Goal: Task Accomplishment & Management: Use online tool/utility

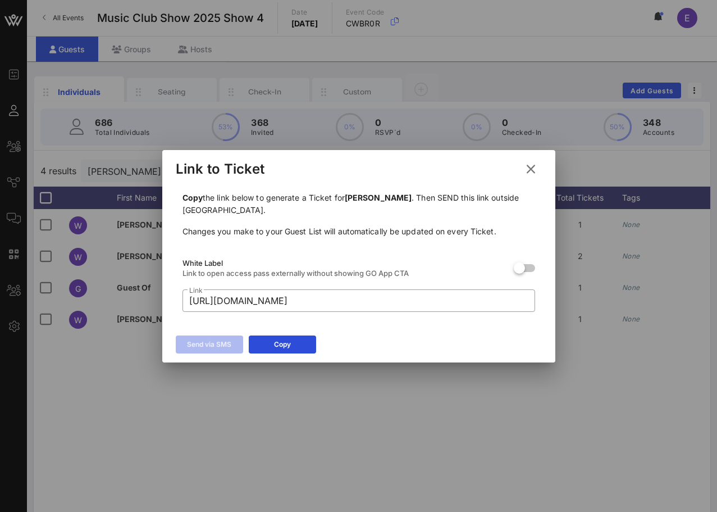
click at [530, 166] on icon at bounding box center [531, 169] width 16 height 14
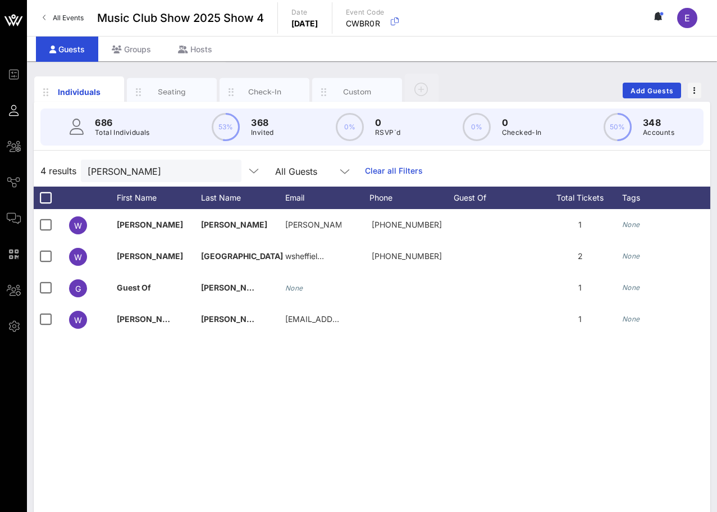
click at [57, 8] on div "All Events Music Club Show 2025 Show 4 Date Friday, Nov. 07, 2025 Event Code CW…" at bounding box center [372, 18] width 690 height 36
click at [58, 13] on span "All Events" at bounding box center [68, 17] width 31 height 8
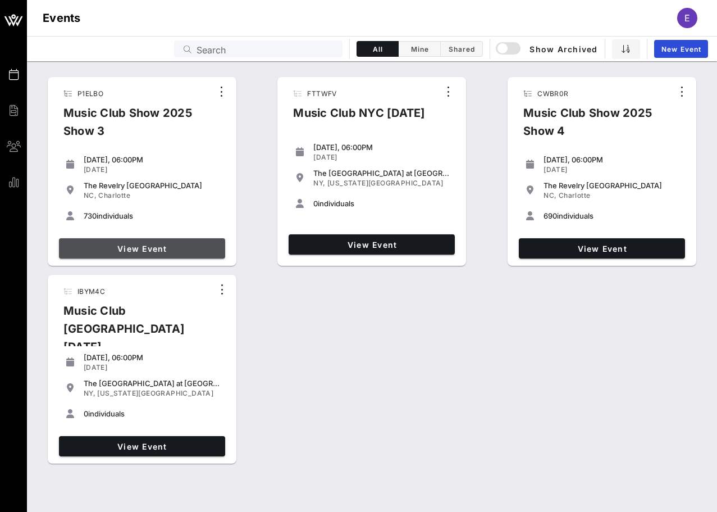
click at [171, 241] on link "View Event" at bounding box center [142, 248] width 166 height 20
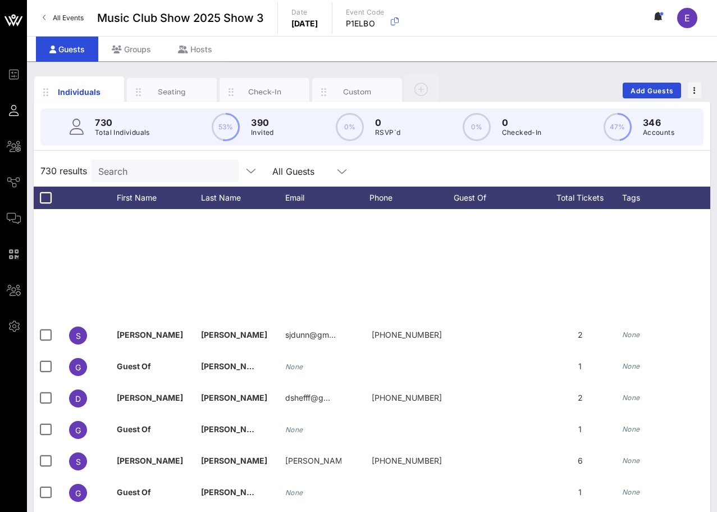
scroll to position [4367, 0]
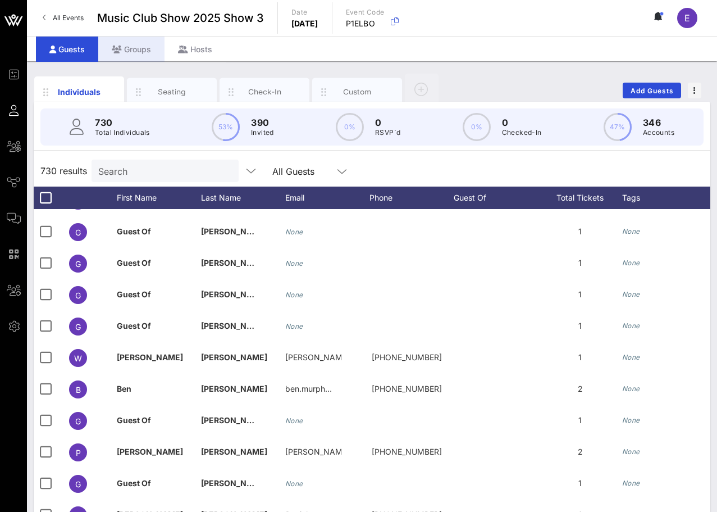
click at [146, 51] on div "Groups" at bounding box center [131, 49] width 66 height 25
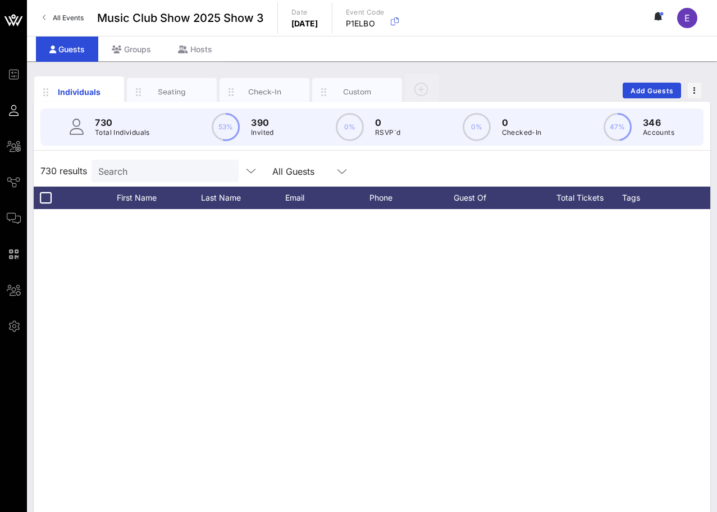
scroll to position [4367, 0]
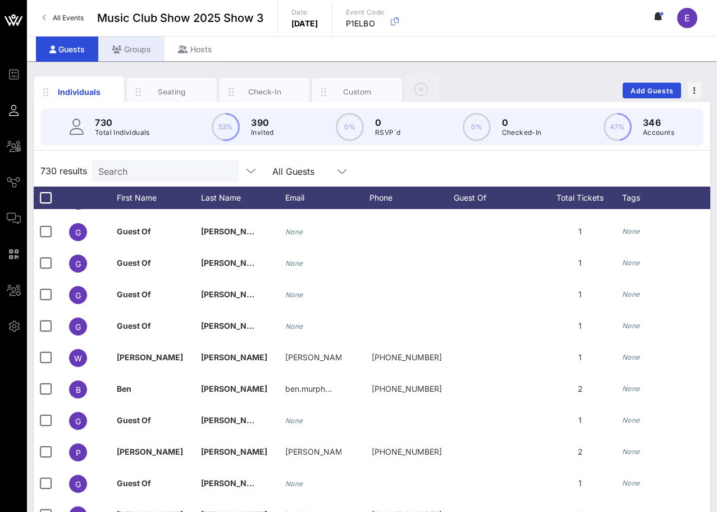
click at [135, 48] on div "Groups" at bounding box center [131, 49] width 66 height 25
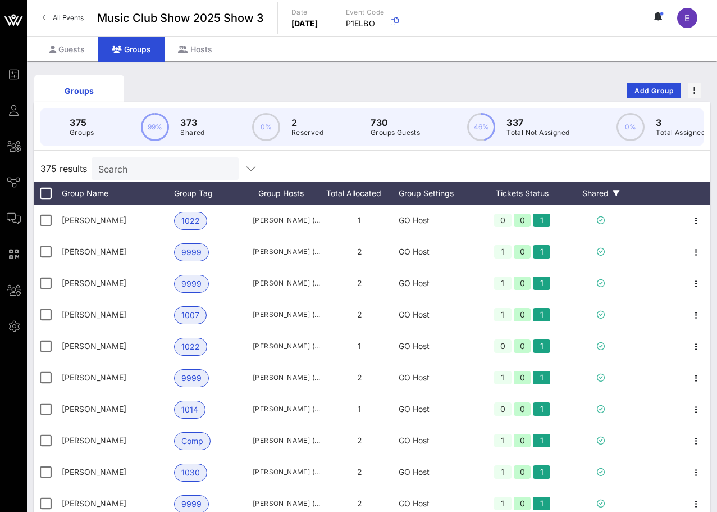
click at [598, 190] on div "Shared" at bounding box center [600, 193] width 67 height 22
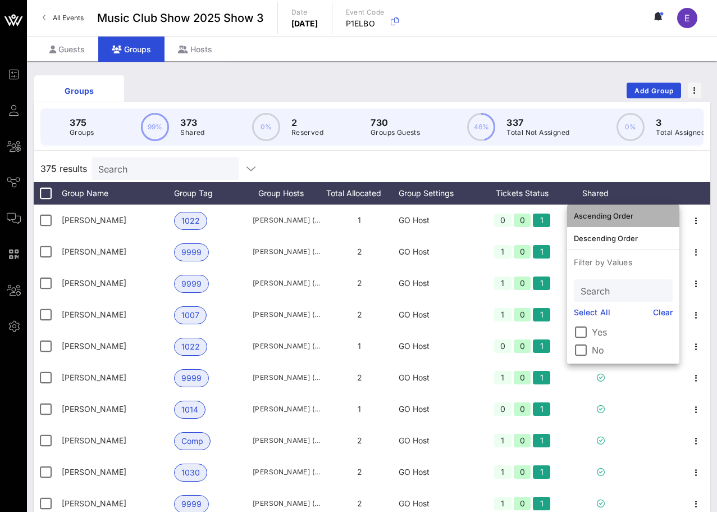
click at [605, 207] on div "Ascending Order" at bounding box center [623, 216] width 99 height 18
click at [616, 159] on div "375 results Search" at bounding box center [372, 168] width 677 height 27
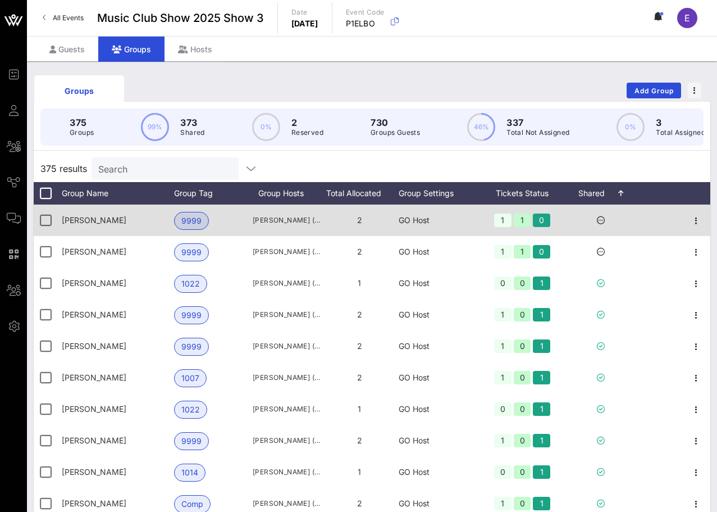
click at [599, 220] on icon at bounding box center [601, 220] width 8 height 8
click at [696, 222] on icon "button" at bounding box center [696, 220] width 13 height 13
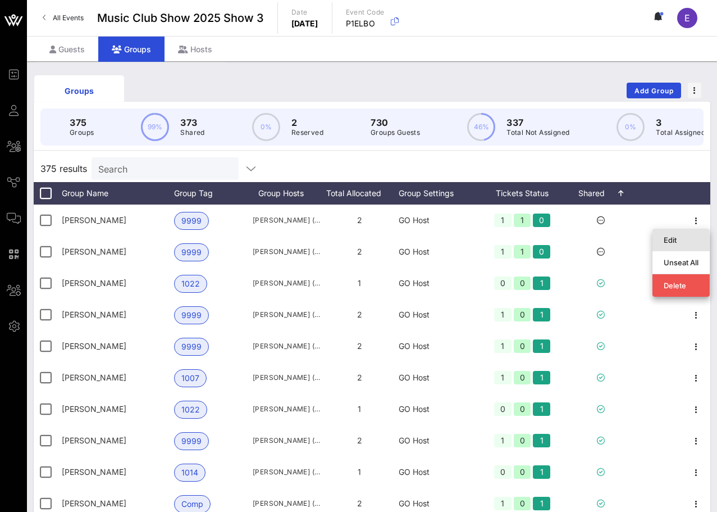
click at [665, 239] on div "Edit" at bounding box center [681, 239] width 35 height 9
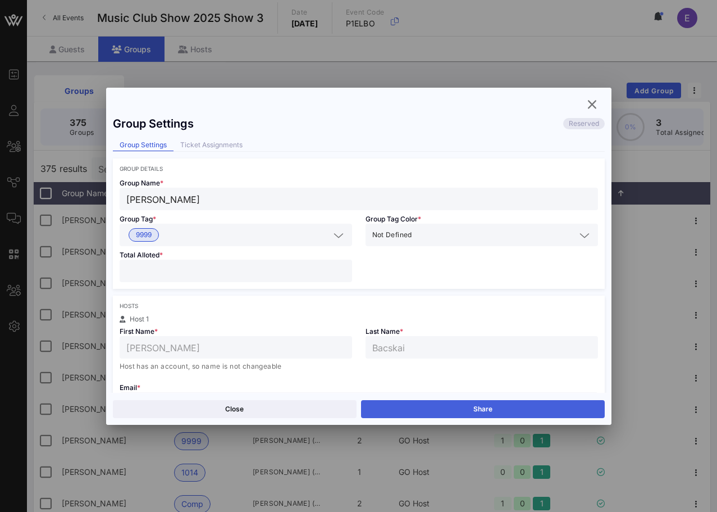
click at [494, 410] on button "Share" at bounding box center [483, 409] width 244 height 18
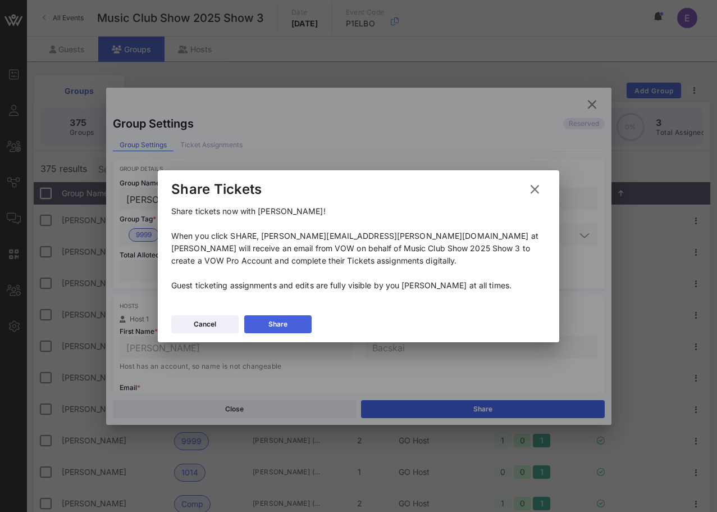
click at [292, 325] on button "Share" at bounding box center [277, 324] width 67 height 18
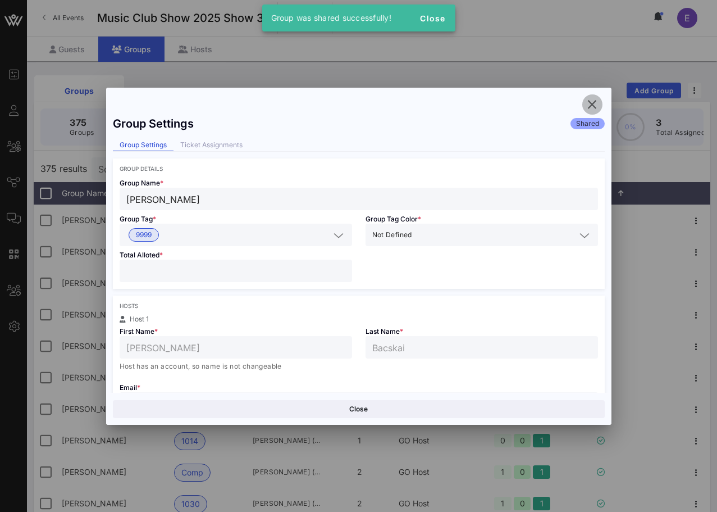
click at [597, 103] on icon "button" at bounding box center [592, 104] width 13 height 13
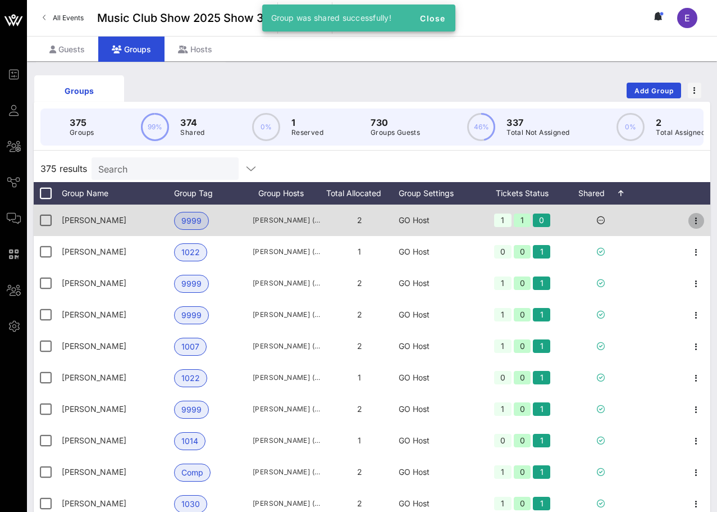
click at [698, 220] on icon "button" at bounding box center [696, 220] width 13 height 13
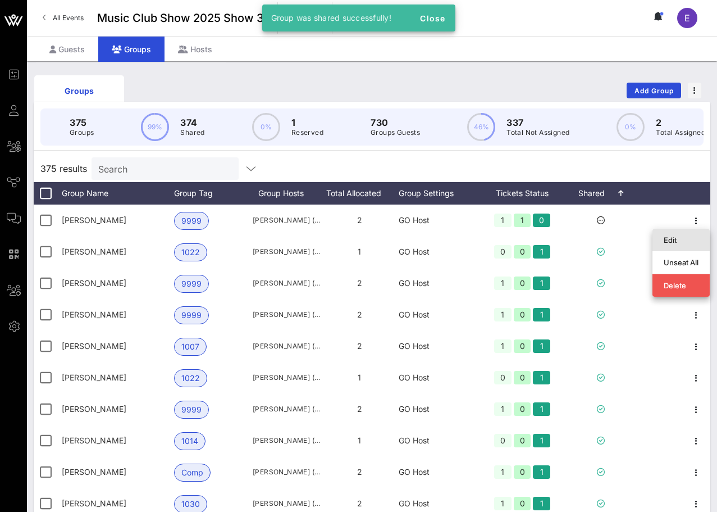
click at [678, 238] on div "Edit" at bounding box center [681, 239] width 35 height 9
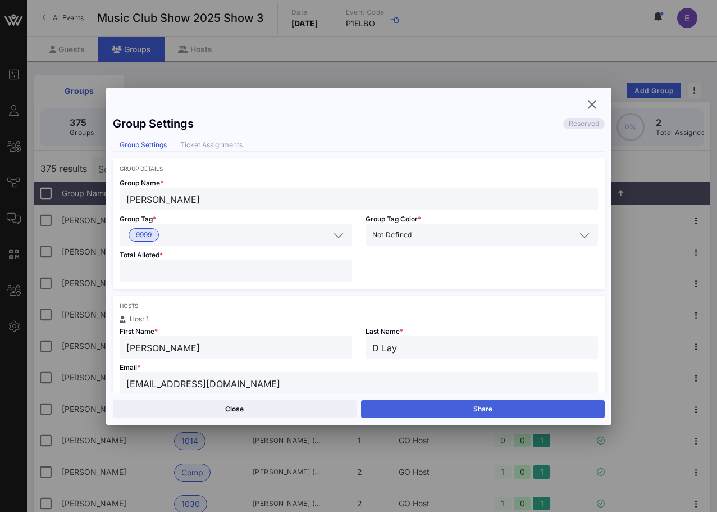
click at [457, 404] on button "Share" at bounding box center [483, 409] width 244 height 18
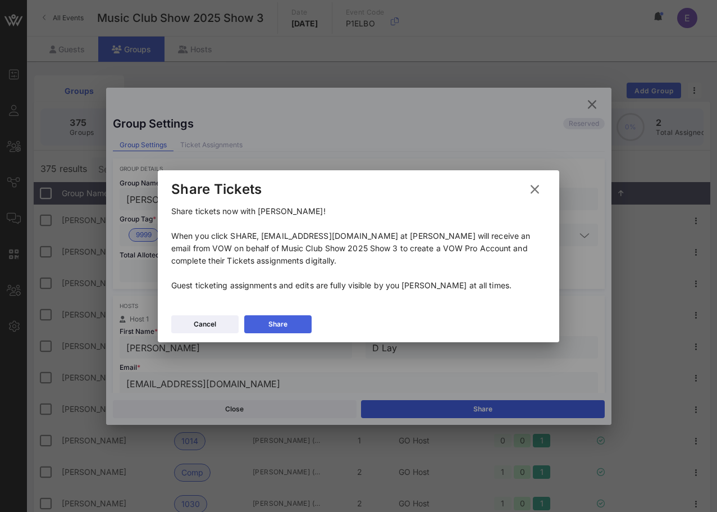
click at [294, 322] on button "Share" at bounding box center [277, 324] width 67 height 18
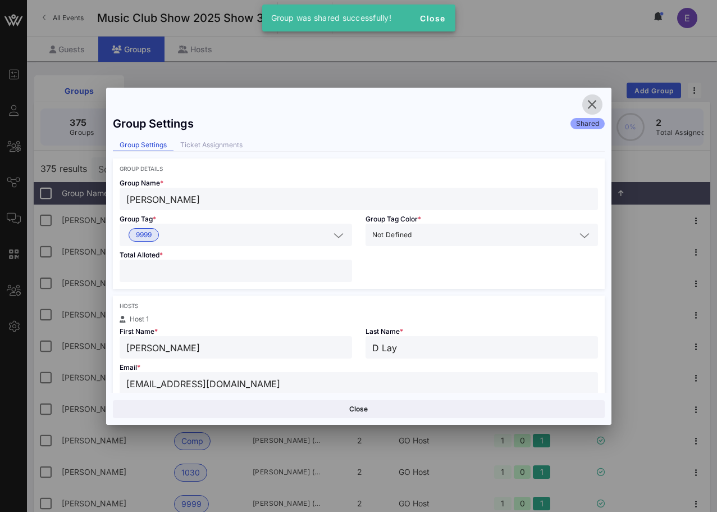
click at [593, 97] on button "button" at bounding box center [593, 104] width 20 height 20
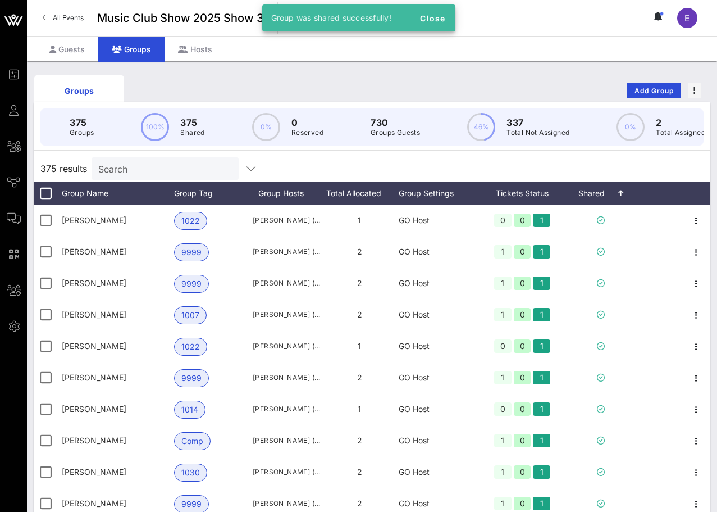
click at [69, 14] on span "All Events" at bounding box center [68, 17] width 31 height 8
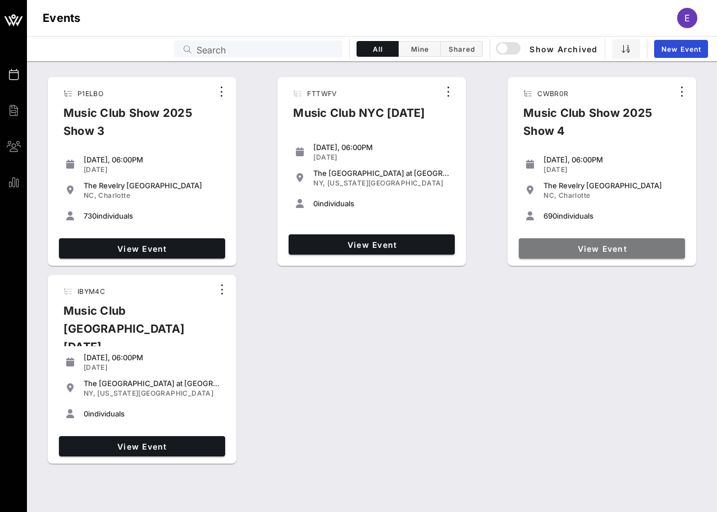
click at [560, 244] on span "View Event" at bounding box center [602, 249] width 157 height 10
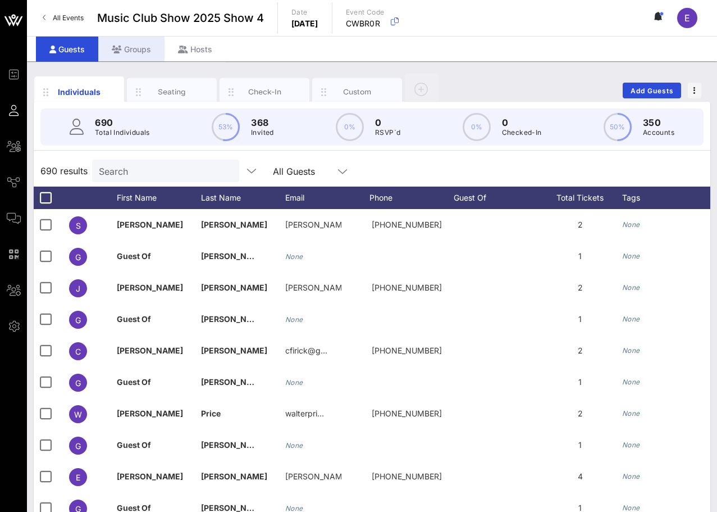
click at [131, 48] on div "Groups" at bounding box center [131, 49] width 66 height 25
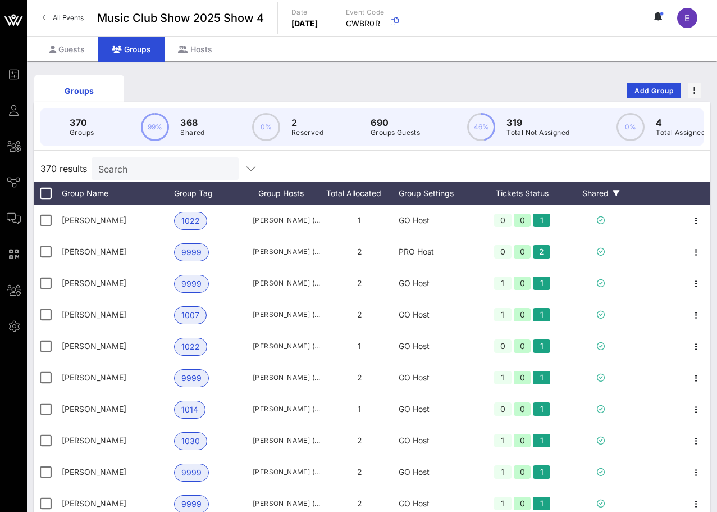
click at [607, 194] on div "Shared" at bounding box center [600, 193] width 67 height 22
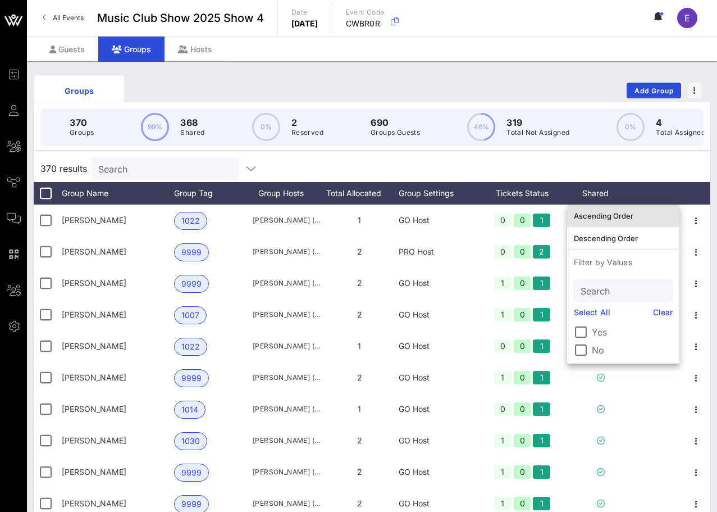
click at [611, 217] on div "Ascending Order" at bounding box center [623, 215] width 99 height 9
click at [638, 167] on div "370 results Search" at bounding box center [372, 168] width 677 height 27
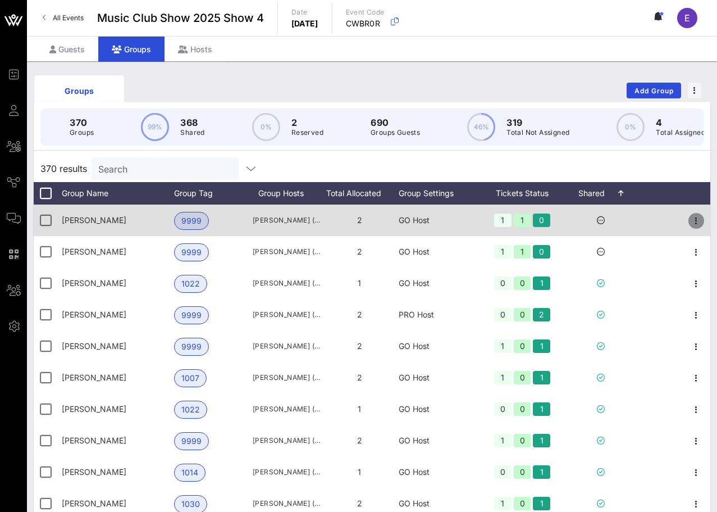
click at [698, 214] on icon "button" at bounding box center [696, 220] width 13 height 13
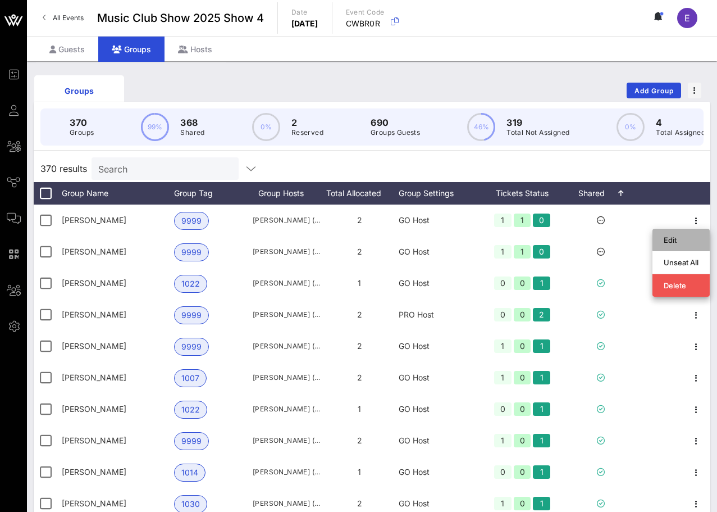
click at [680, 240] on div "Edit" at bounding box center [681, 239] width 35 height 9
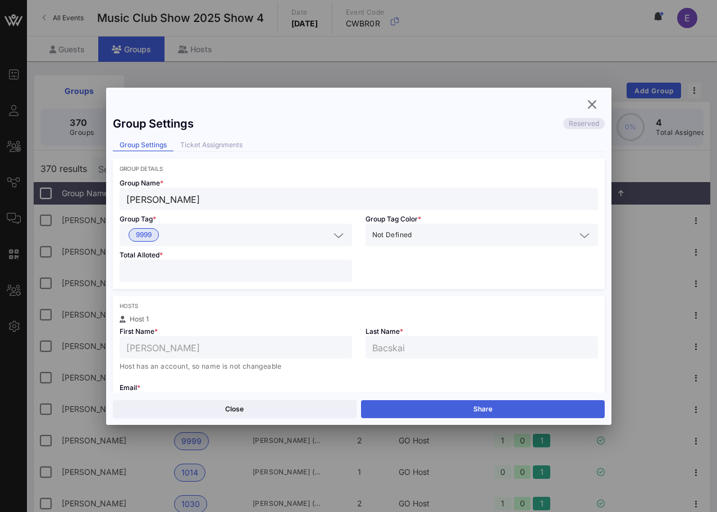
click at [417, 403] on button "Share" at bounding box center [483, 409] width 244 height 18
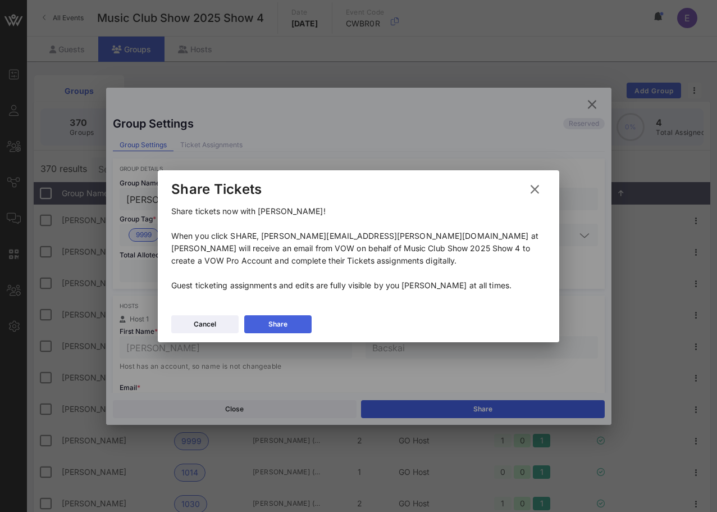
click at [275, 316] on button "Share" at bounding box center [277, 324] width 67 height 18
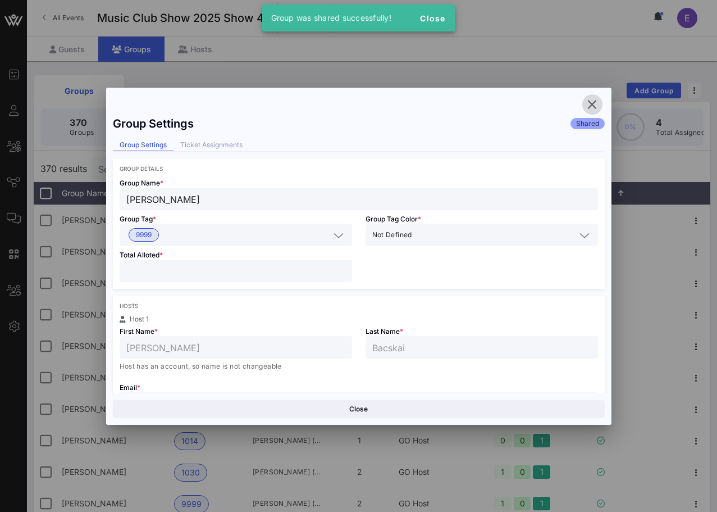
click at [596, 103] on icon "button" at bounding box center [592, 104] width 13 height 13
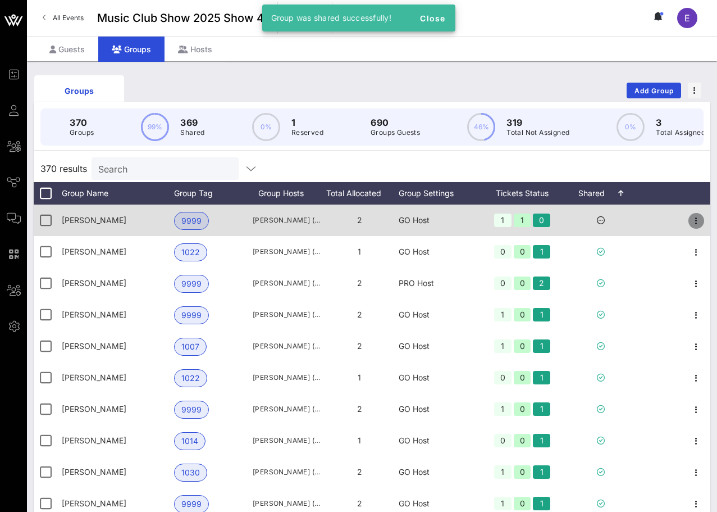
click at [699, 224] on icon "button" at bounding box center [696, 220] width 13 height 13
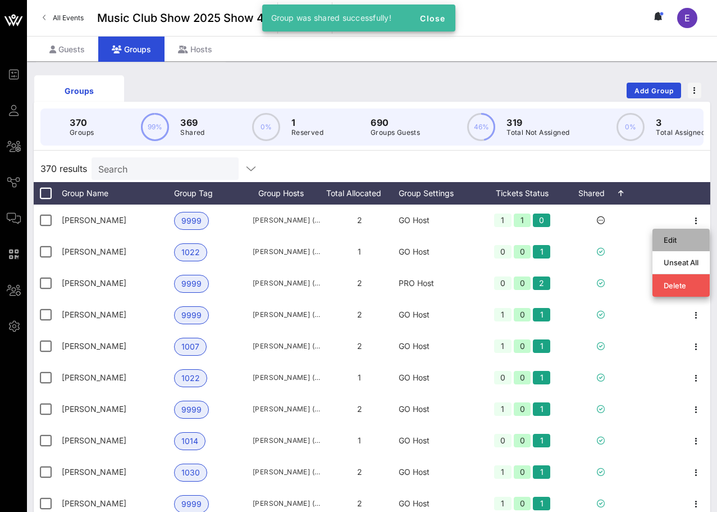
click at [688, 242] on div "Edit" at bounding box center [681, 239] width 35 height 9
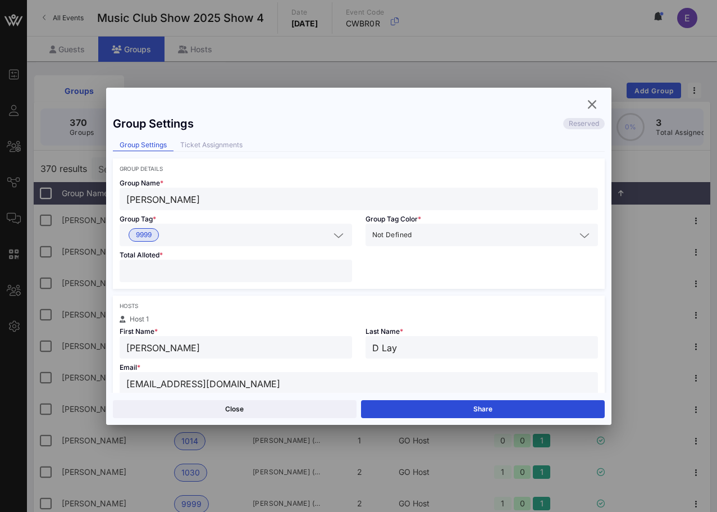
click at [484, 418] on div "Close Share" at bounding box center [359, 409] width 506 height 32
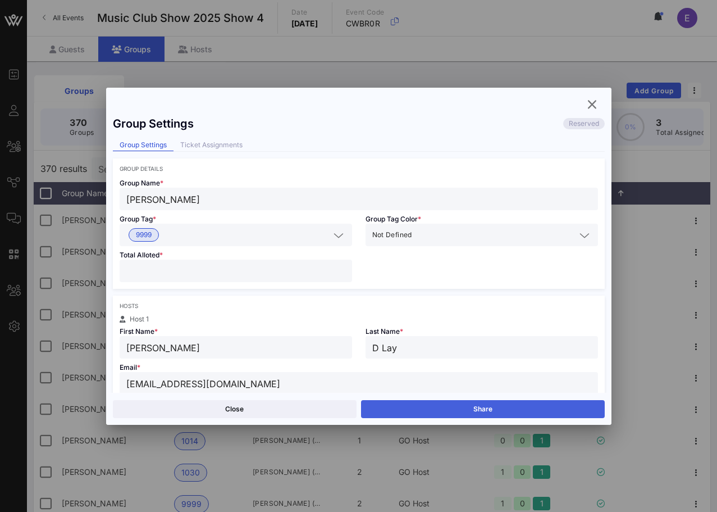
click at [485, 411] on button "Share" at bounding box center [483, 409] width 244 height 18
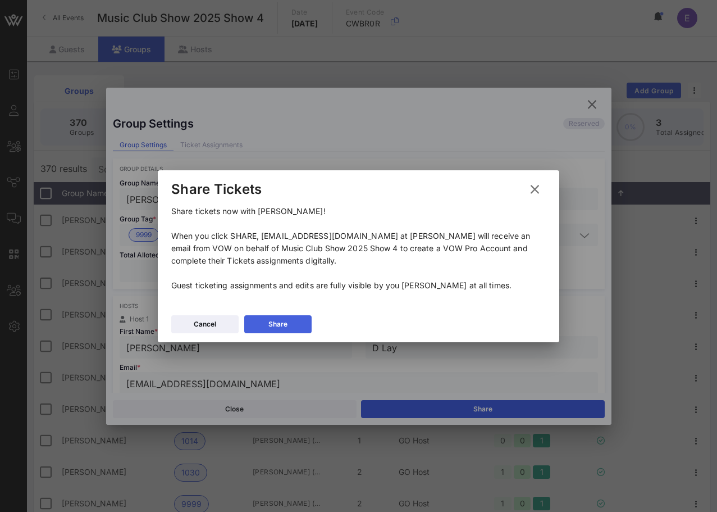
click at [285, 324] on div "Share" at bounding box center [278, 324] width 19 height 11
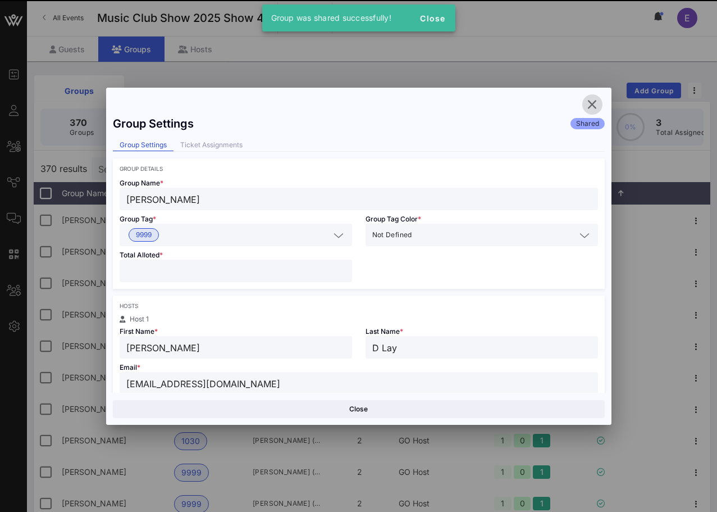
click at [589, 104] on icon "button" at bounding box center [592, 104] width 13 height 13
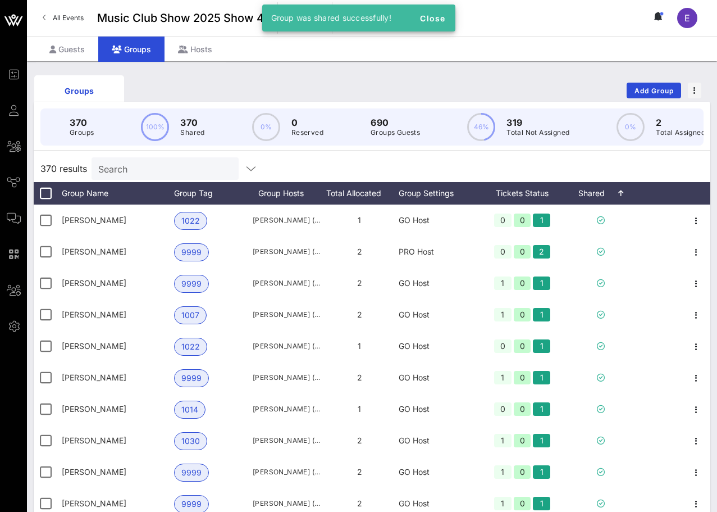
click at [70, 15] on span "All Events" at bounding box center [68, 17] width 31 height 8
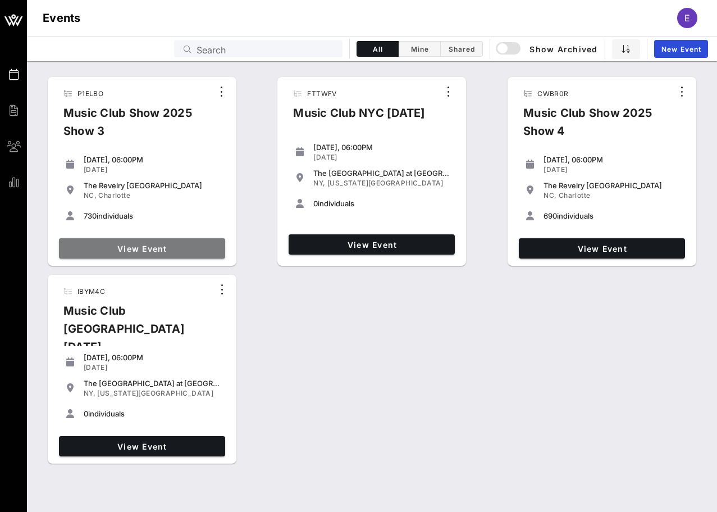
click at [188, 248] on span "View Event" at bounding box center [141, 249] width 157 height 10
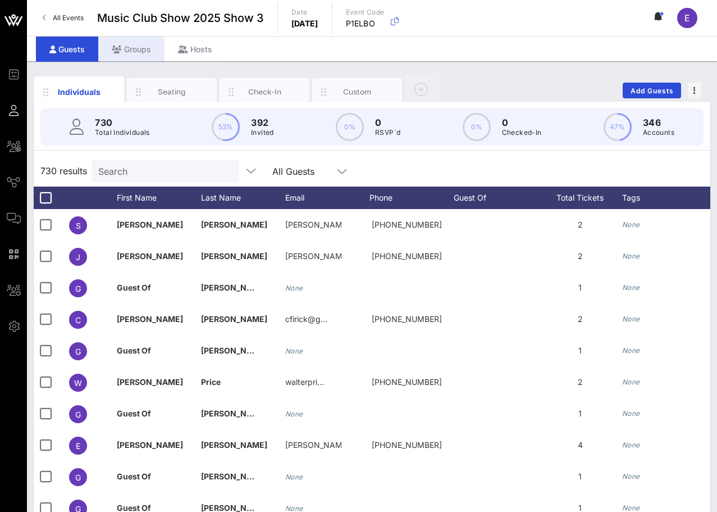
click at [144, 46] on div "Groups" at bounding box center [131, 49] width 66 height 25
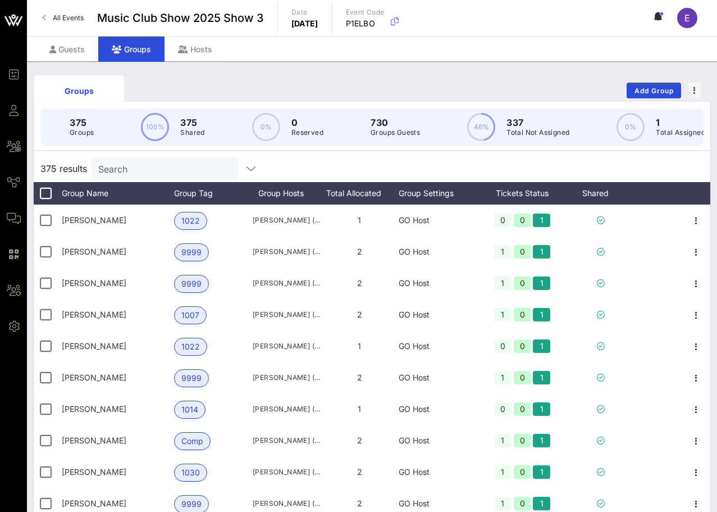
click at [162, 73] on div "Groups Add Group" at bounding box center [372, 90] width 677 height 36
click at [74, 19] on span "All Events" at bounding box center [68, 17] width 31 height 8
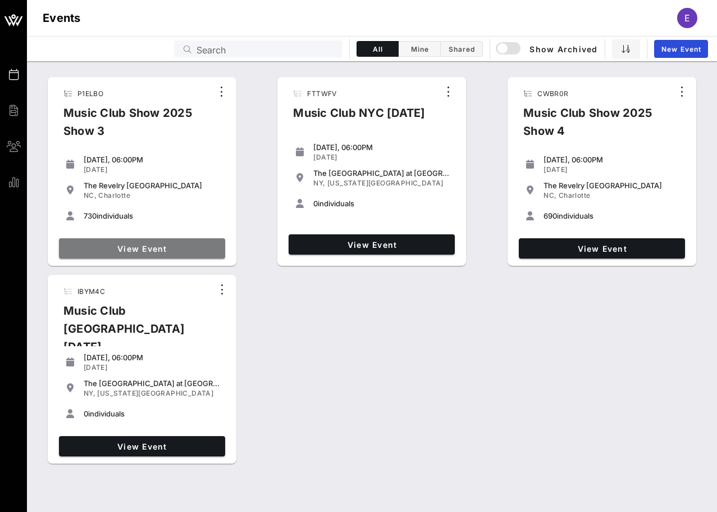
click at [187, 246] on span "View Event" at bounding box center [141, 249] width 157 height 10
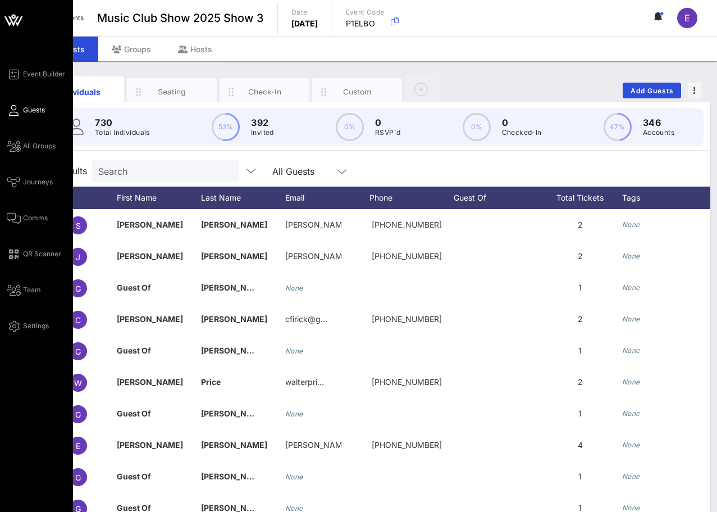
click at [11, 81] on div "Event Builder Guests All Groups Journeys Comms QR Scanner Team Settings" at bounding box center [40, 199] width 66 height 265
click at [21, 72] on link "Event Builder" at bounding box center [36, 73] width 58 height 13
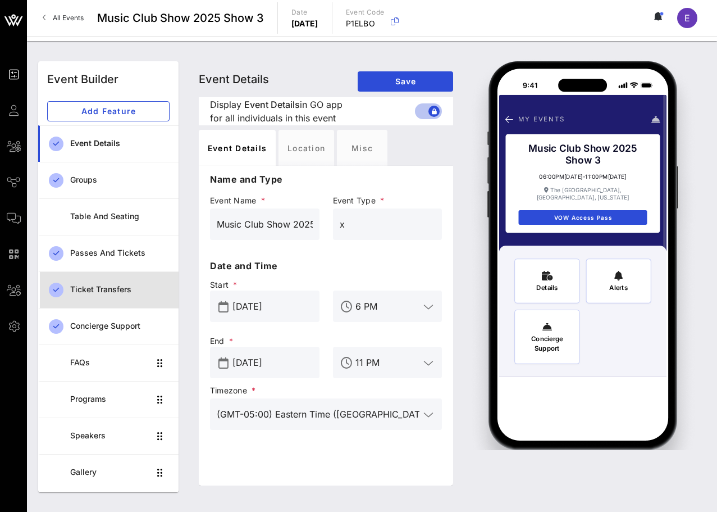
click at [121, 274] on link "Ticket Transfers" at bounding box center [108, 289] width 140 height 37
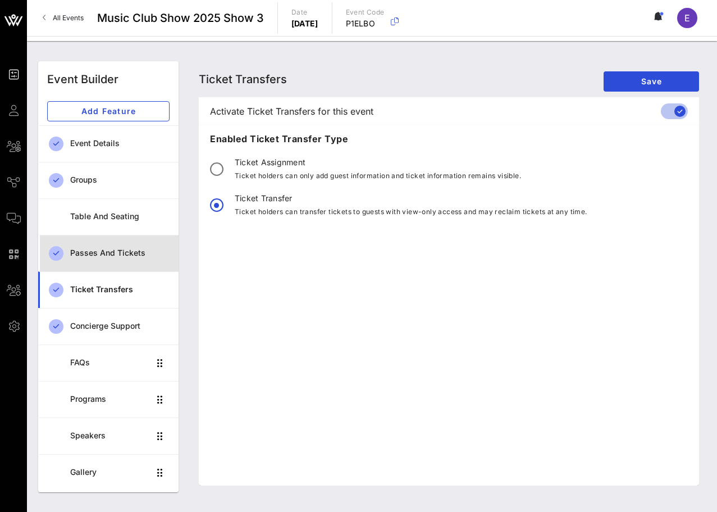
click at [125, 255] on div "Passes and Tickets" at bounding box center [119, 253] width 99 height 10
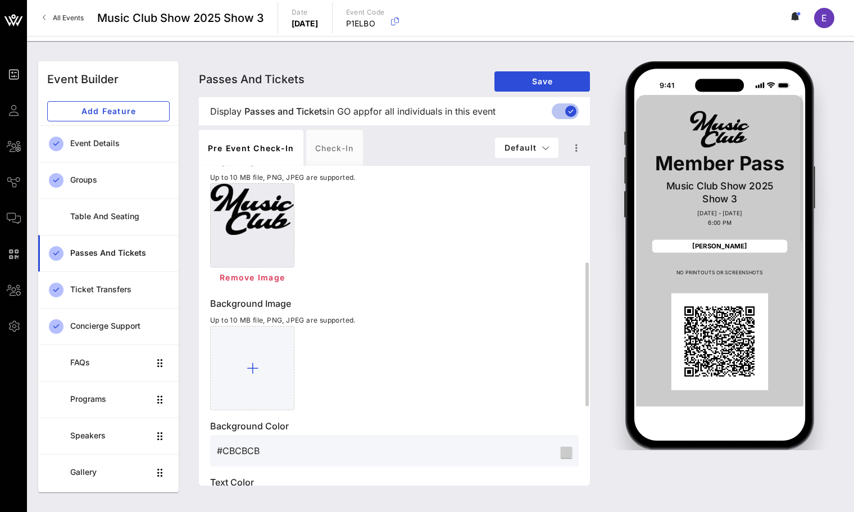
scroll to position [389, 0]
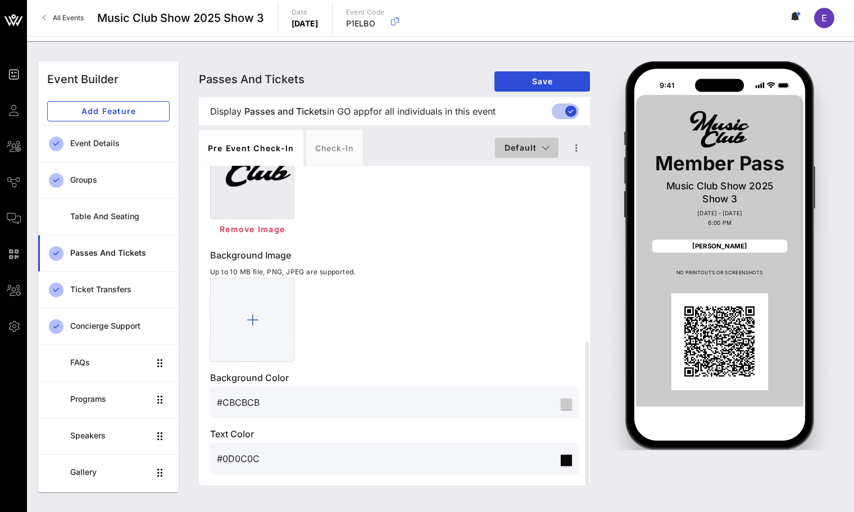
click at [530, 146] on span "Default" at bounding box center [527, 148] width 46 height 10
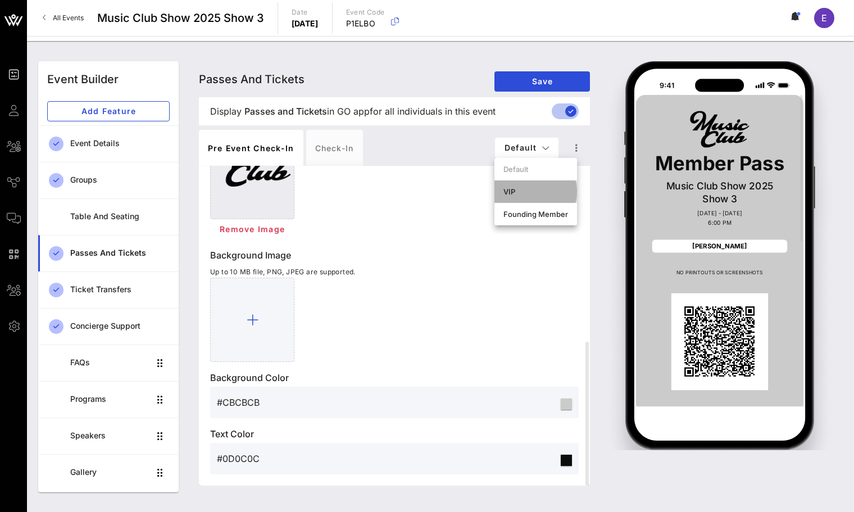
click at [525, 194] on div "VIP" at bounding box center [535, 191] width 65 height 9
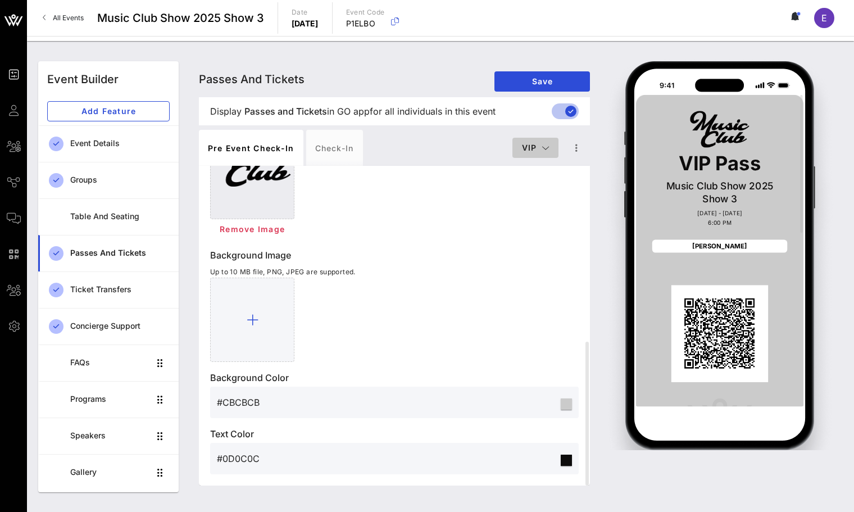
click at [537, 144] on span "VIP" at bounding box center [535, 148] width 28 height 10
click at [537, 165] on div "Default" at bounding box center [553, 169] width 65 height 9
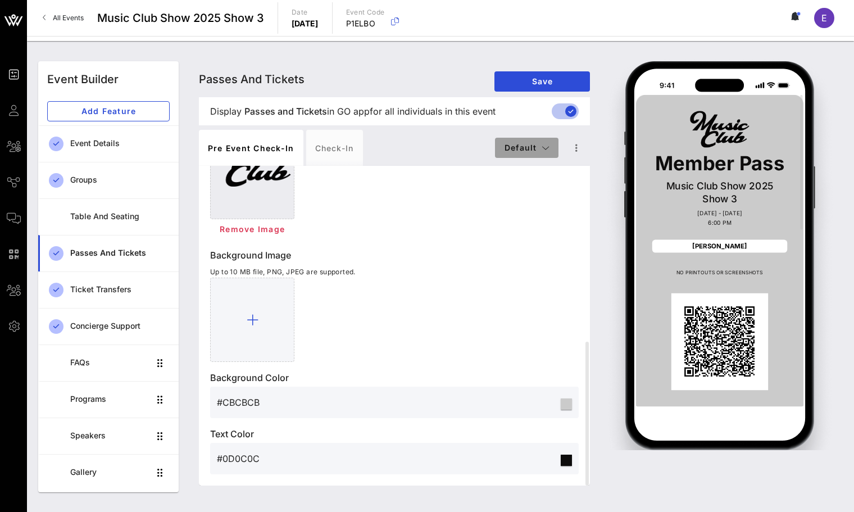
click at [540, 149] on span "Default" at bounding box center [527, 148] width 46 height 10
click at [539, 172] on div "Default VIP Founding Member" at bounding box center [535, 191] width 83 height 67
click at [537, 187] on div "Remove Image" at bounding box center [394, 187] width 369 height 105
click at [537, 153] on button "Default" at bounding box center [526, 148] width 63 height 20
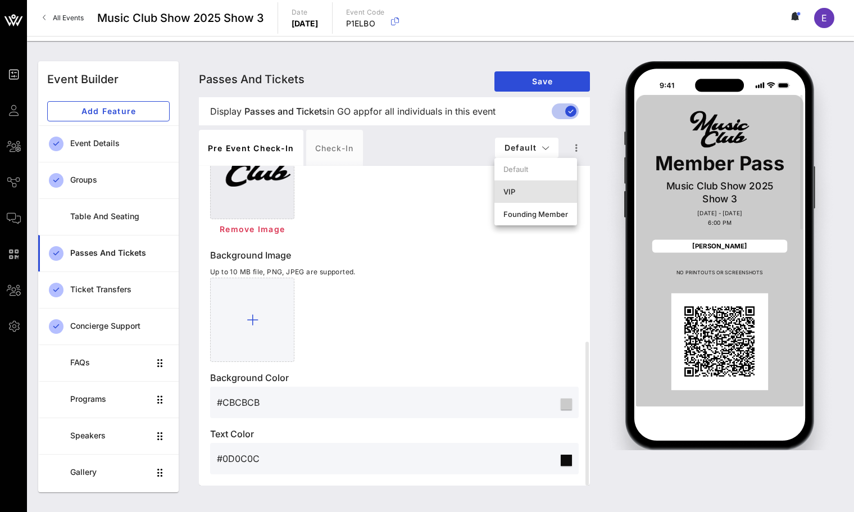
click at [534, 192] on div "VIP" at bounding box center [535, 191] width 65 height 9
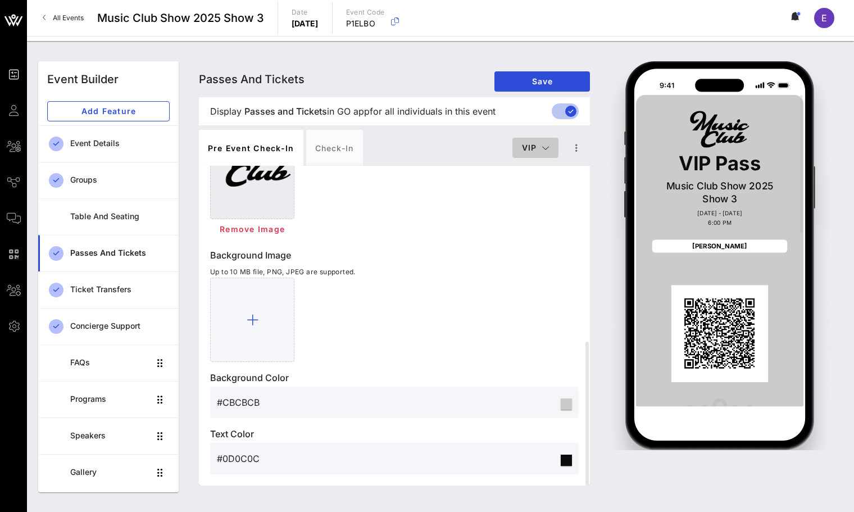
click at [540, 154] on button "VIP" at bounding box center [535, 148] width 46 height 20
click at [540, 205] on div "Founding Member" at bounding box center [553, 214] width 83 height 22
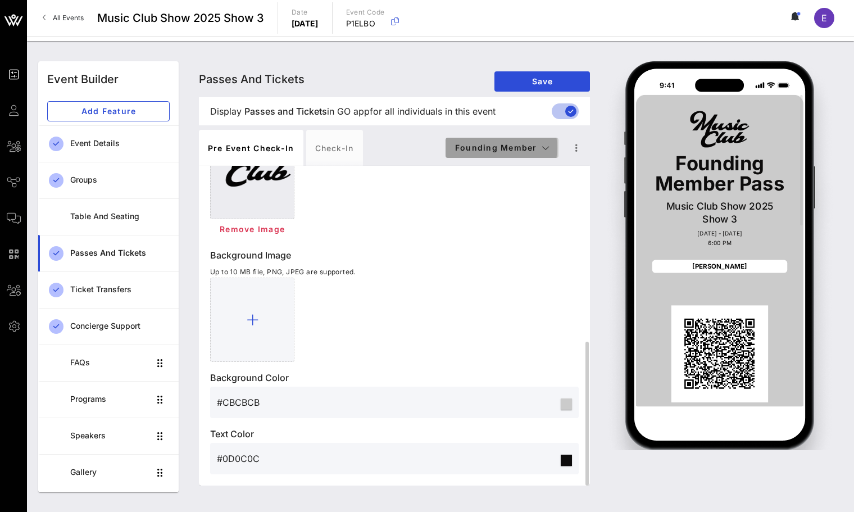
click at [535, 150] on span "Founding Member" at bounding box center [502, 148] width 95 height 10
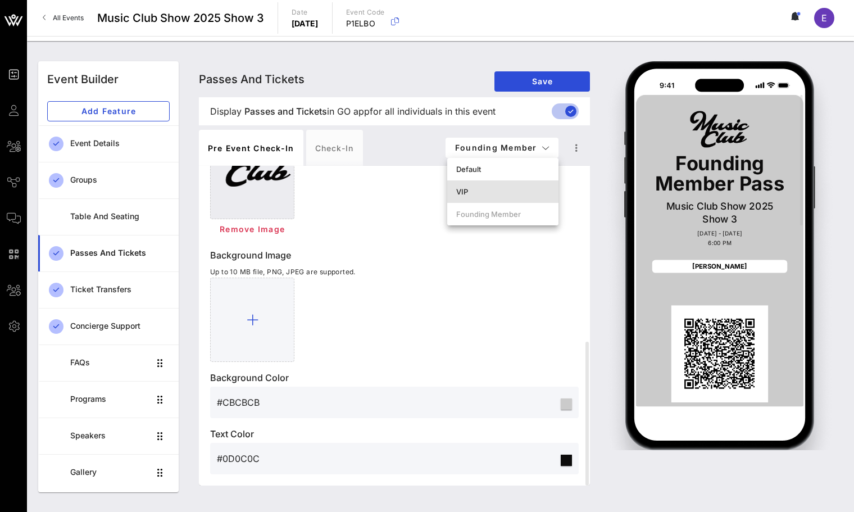
click at [528, 187] on div "VIP" at bounding box center [502, 191] width 111 height 22
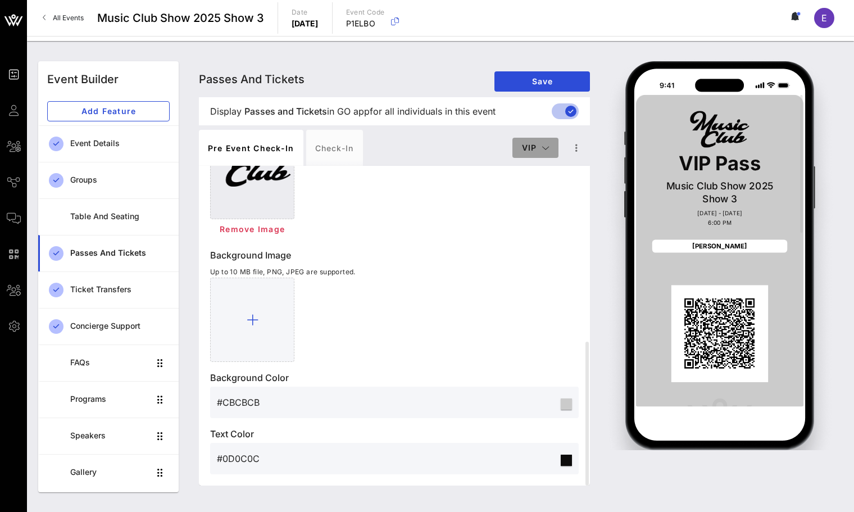
click at [535, 147] on span "VIP" at bounding box center [535, 148] width 28 height 10
click at [535, 166] on div "Default" at bounding box center [553, 169] width 65 height 9
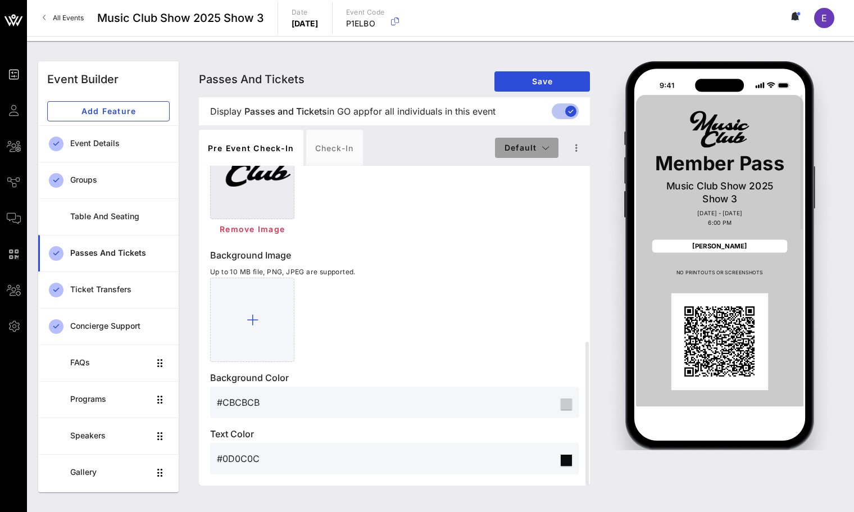
click at [542, 148] on icon "button" at bounding box center [546, 148] width 8 height 8
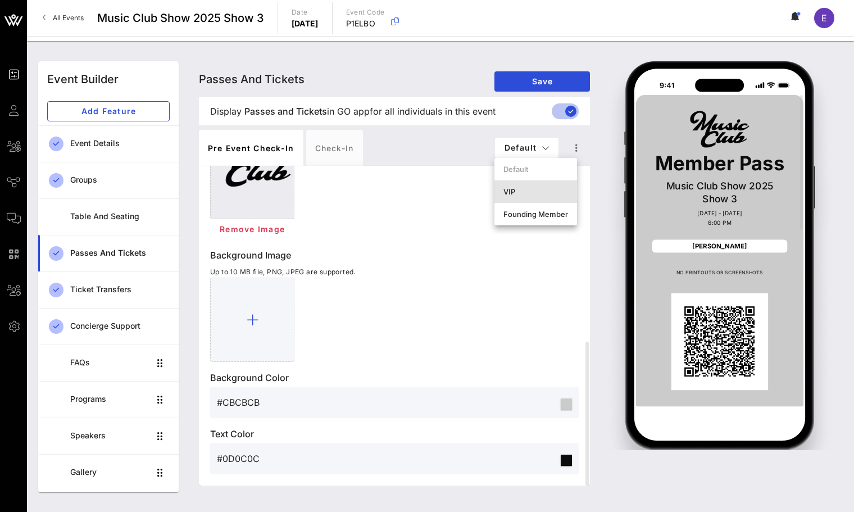
click at [529, 190] on div "VIP" at bounding box center [535, 191] width 65 height 9
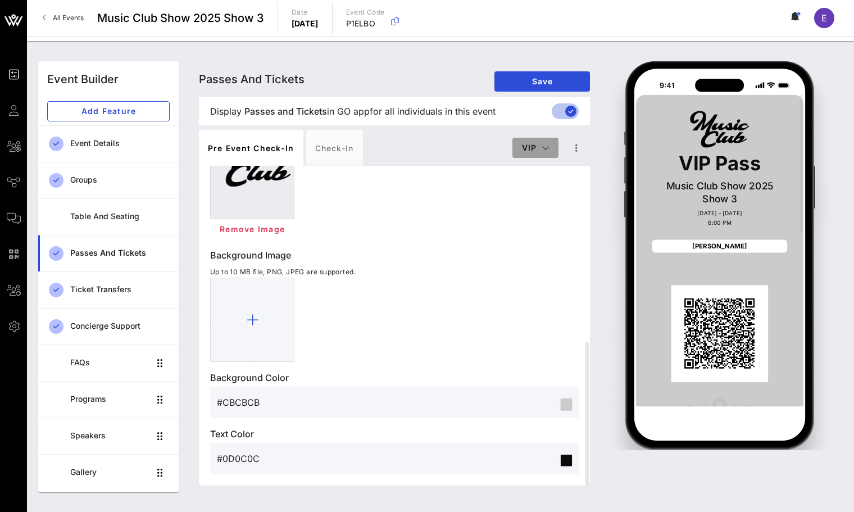
click at [540, 148] on span "VIP" at bounding box center [535, 148] width 28 height 10
click at [534, 170] on div "Default" at bounding box center [553, 169] width 65 height 9
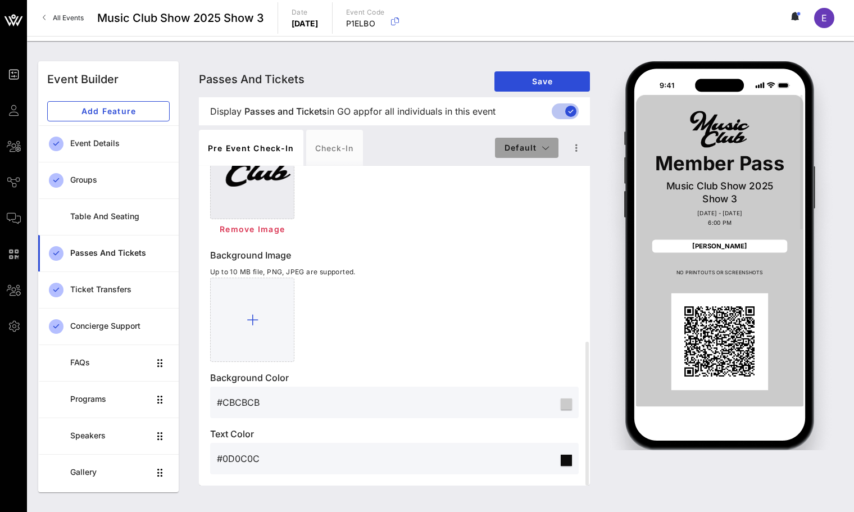
click at [543, 148] on icon "button" at bounding box center [546, 148] width 8 height 8
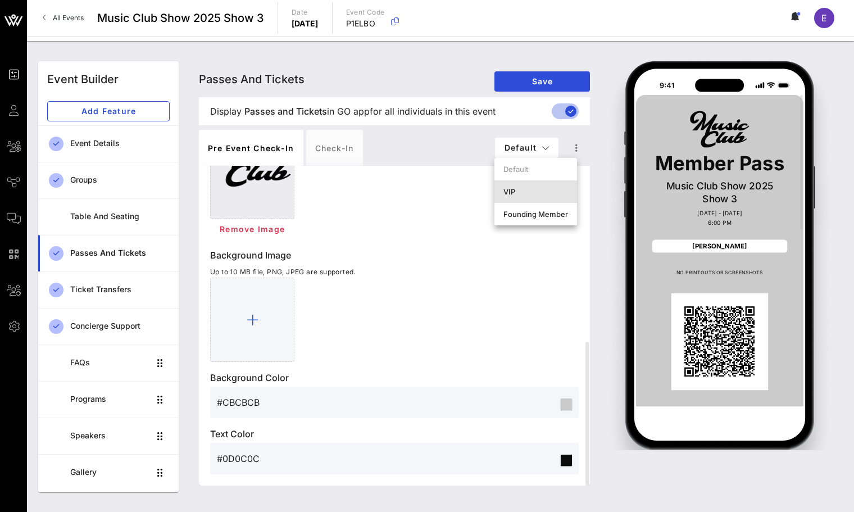
click at [531, 189] on div "VIP" at bounding box center [535, 191] width 65 height 9
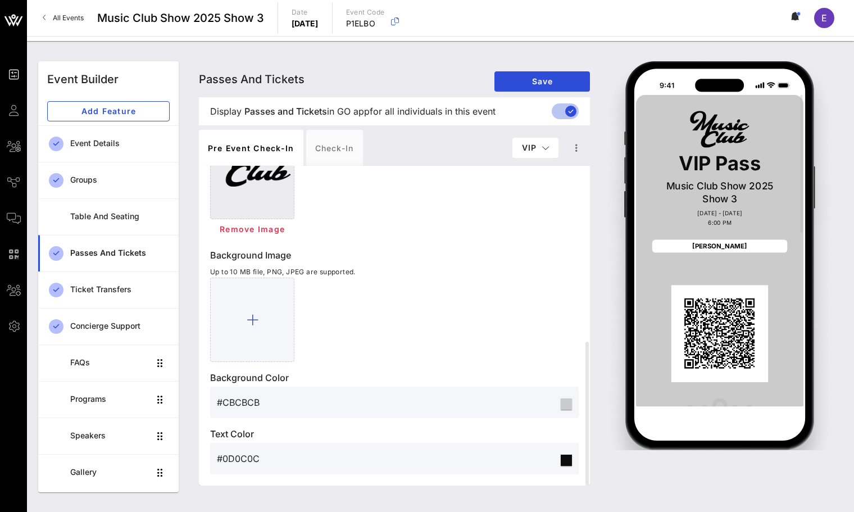
click at [537, 161] on div "Pre Event Check-in Check-in VIP" at bounding box center [394, 148] width 391 height 36
click at [537, 158] on div "Pre Event Check-in Check-in VIP" at bounding box center [394, 148] width 391 height 36
click at [537, 153] on button "VIP" at bounding box center [535, 148] width 46 height 20
click at [534, 210] on div "Founding Member" at bounding box center [553, 214] width 65 height 9
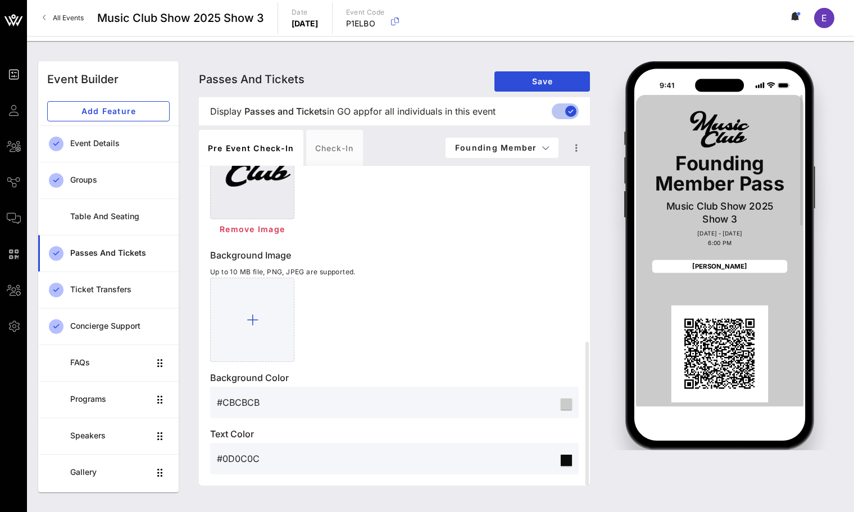
click at [676, 326] on div "QR Code" at bounding box center [719, 353] width 97 height 97
click at [696, 298] on div "Founding Member Pass Music Club Show 2025 Show 3 Sep 28 - Sep 28, 2025 6:00 PM …" at bounding box center [719, 286] width 167 height 384
click at [454, 143] on button "Founding Member" at bounding box center [502, 148] width 113 height 20
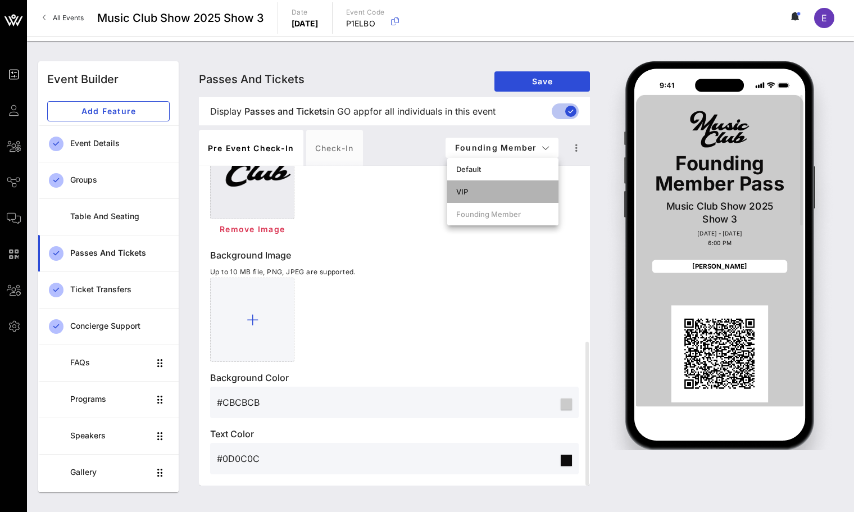
click at [476, 187] on div "VIP" at bounding box center [502, 191] width 93 height 9
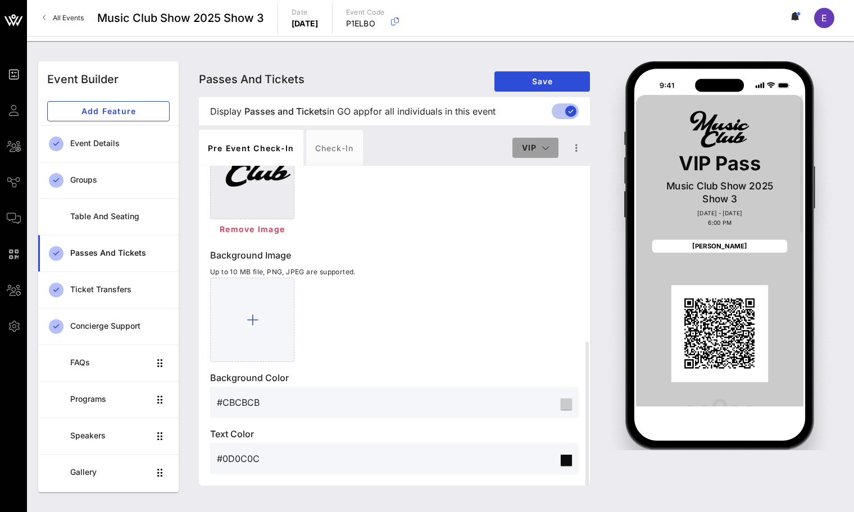
click at [519, 151] on button "VIP" at bounding box center [535, 148] width 46 height 20
click at [521, 169] on div "Default" at bounding box center [553, 169] width 65 height 9
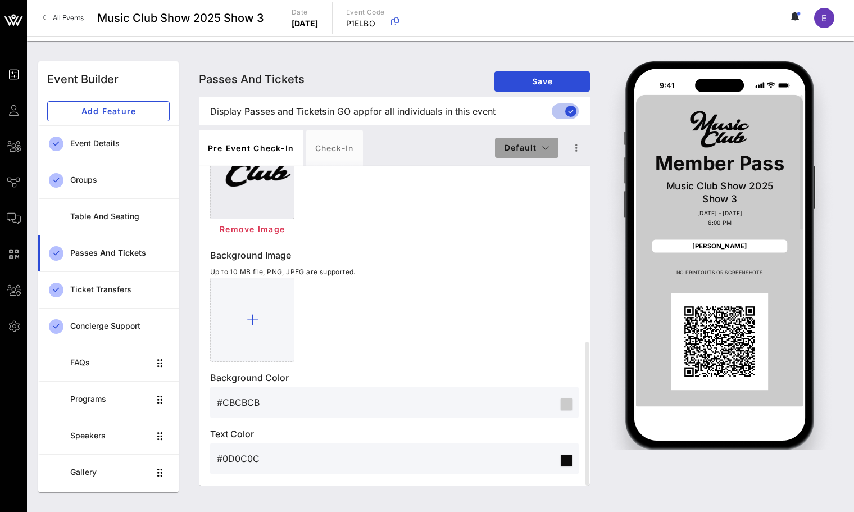
click at [530, 152] on button "Default" at bounding box center [526, 148] width 63 height 20
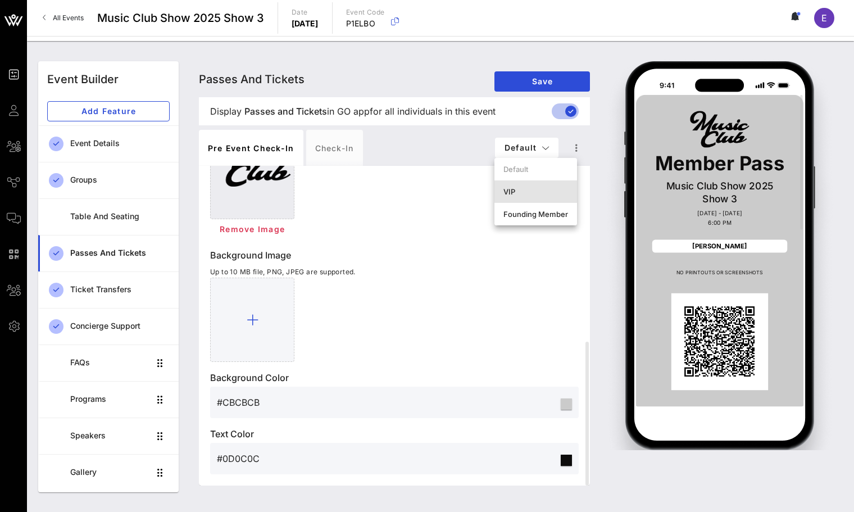
click at [526, 184] on div "VIP" at bounding box center [535, 191] width 83 height 22
type input "VIP Pass"
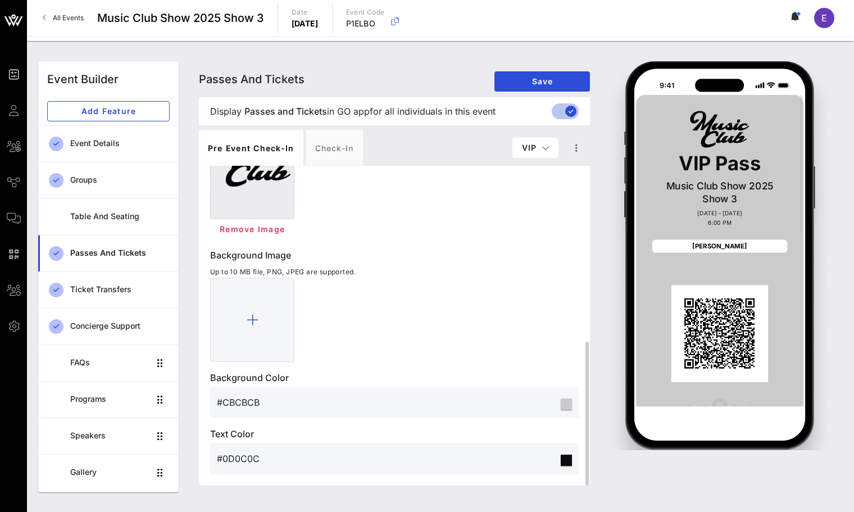
click at [487, 453] on input "#0D0C0C" at bounding box center [388, 458] width 342 height 18
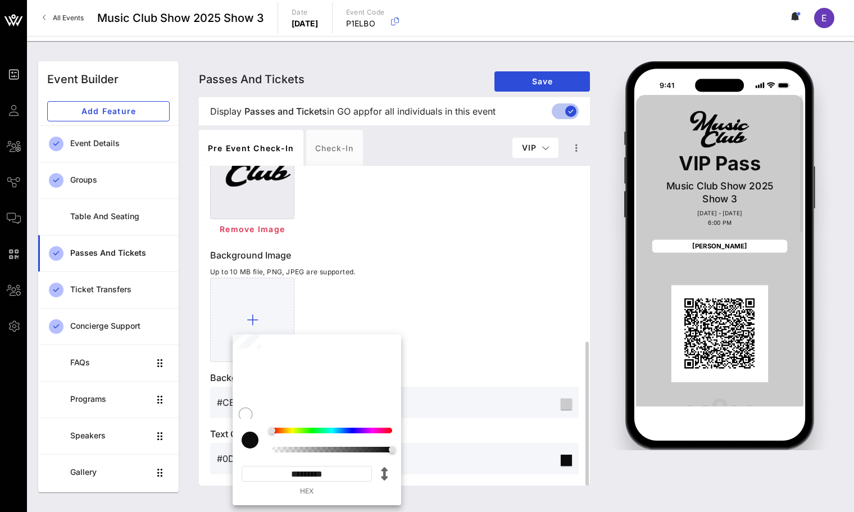
click at [491, 432] on p "Text Color" at bounding box center [394, 433] width 369 height 13
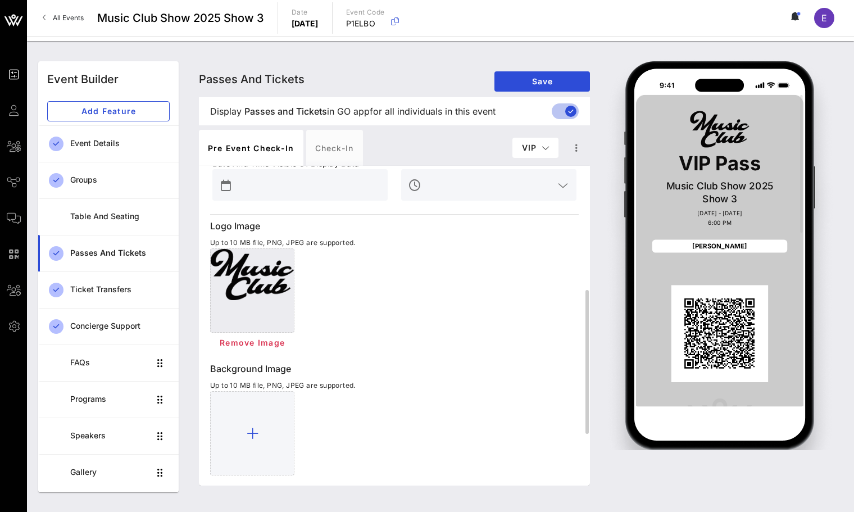
scroll to position [315, 0]
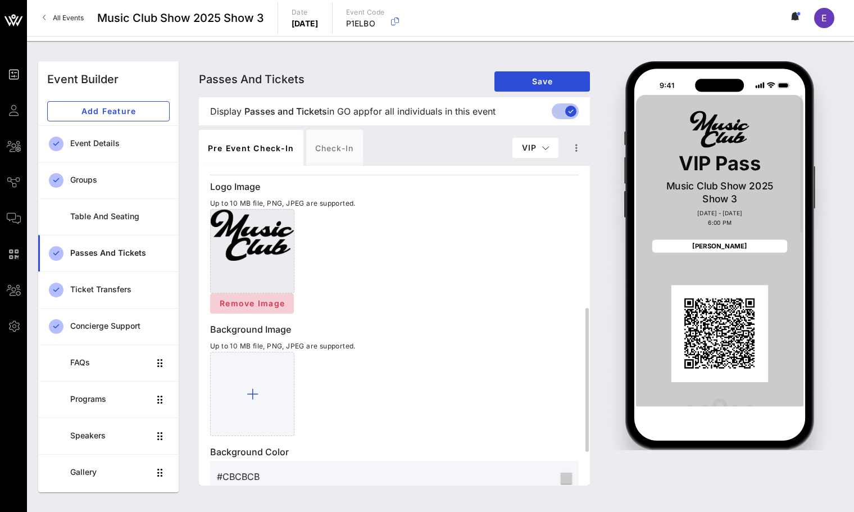
click at [262, 296] on button "Remove Image" at bounding box center [252, 303] width 84 height 20
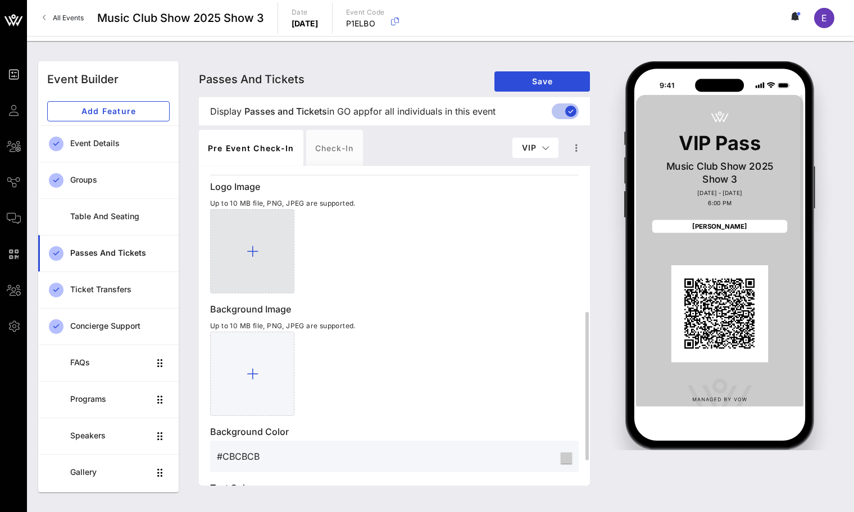
click at [259, 248] on div at bounding box center [252, 251] width 84 height 84
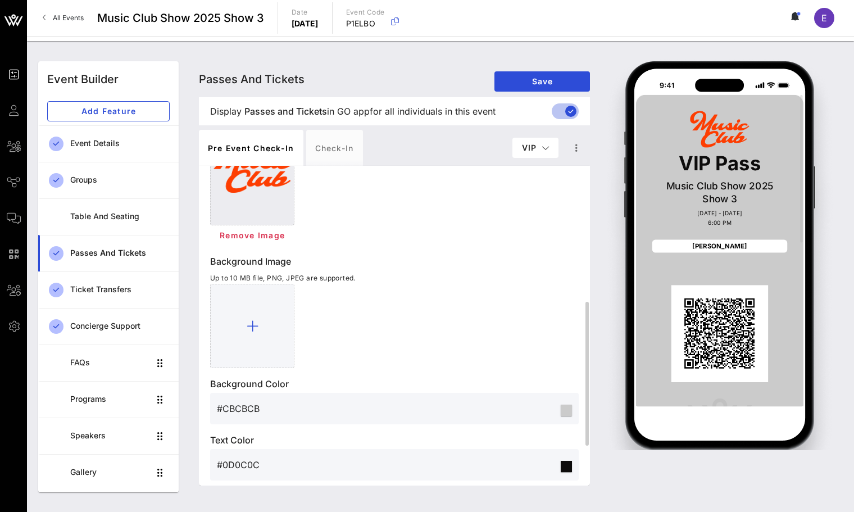
scroll to position [389, 0]
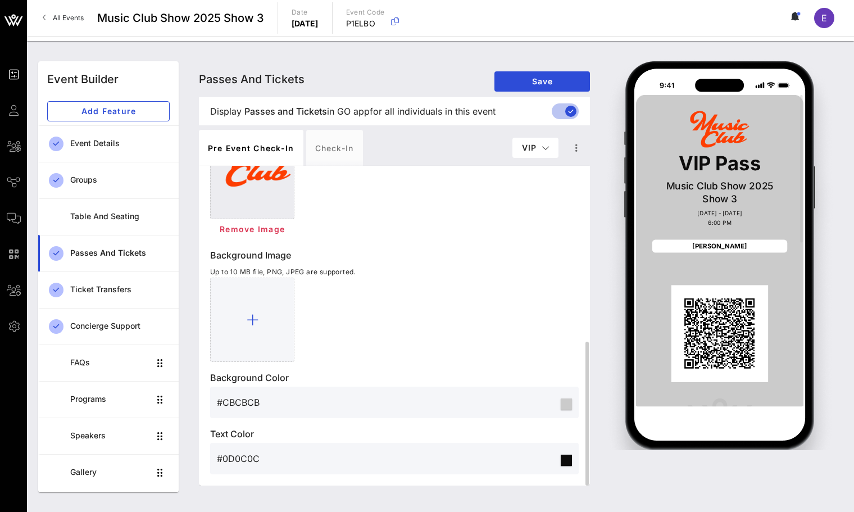
click at [239, 455] on input "#0D0C0C" at bounding box center [388, 458] width 342 height 18
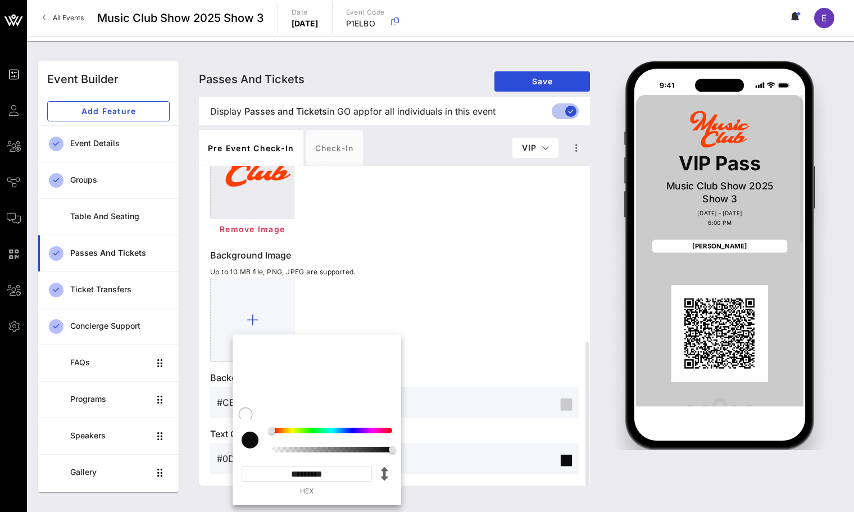
click at [316, 473] on input "*********" at bounding box center [307, 474] width 130 height 16
paste input
type input "*******"
type input "#FD3F05"
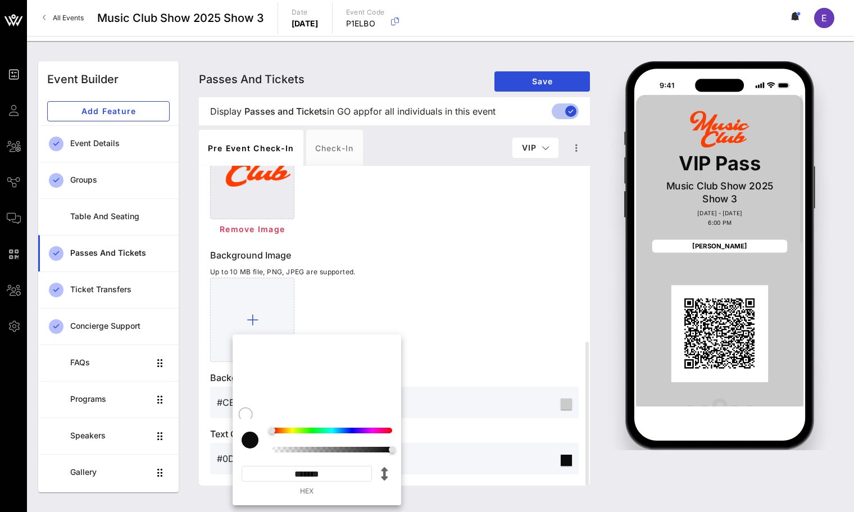
type input "*********"
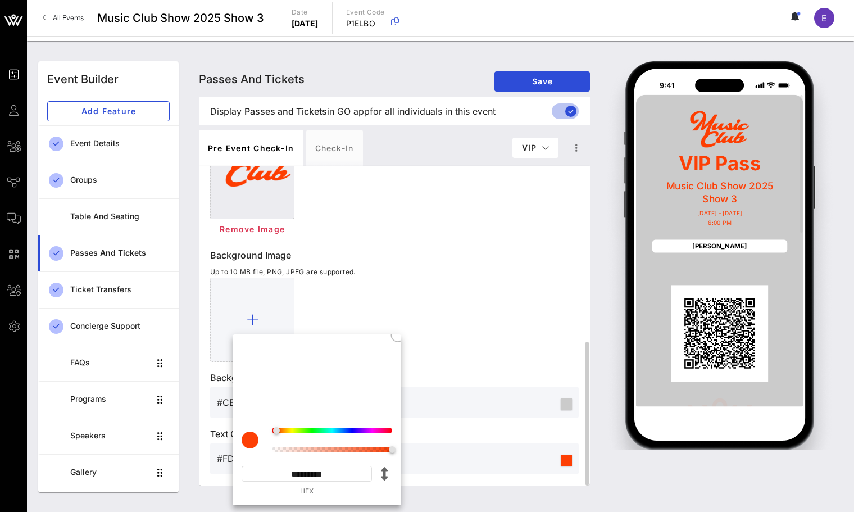
click at [465, 380] on p "Background Color" at bounding box center [394, 377] width 369 height 13
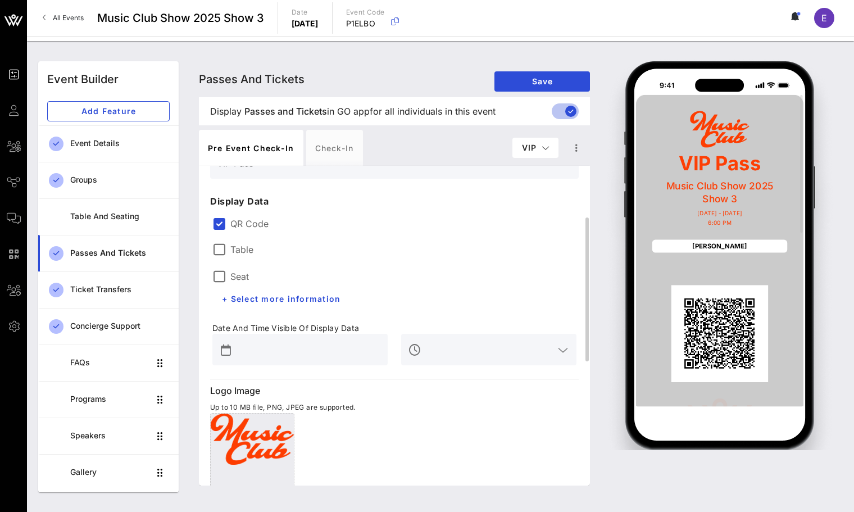
scroll to position [0, 0]
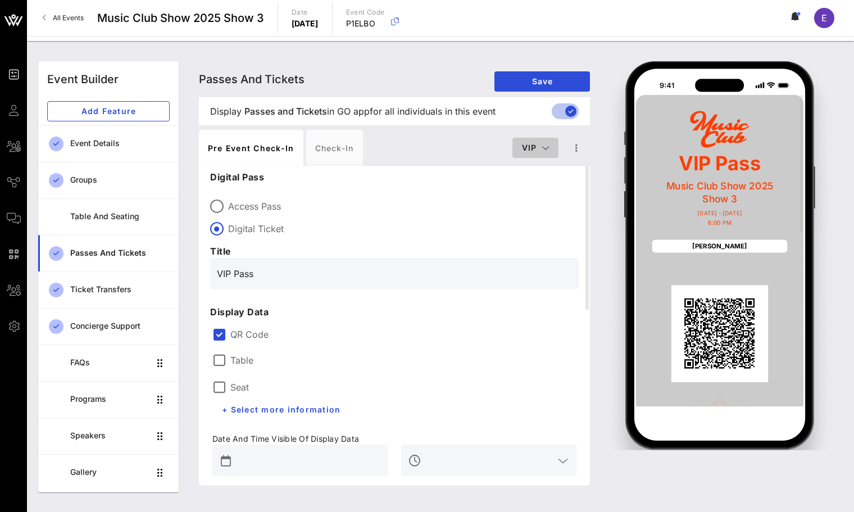
click at [538, 144] on span "VIP" at bounding box center [535, 148] width 28 height 10
click at [535, 166] on div "Default" at bounding box center [553, 169] width 65 height 9
type input "Member Pass"
type input "#0D0C0C"
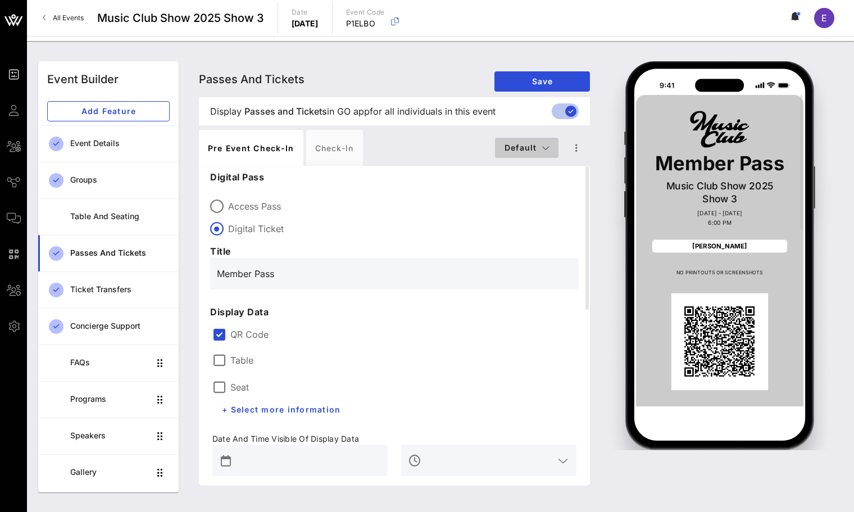
click at [538, 140] on button "Default" at bounding box center [526, 148] width 63 height 20
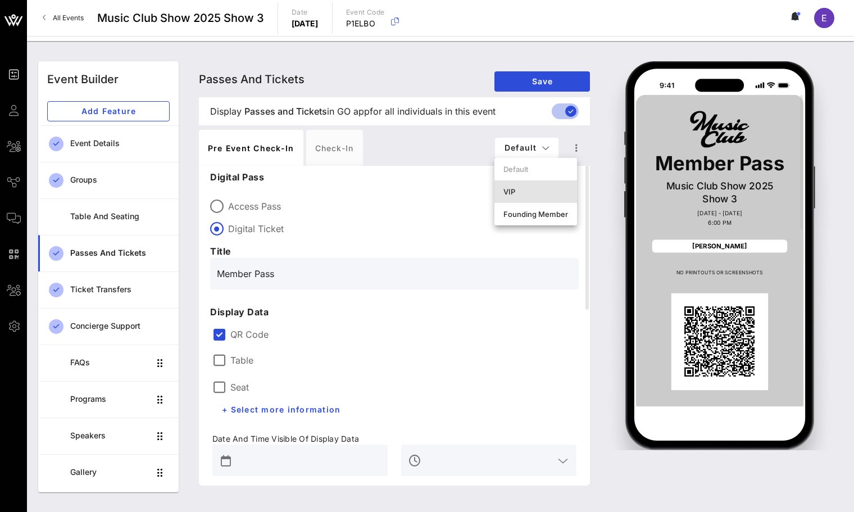
click at [526, 188] on div "VIP" at bounding box center [535, 191] width 65 height 9
type input "VIP Pass"
type input "#FD3F05"
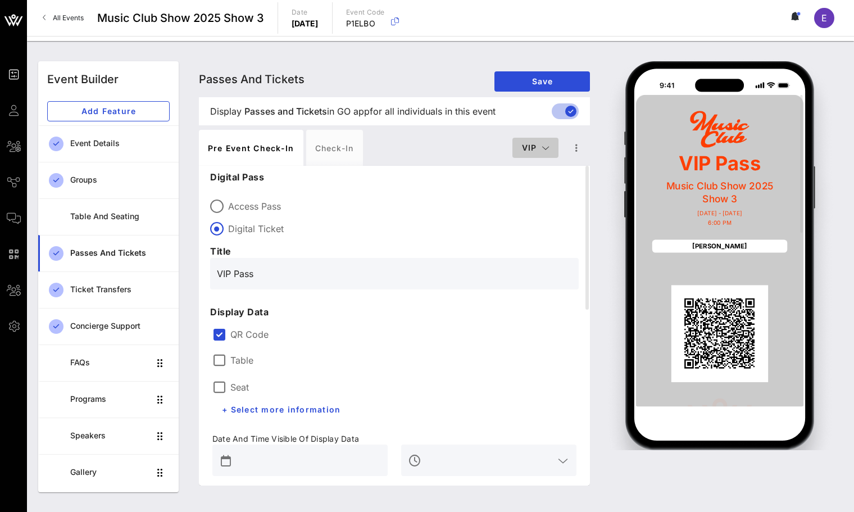
click at [535, 145] on span "VIP" at bounding box center [535, 148] width 28 height 10
click at [529, 212] on div "Founding Member" at bounding box center [553, 214] width 65 height 9
type input "Founding Member Pass"
type input "#0D0C0C"
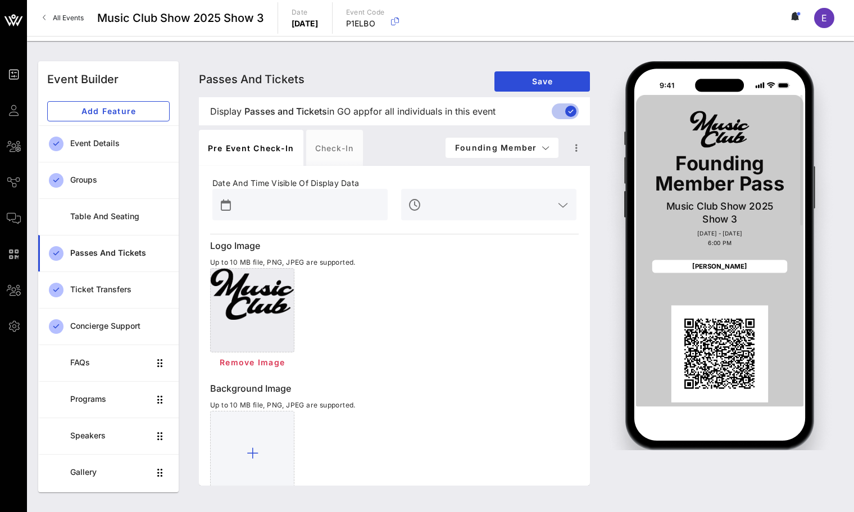
scroll to position [311, 0]
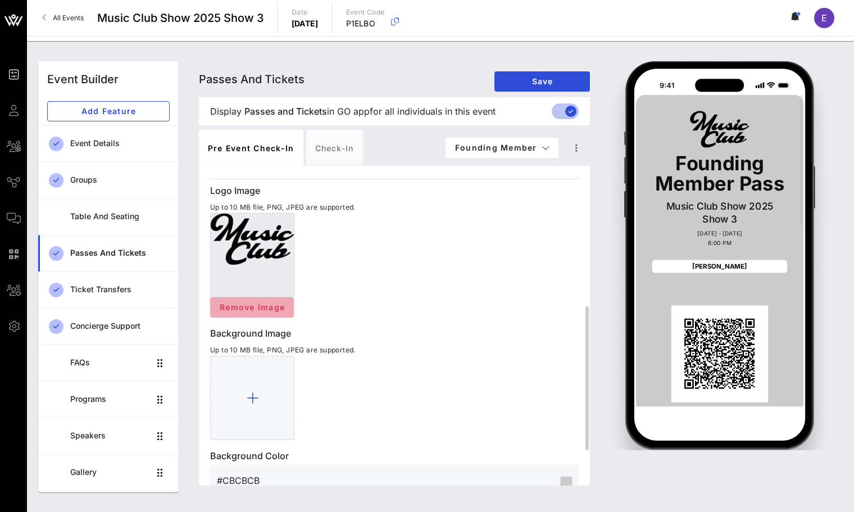
click at [256, 297] on button "Remove Image" at bounding box center [252, 307] width 84 height 20
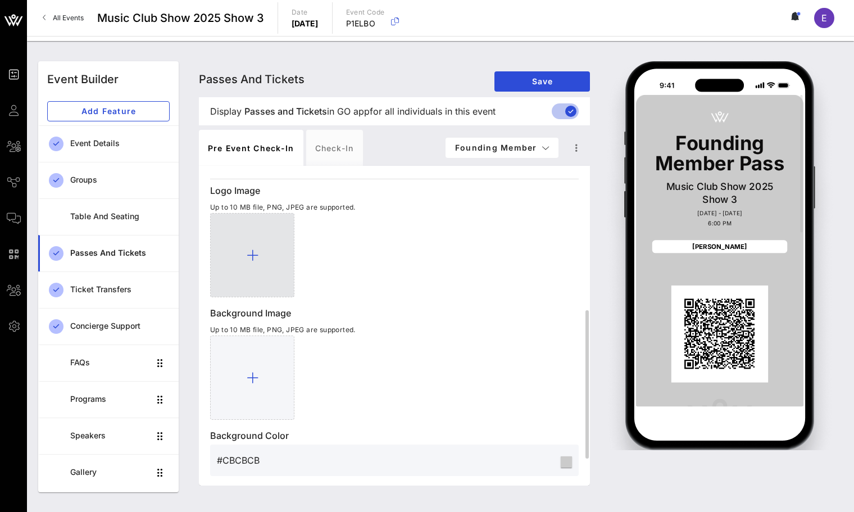
click at [265, 258] on div at bounding box center [252, 255] width 84 height 84
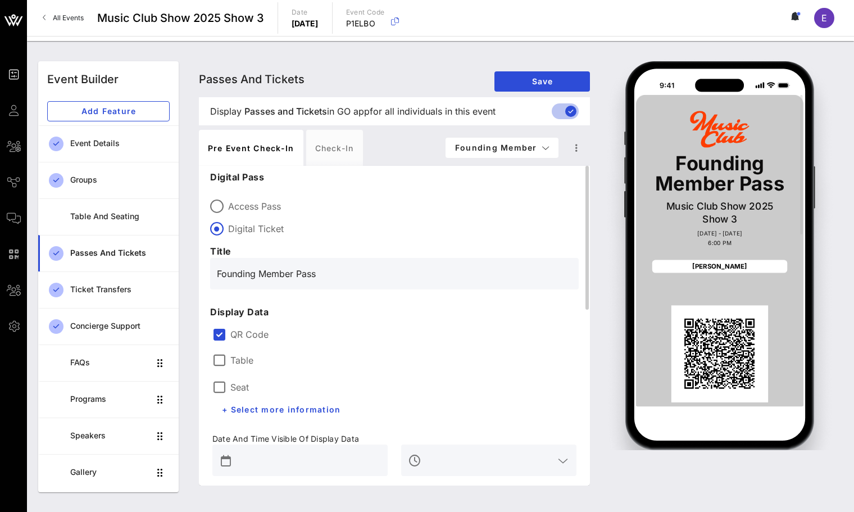
scroll to position [310, 0]
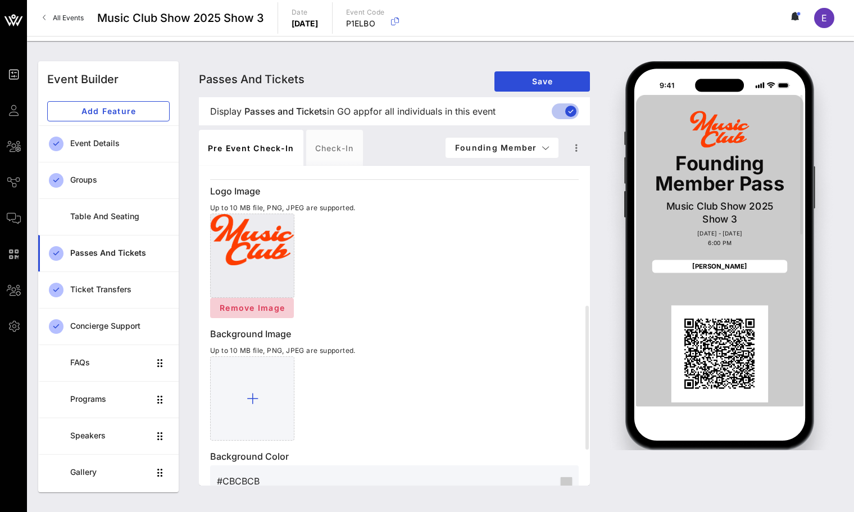
click at [274, 305] on span "Remove Image" at bounding box center [252, 308] width 66 height 10
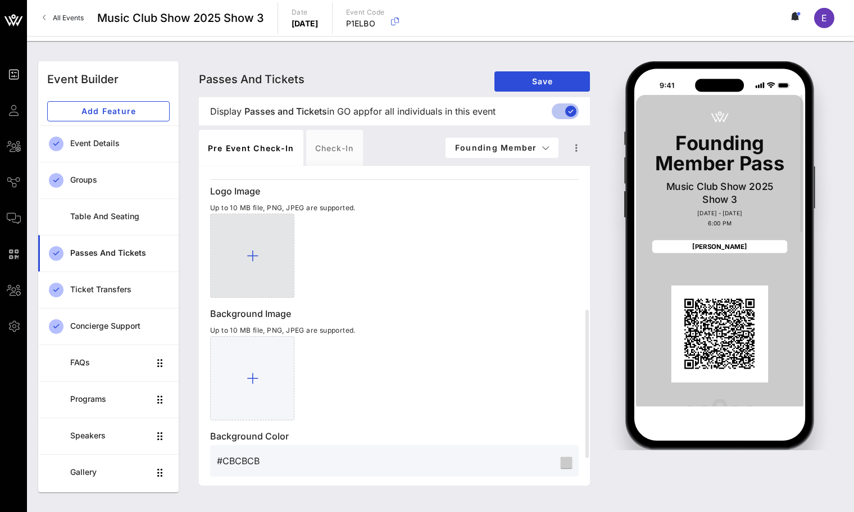
click at [266, 255] on div at bounding box center [252, 255] width 84 height 84
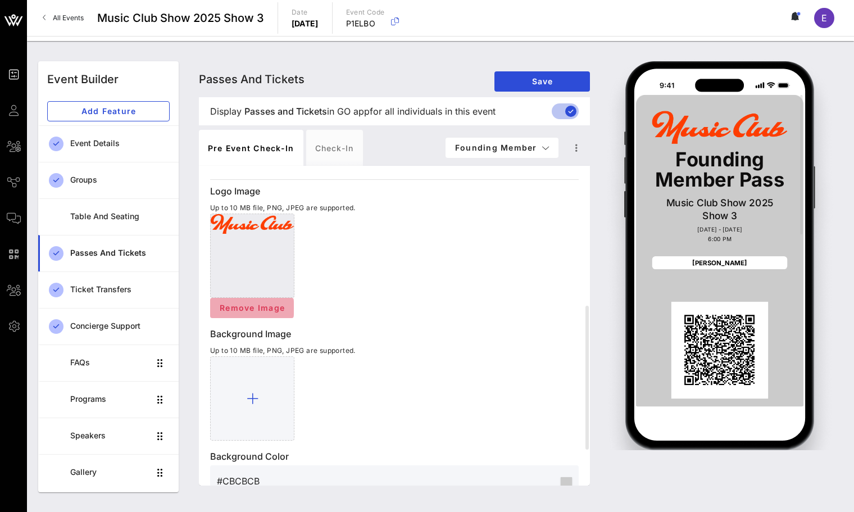
click at [270, 298] on button "Remove Image" at bounding box center [252, 308] width 84 height 20
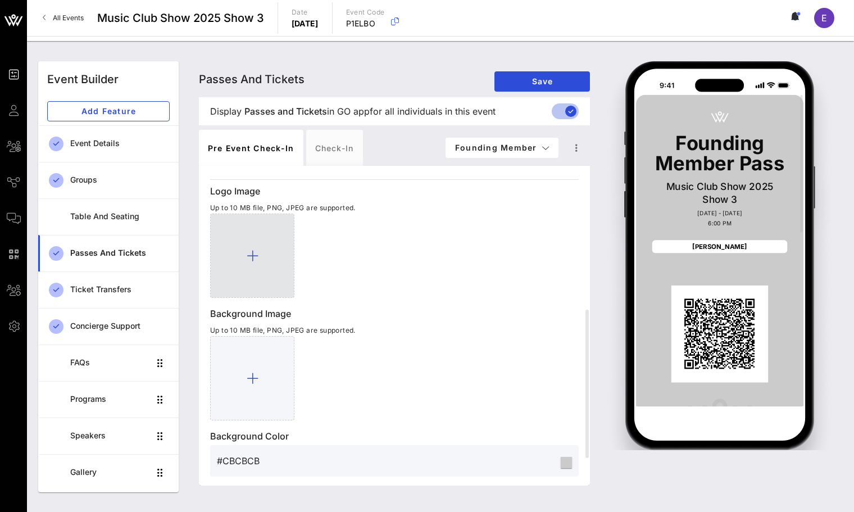
click at [256, 258] on icon at bounding box center [253, 255] width 12 height 13
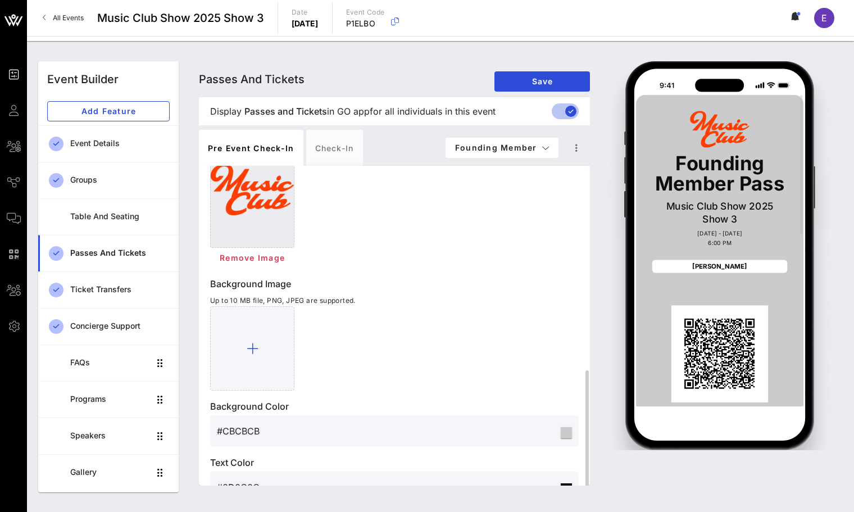
scroll to position [389, 0]
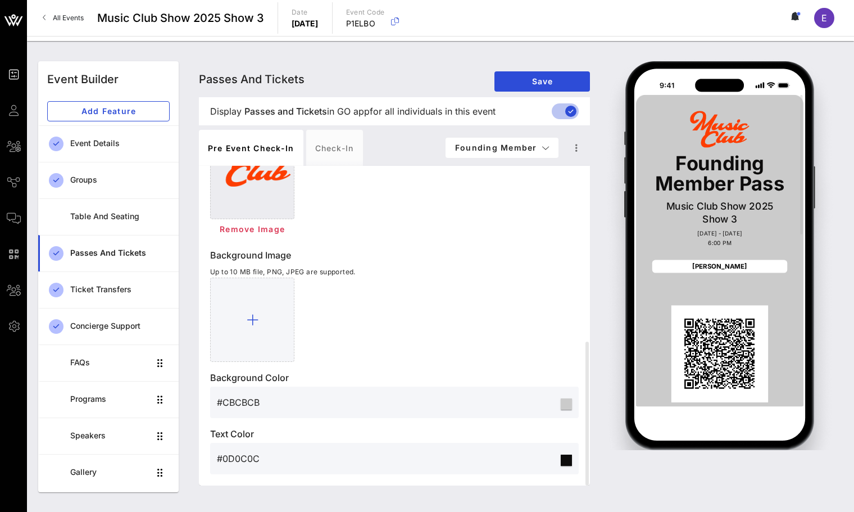
click at [246, 449] on input "#0D0C0C" at bounding box center [388, 458] width 342 height 18
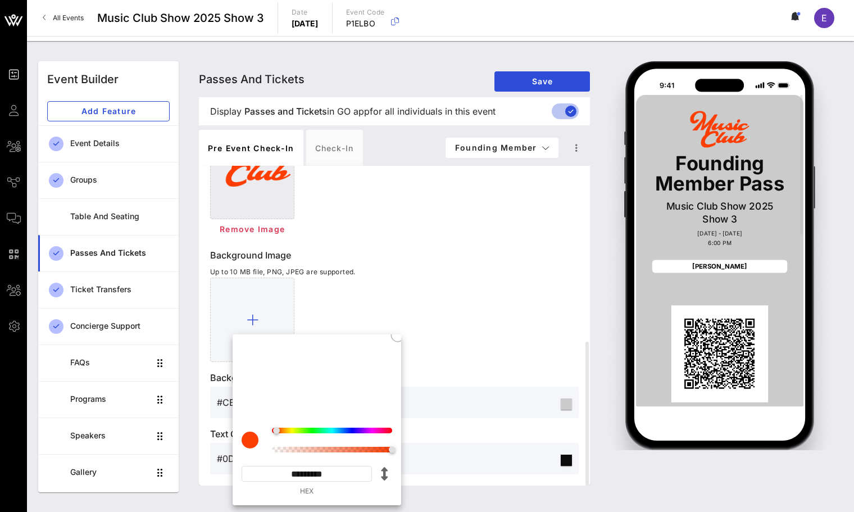
click at [312, 475] on input "*********" at bounding box center [307, 474] width 130 height 16
paste input
click at [467, 373] on p "Background Color" at bounding box center [394, 377] width 369 height 13
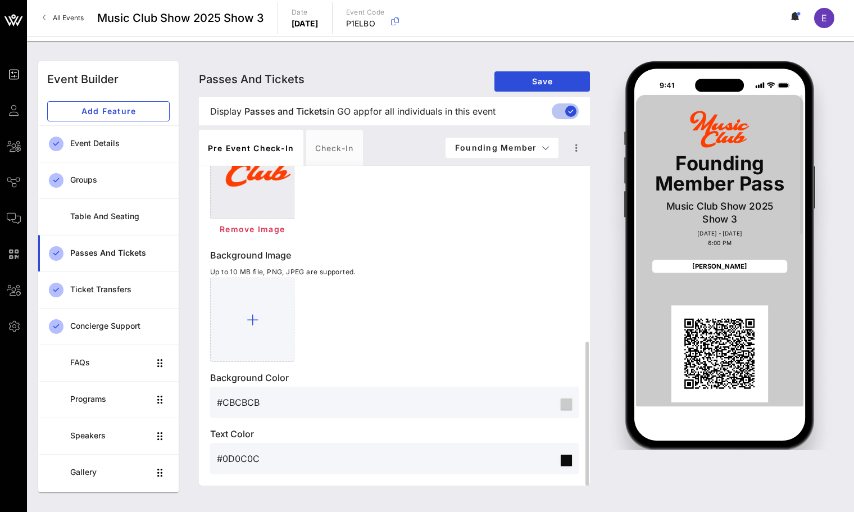
click at [564, 462] on div at bounding box center [566, 460] width 11 height 11
click at [515, 228] on div "Remove Image" at bounding box center [394, 229] width 369 height 20
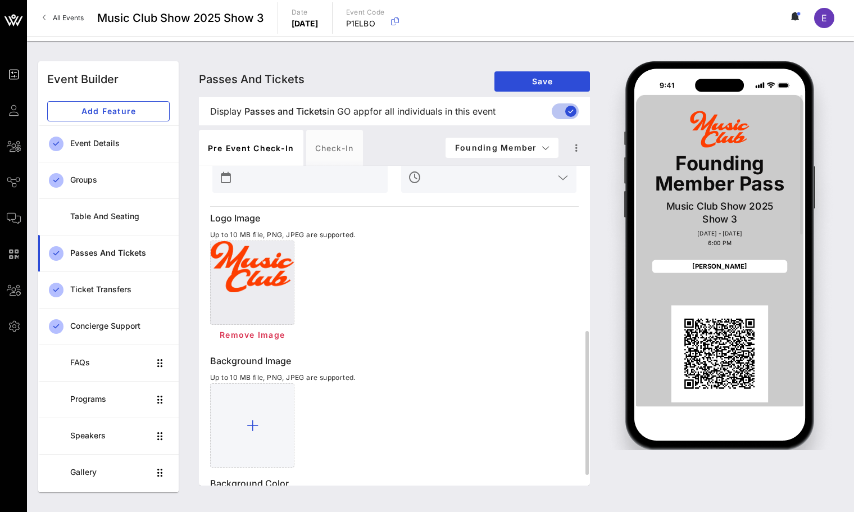
scroll to position [257, 0]
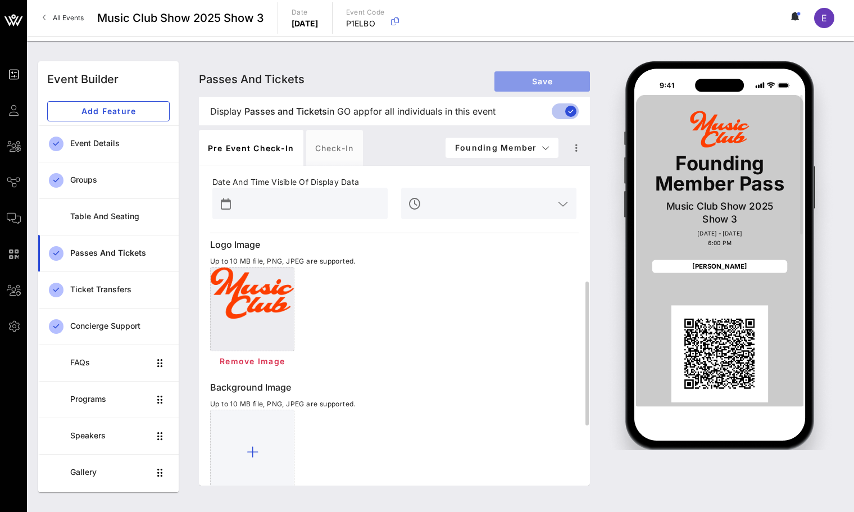
click at [514, 87] on button "Save" at bounding box center [542, 81] width 96 height 20
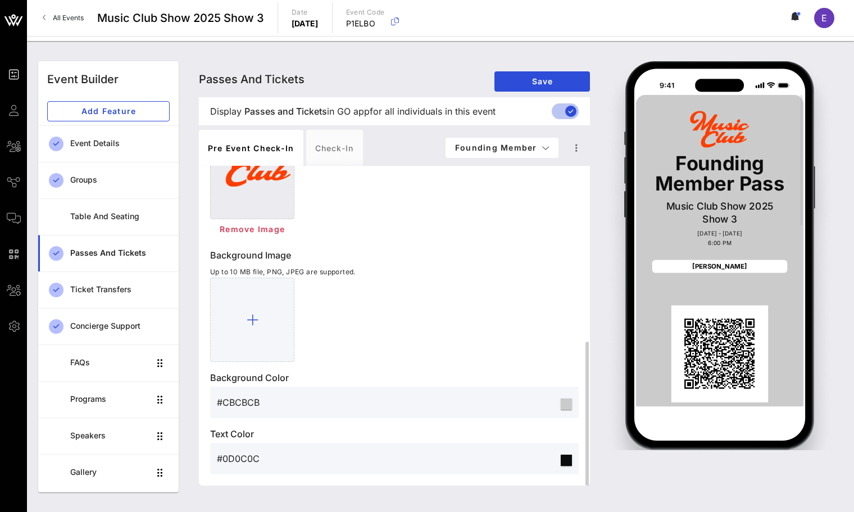
click at [246, 444] on div "#0D0C0C" at bounding box center [388, 458] width 342 height 31
click at [246, 455] on input "#0D0C0C" at bounding box center [388, 458] width 342 height 18
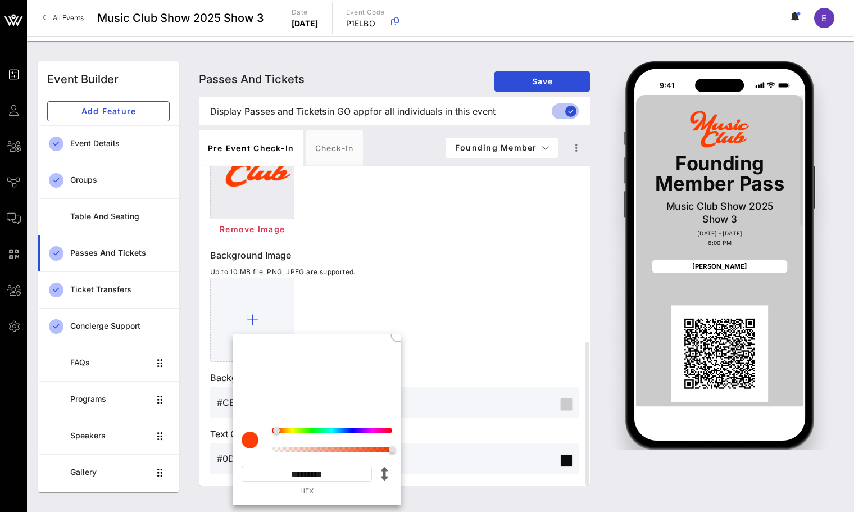
click at [316, 473] on input "*********" at bounding box center [307, 474] width 130 height 16
paste input
type input "*********"
click at [346, 478] on input "*********" at bounding box center [307, 474] width 130 height 16
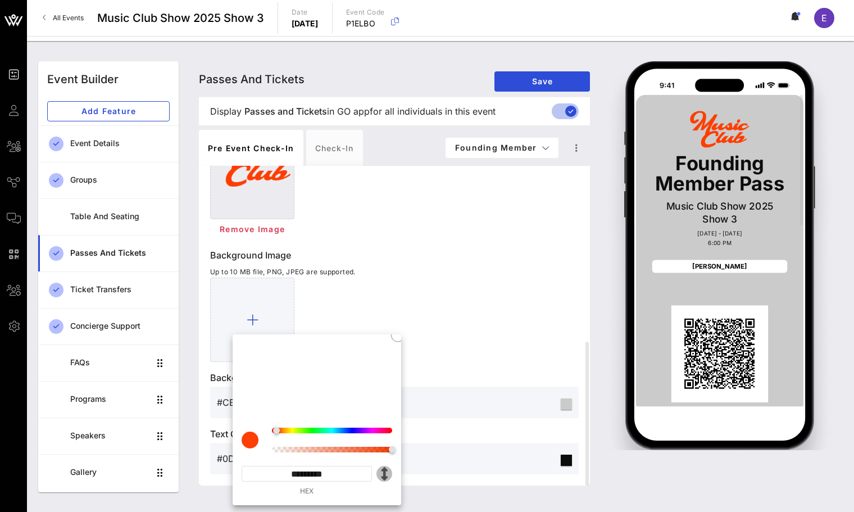
click at [385, 477] on icon "button" at bounding box center [384, 473] width 13 height 13
click at [480, 329] on div at bounding box center [394, 320] width 369 height 84
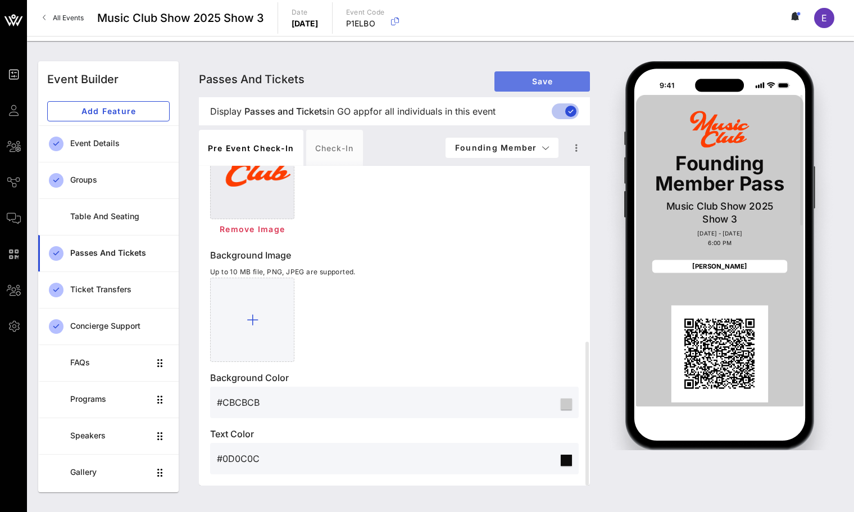
click at [534, 87] on button "Save" at bounding box center [542, 81] width 96 height 20
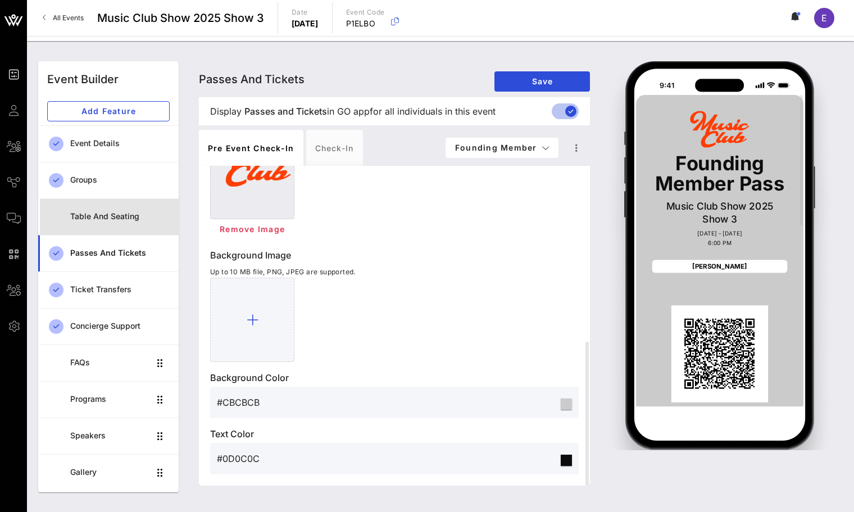
click at [134, 224] on div "Table and Seating" at bounding box center [119, 216] width 99 height 23
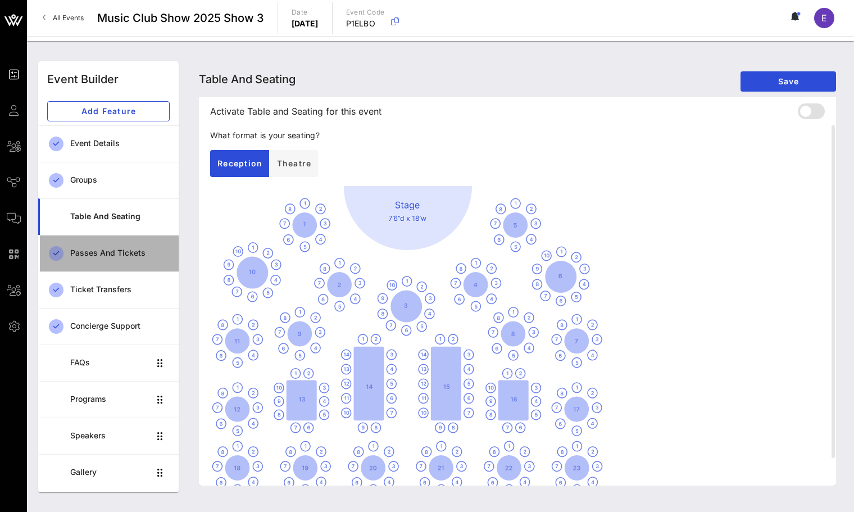
click at [127, 243] on div "Passes and Tickets" at bounding box center [119, 253] width 99 height 23
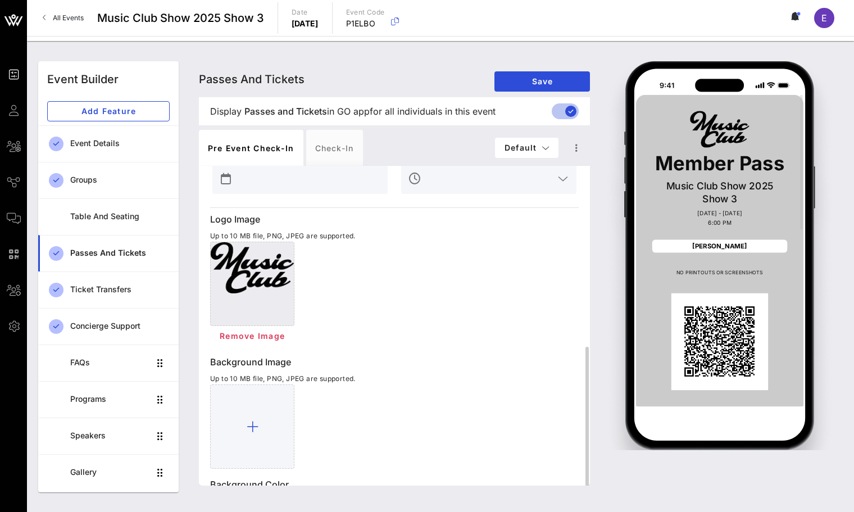
scroll to position [330, 0]
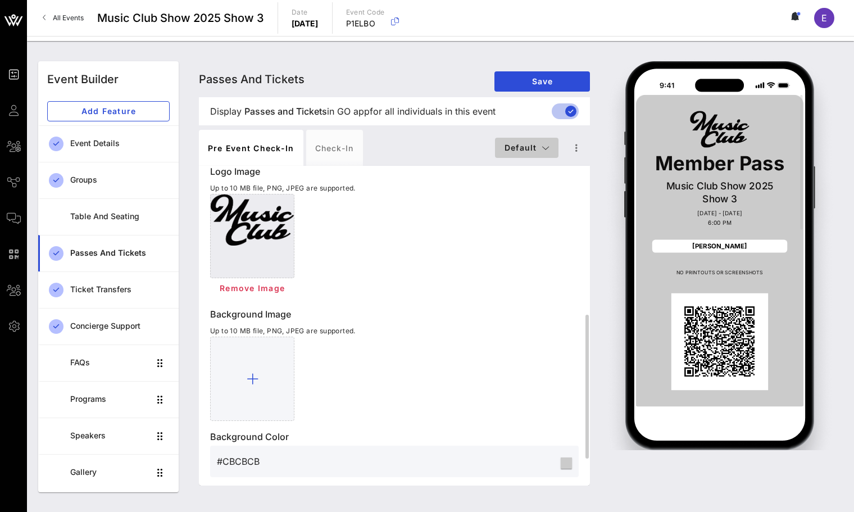
click at [531, 149] on span "Default" at bounding box center [527, 148] width 46 height 10
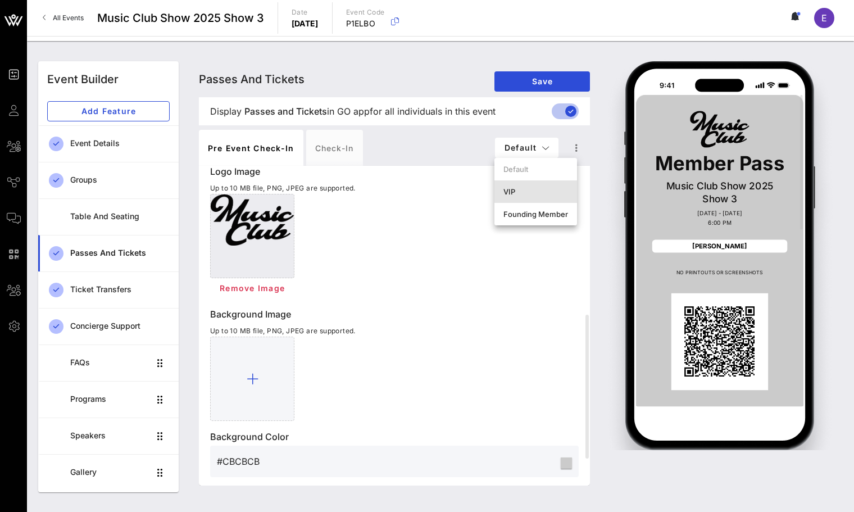
click at [518, 196] on div "VIP" at bounding box center [535, 191] width 83 height 22
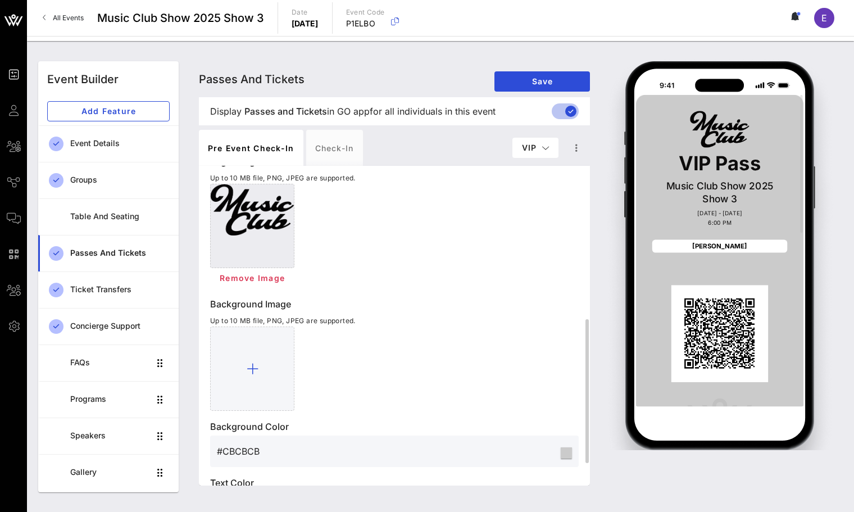
scroll to position [389, 0]
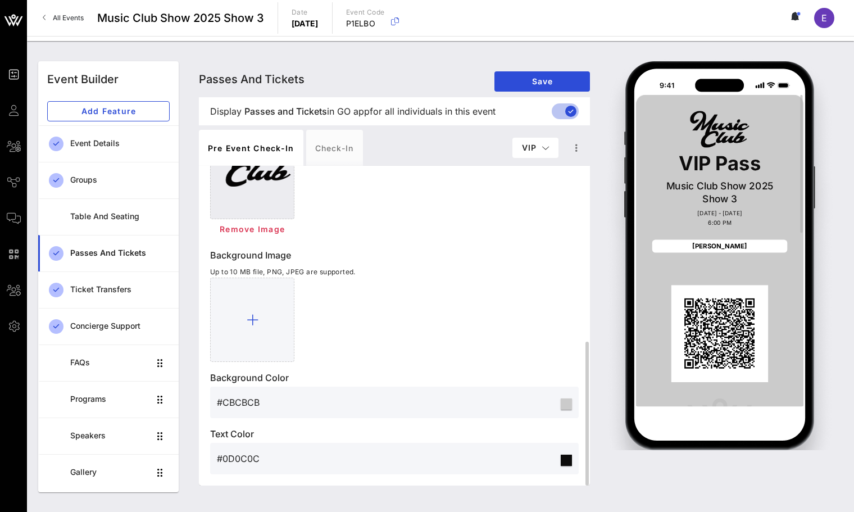
click at [669, 184] on p "Music Club Show 2025 Show 3" at bounding box center [719, 193] width 135 height 26
click at [692, 135] on img at bounding box center [719, 129] width 59 height 37
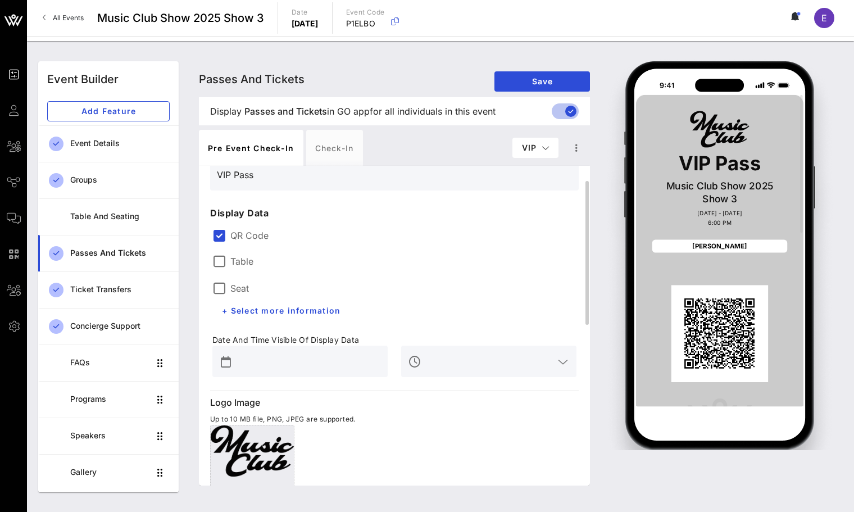
scroll to position [79, 0]
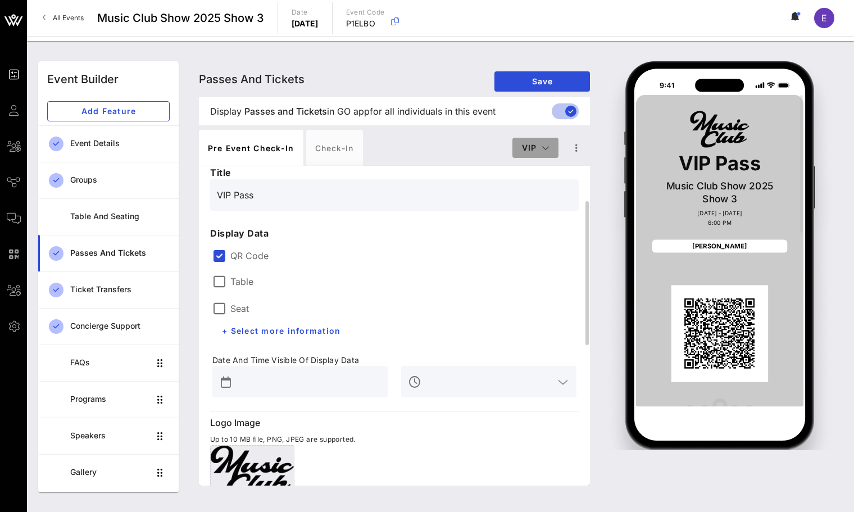
click at [538, 138] on button "VIP" at bounding box center [535, 148] width 46 height 20
click at [529, 206] on div "Founding Member" at bounding box center [553, 214] width 83 height 22
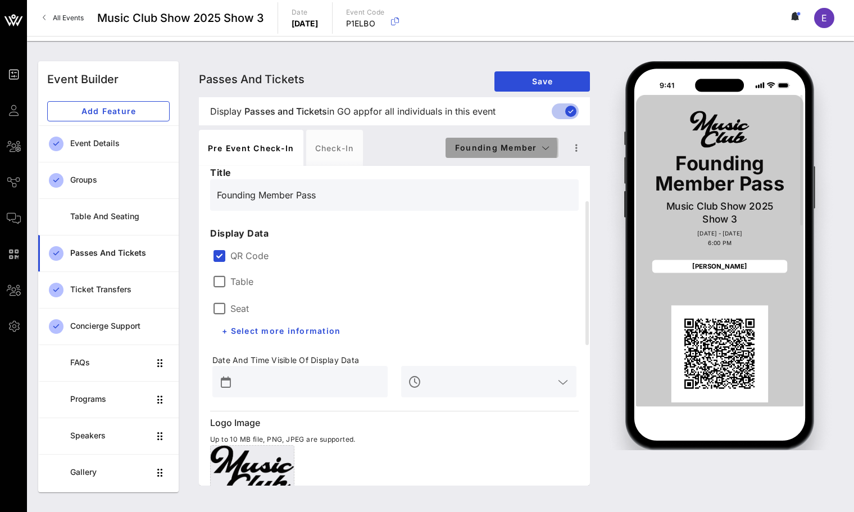
click at [524, 144] on span "Founding Member" at bounding box center [502, 148] width 95 height 10
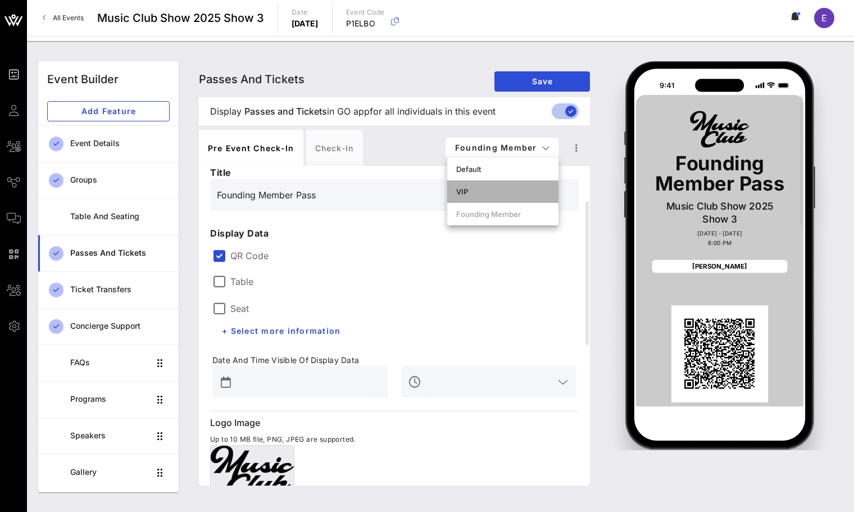
click at [521, 189] on div "VIP" at bounding box center [502, 191] width 93 height 9
type input "VIP Pass"
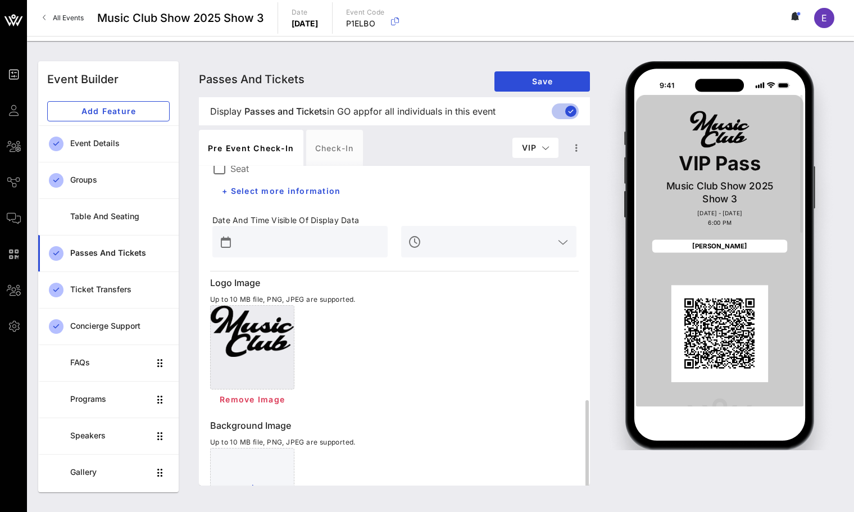
scroll to position [340, 0]
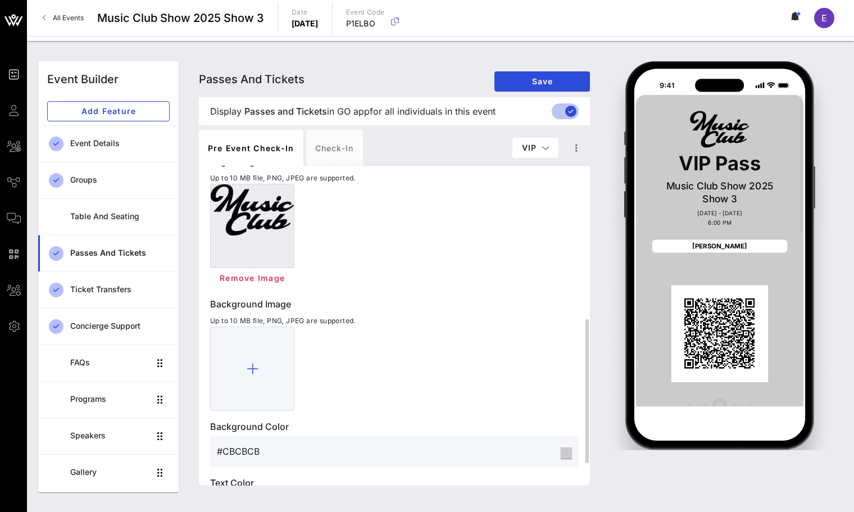
click at [263, 247] on div at bounding box center [252, 226] width 84 height 84
click at [262, 283] on button "Remove Image" at bounding box center [252, 278] width 84 height 20
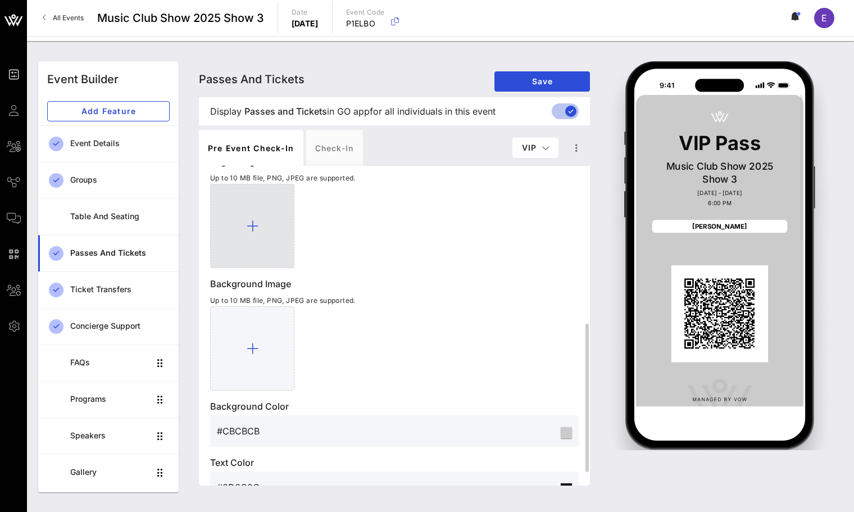
click at [274, 229] on div at bounding box center [252, 226] width 84 height 84
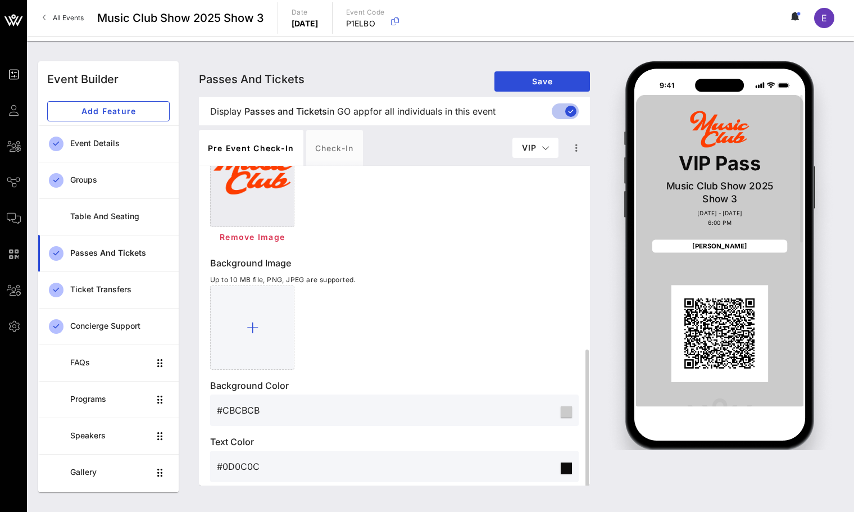
scroll to position [389, 0]
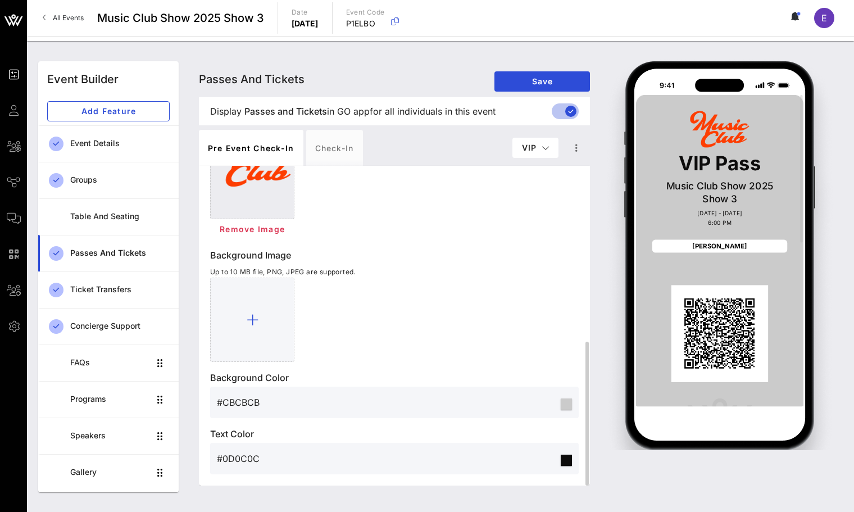
click at [240, 447] on div "#0D0C0C" at bounding box center [388, 458] width 342 height 31
click at [240, 454] on input "#0D0C0C" at bounding box center [388, 458] width 342 height 18
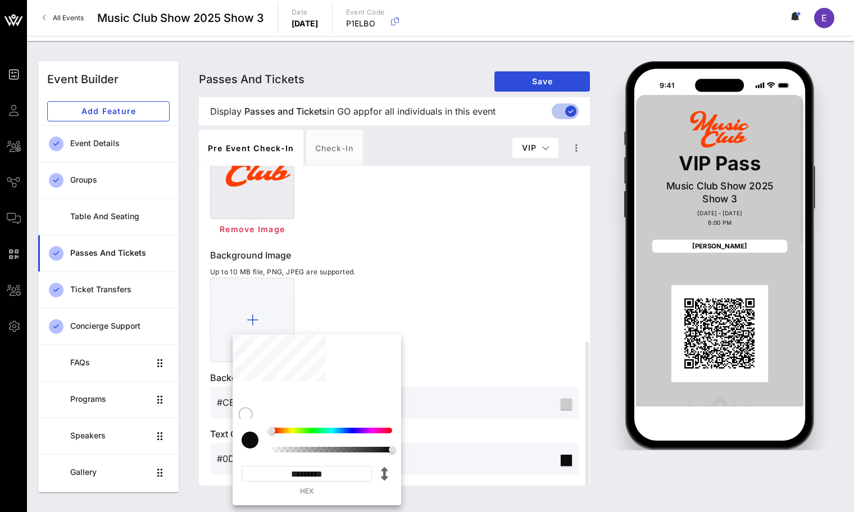
click at [316, 469] on input "*********" at bounding box center [307, 474] width 130 height 16
paste input
type input "*******"
type input "#FD3F05"
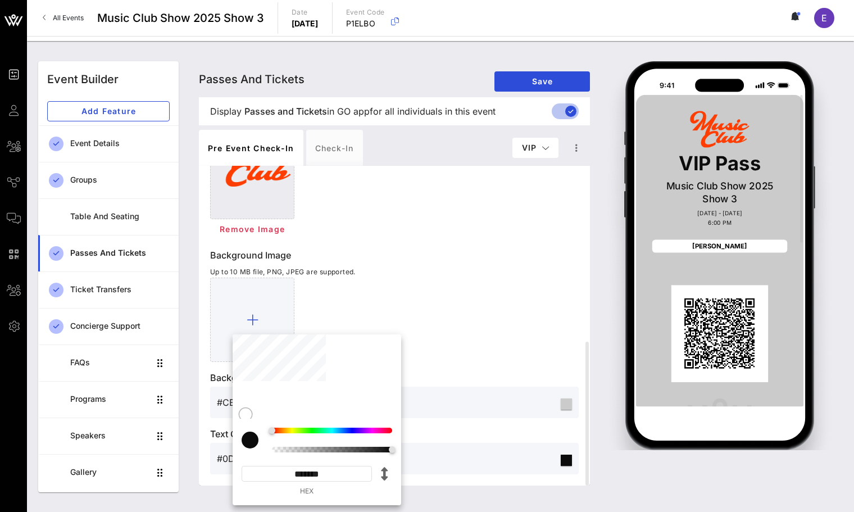
type input "*********"
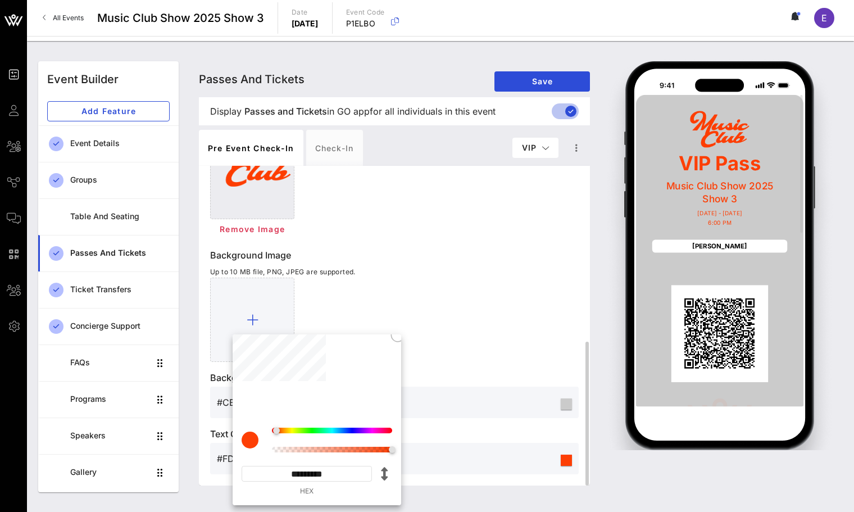
click at [505, 315] on div at bounding box center [394, 320] width 369 height 84
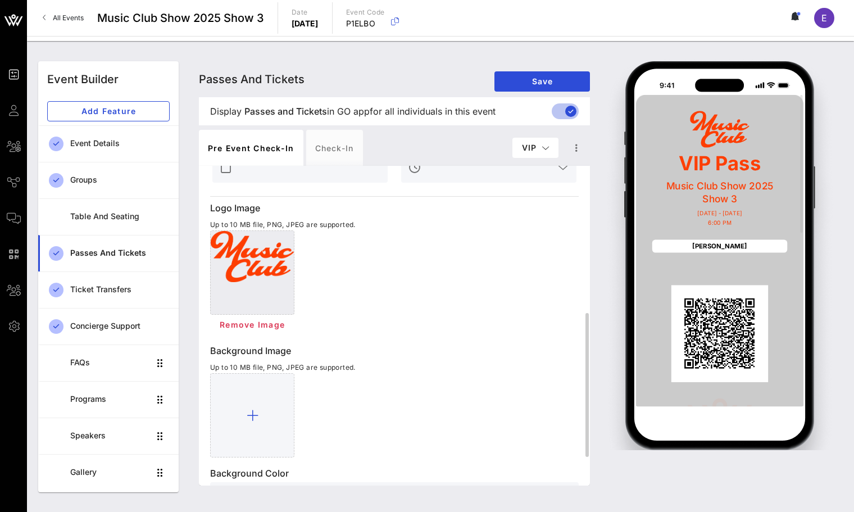
scroll to position [237, 0]
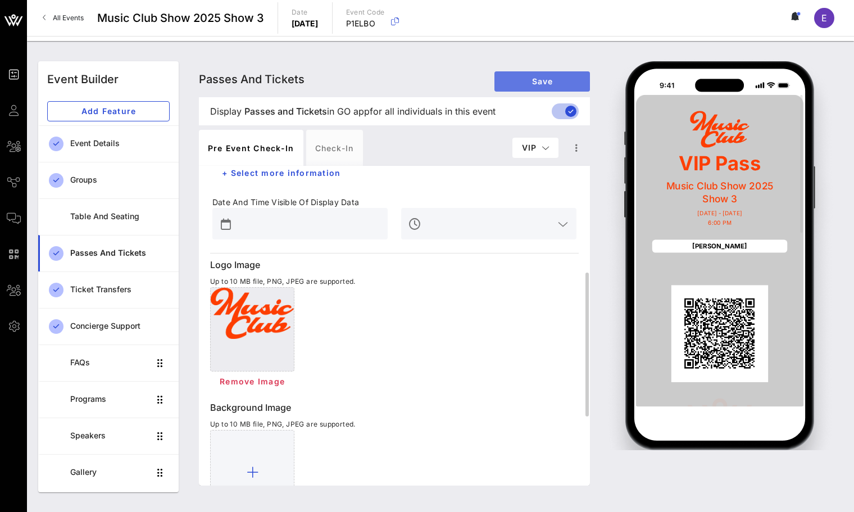
click at [548, 76] on button "Save" at bounding box center [542, 81] width 96 height 20
click at [526, 147] on span "VIP" at bounding box center [535, 148] width 28 height 10
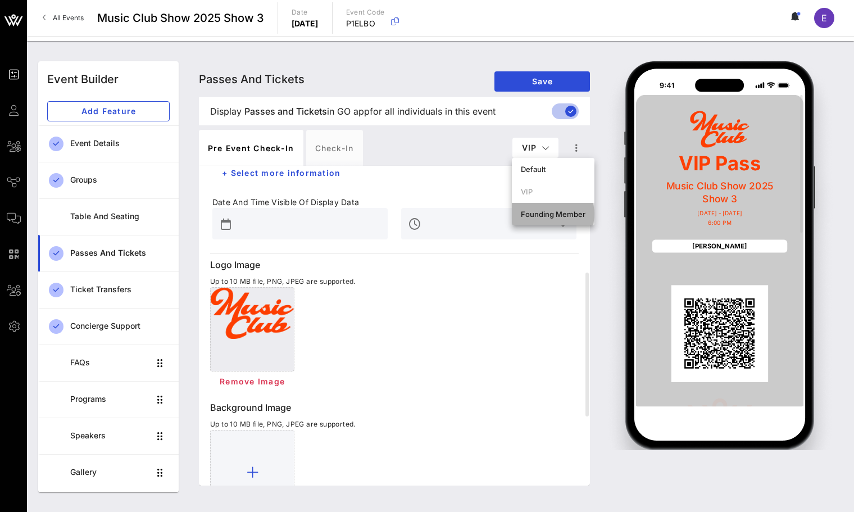
click at [523, 206] on div "Founding Member" at bounding box center [553, 214] width 83 height 22
type input "Founding Member Pass"
type input "#0D0C0C"
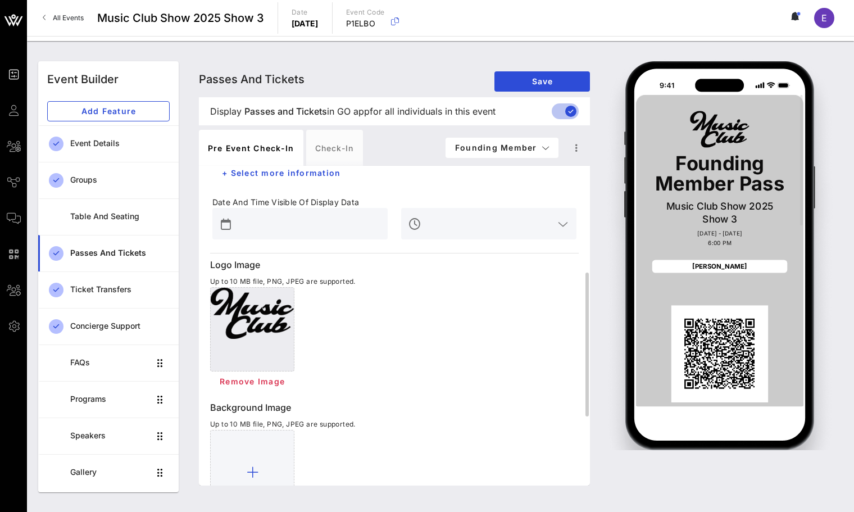
click at [267, 322] on div at bounding box center [252, 313] width 83 height 51
click at [253, 382] on span "Remove Image" at bounding box center [252, 381] width 66 height 10
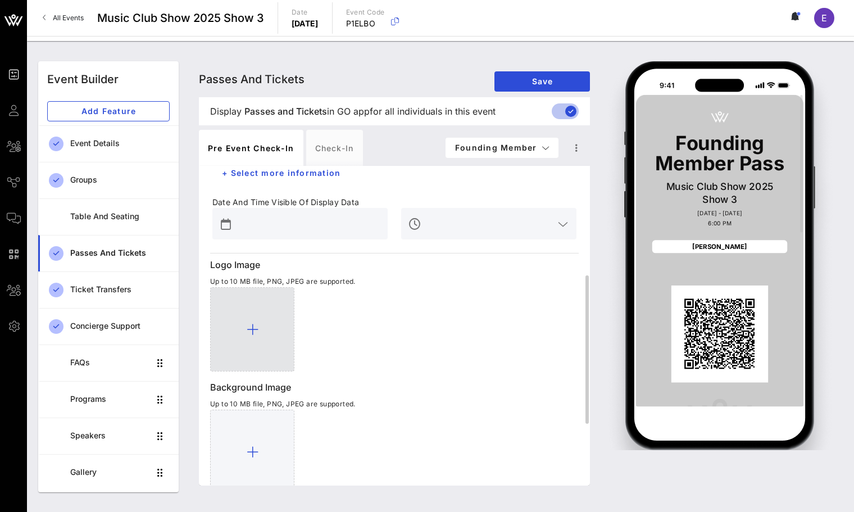
click at [266, 322] on div at bounding box center [252, 329] width 84 height 84
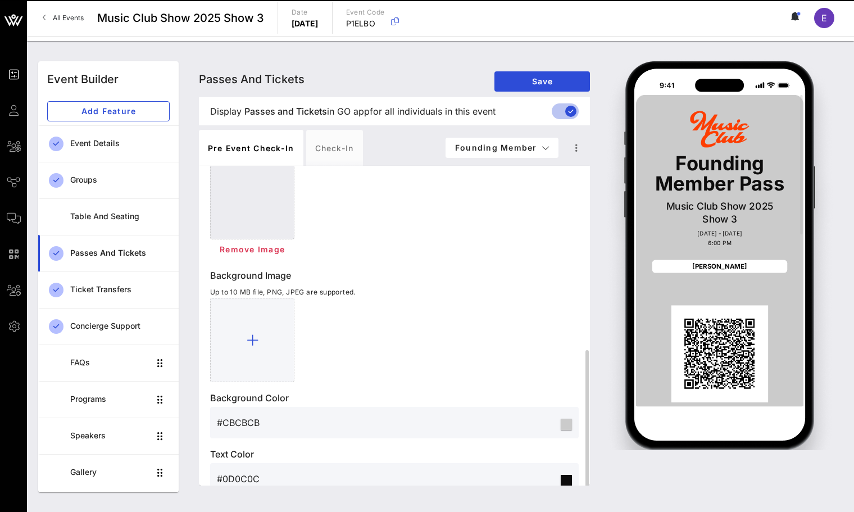
scroll to position [381, 0]
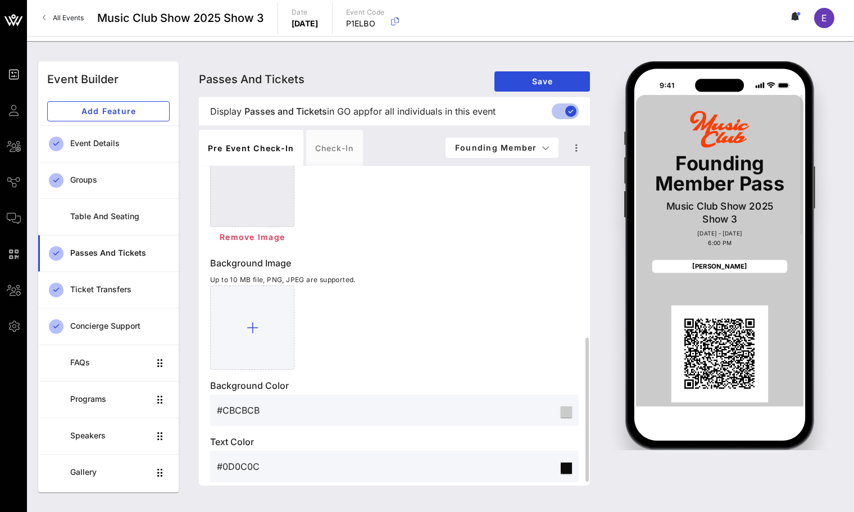
click at [249, 460] on input "#0D0C0C" at bounding box center [388, 466] width 342 height 18
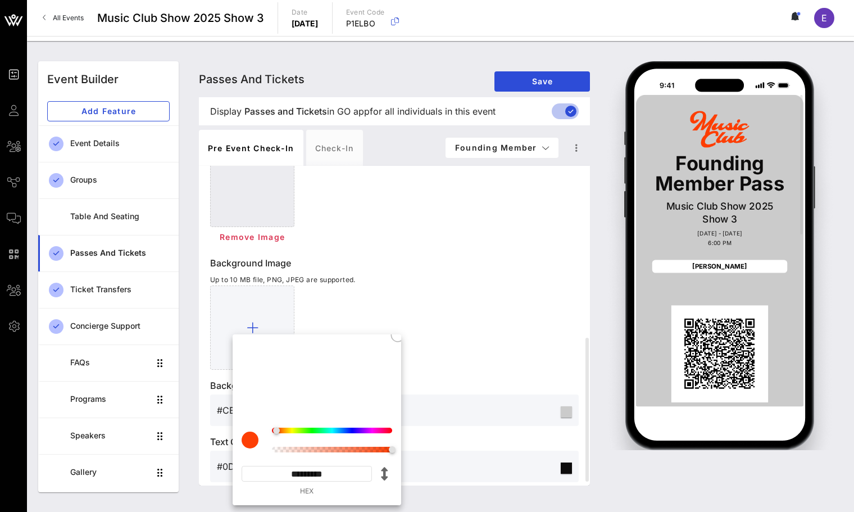
click at [319, 463] on div "* * ********* HEX" at bounding box center [317, 462] width 169 height 87
click at [335, 474] on input "*********" at bounding box center [307, 474] width 130 height 16
click at [473, 335] on div at bounding box center [394, 327] width 369 height 84
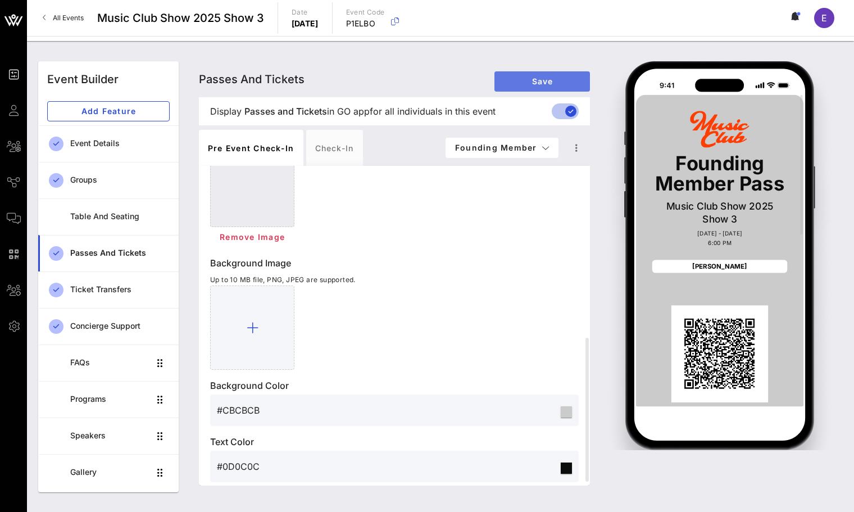
click at [530, 85] on span "Save" at bounding box center [542, 81] width 78 height 10
click at [519, 150] on span "Founding Member" at bounding box center [502, 148] width 95 height 10
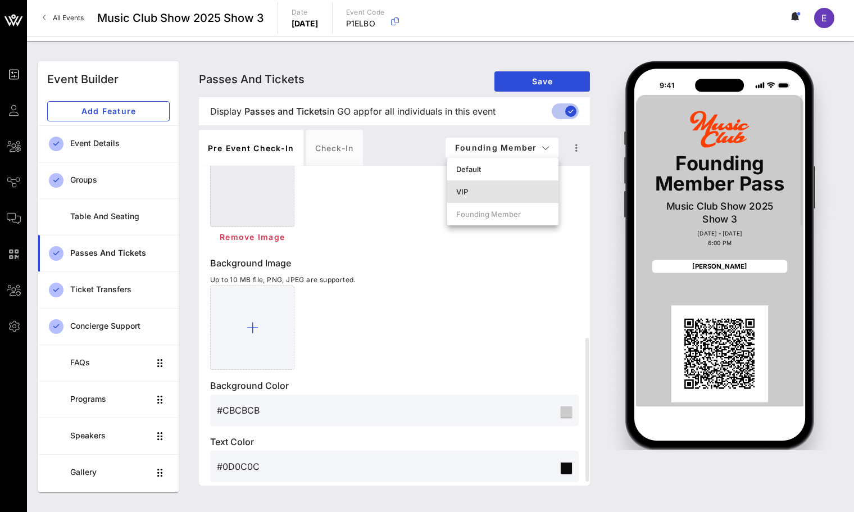
click at [511, 194] on div "VIP" at bounding box center [502, 191] width 93 height 9
type input "VIP Pass"
type input "#FD3F05"
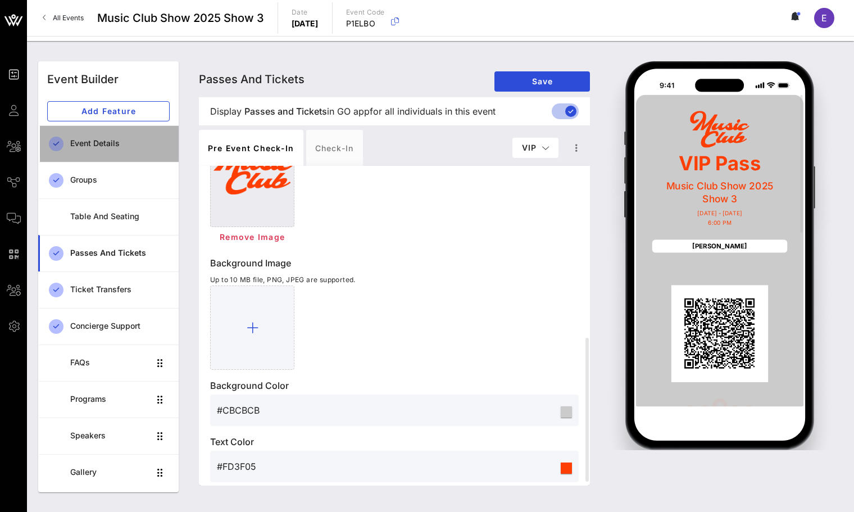
click at [131, 133] on div "Event Details" at bounding box center [119, 143] width 99 height 23
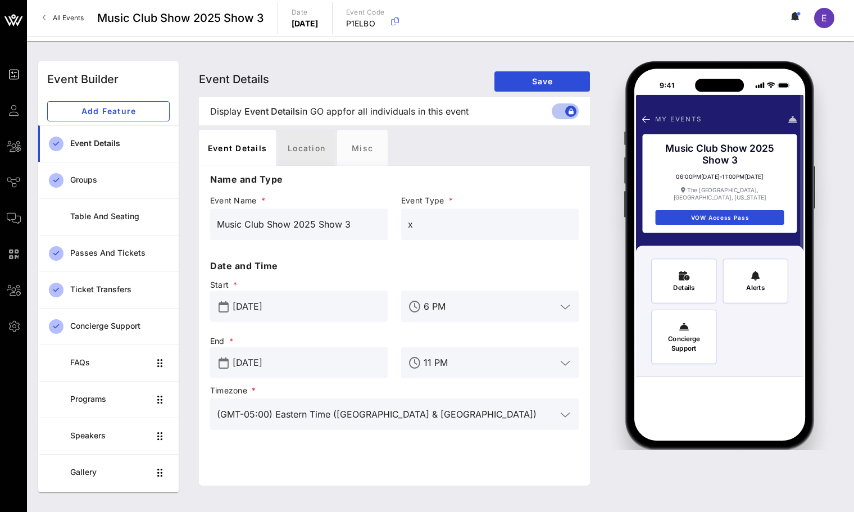
click at [320, 148] on div "Location" at bounding box center [307, 148] width 56 height 36
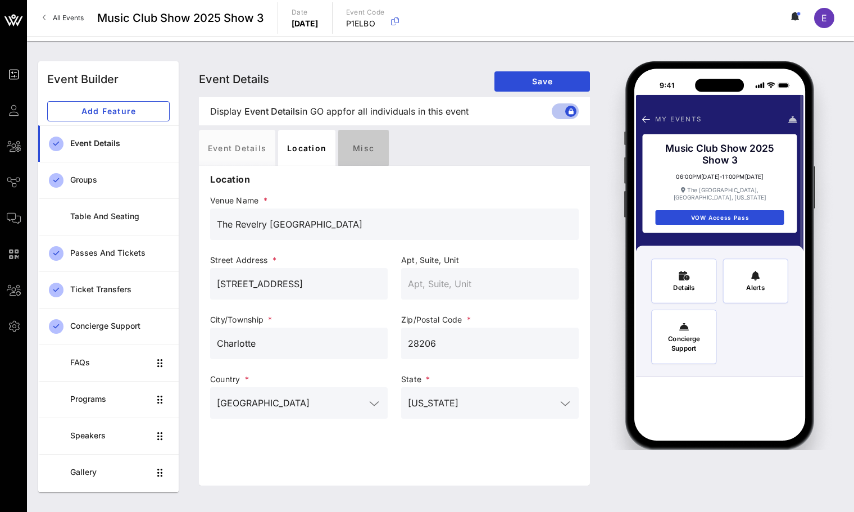
click at [356, 151] on div "Misc" at bounding box center [363, 148] width 51 height 36
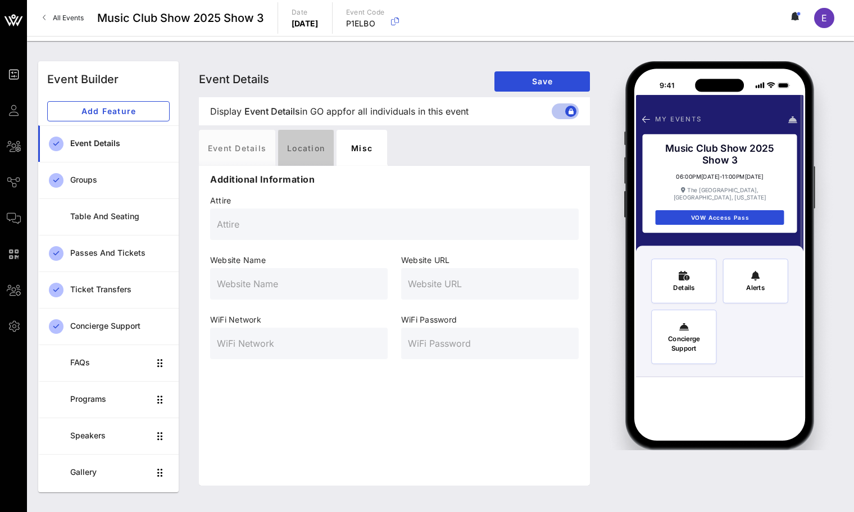
click at [326, 148] on div "Location" at bounding box center [306, 148] width 56 height 36
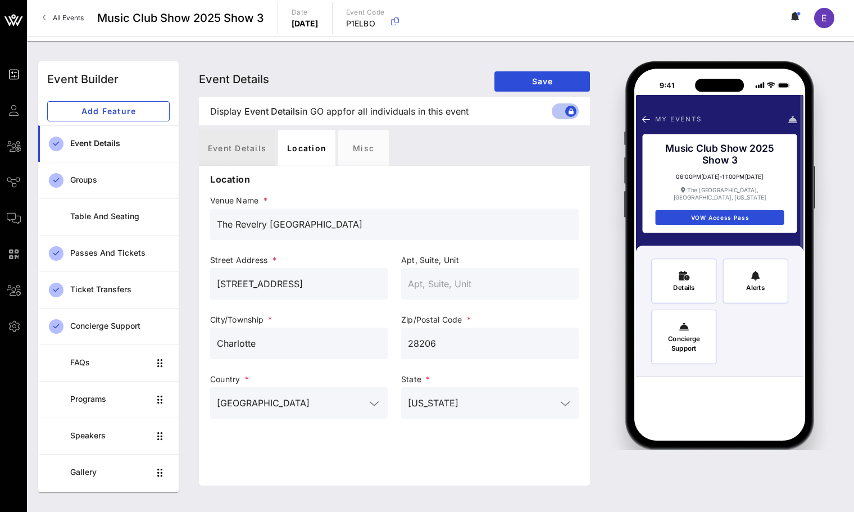
click at [247, 144] on div "Event Details" at bounding box center [237, 148] width 76 height 36
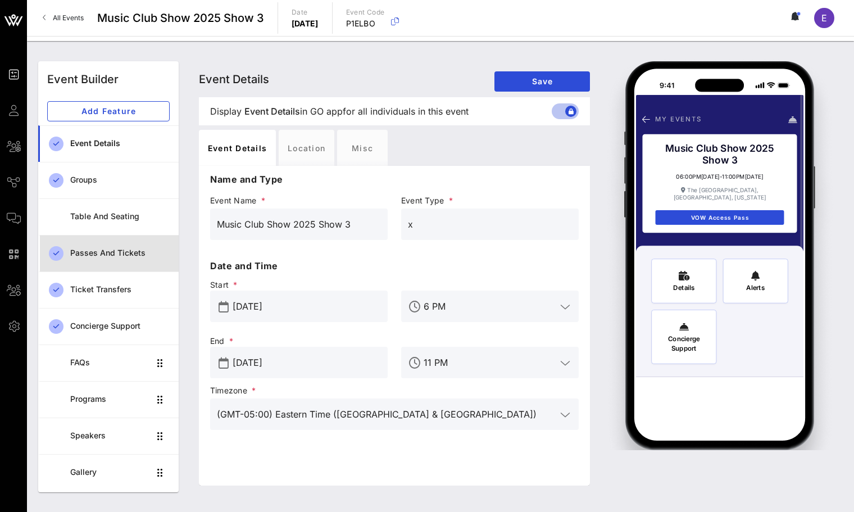
click at [99, 254] on div "Passes and Tickets" at bounding box center [119, 253] width 99 height 10
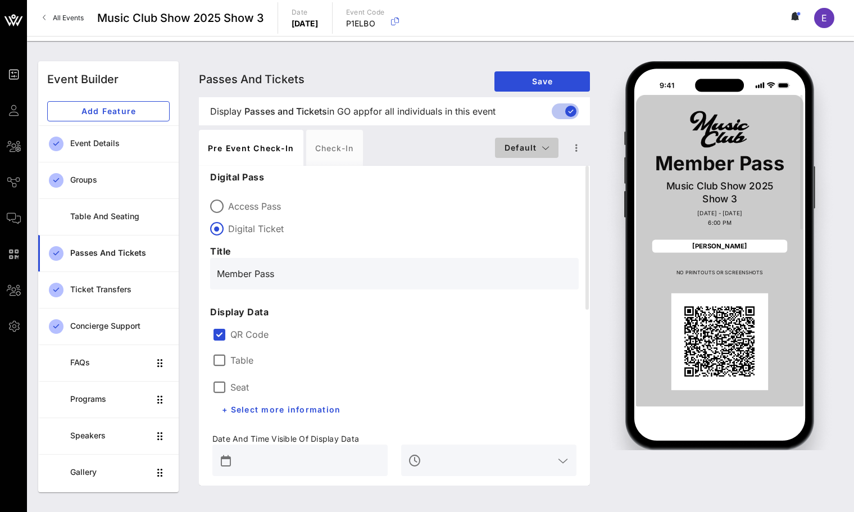
click at [501, 152] on button "Default" at bounding box center [526, 148] width 63 height 20
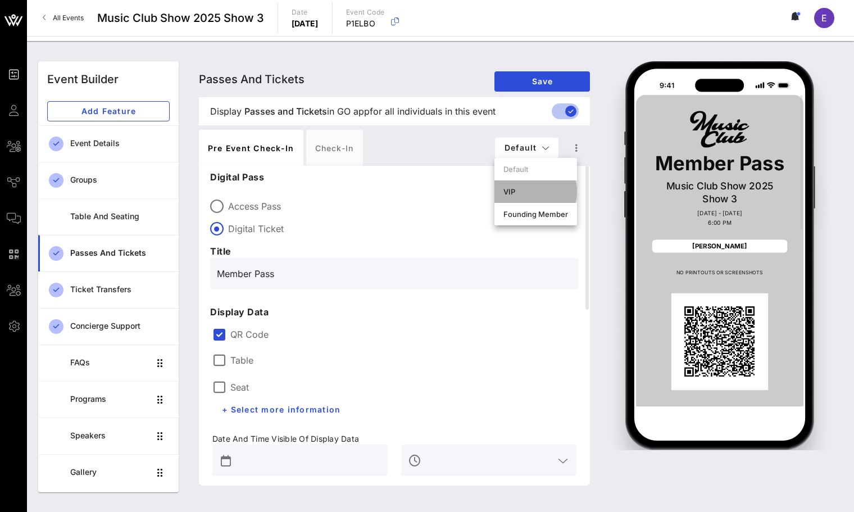
click at [508, 188] on div "VIP" at bounding box center [535, 191] width 65 height 9
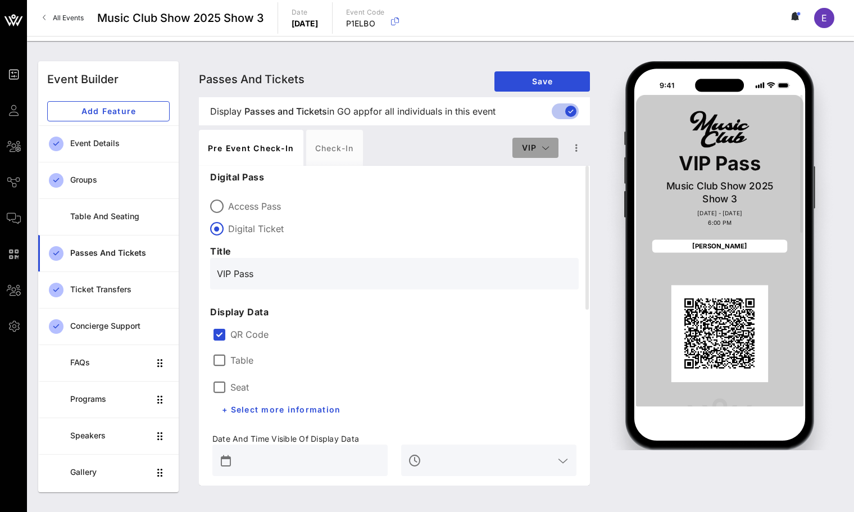
click at [546, 144] on icon "button" at bounding box center [546, 148] width 8 height 8
click at [534, 211] on div "Founding Member" at bounding box center [553, 214] width 65 height 9
type input "Founding Member Pass"
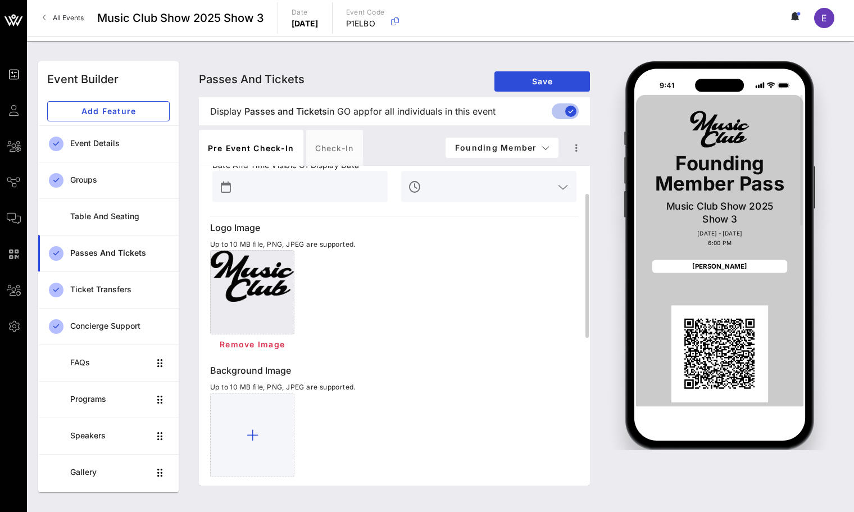
scroll to position [180, 0]
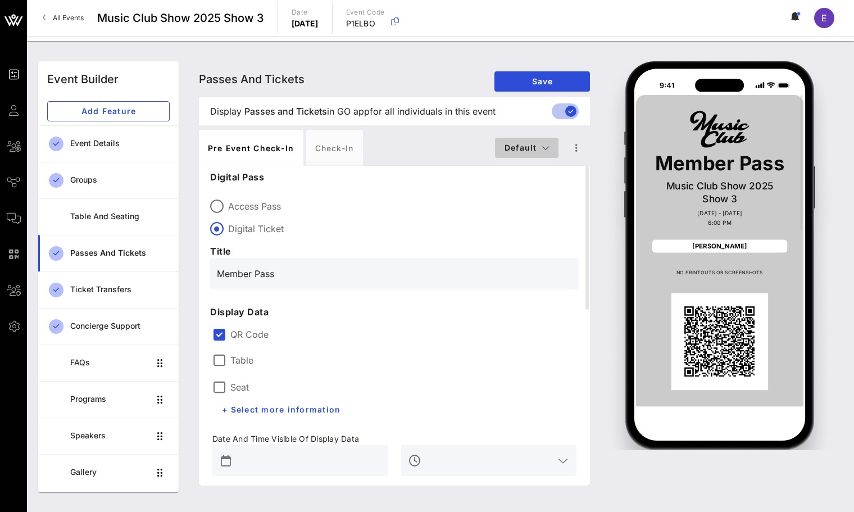
click at [532, 143] on span "Default" at bounding box center [527, 148] width 46 height 10
click at [523, 194] on div "VIP" at bounding box center [535, 191] width 65 height 9
type input "VIP Pass"
type input "#FD3F05"
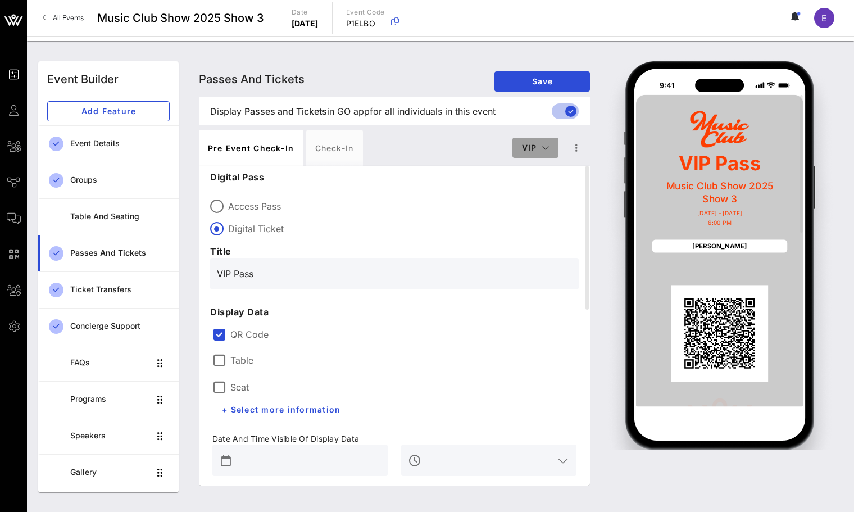
click at [537, 147] on span "VIP" at bounding box center [535, 148] width 28 height 10
click at [533, 207] on div "Founding Member" at bounding box center [553, 214] width 83 height 22
type input "Founding Member Pass"
type input "#0D0C0C"
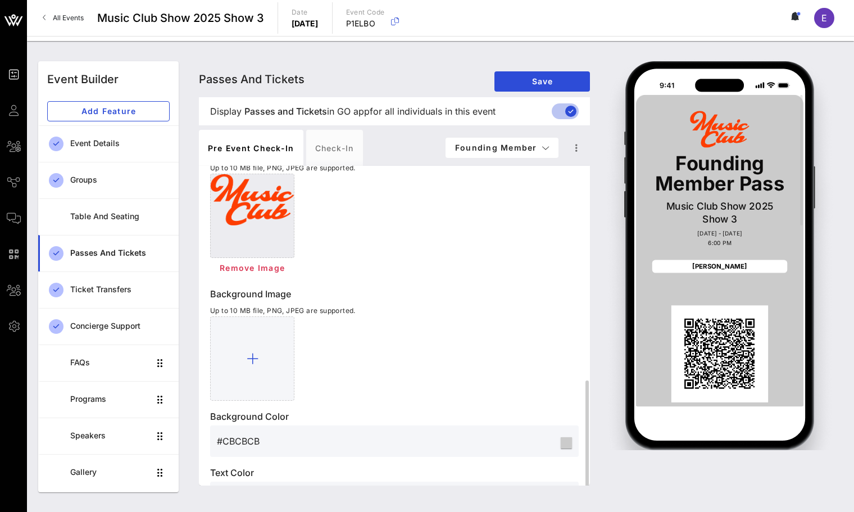
scroll to position [389, 0]
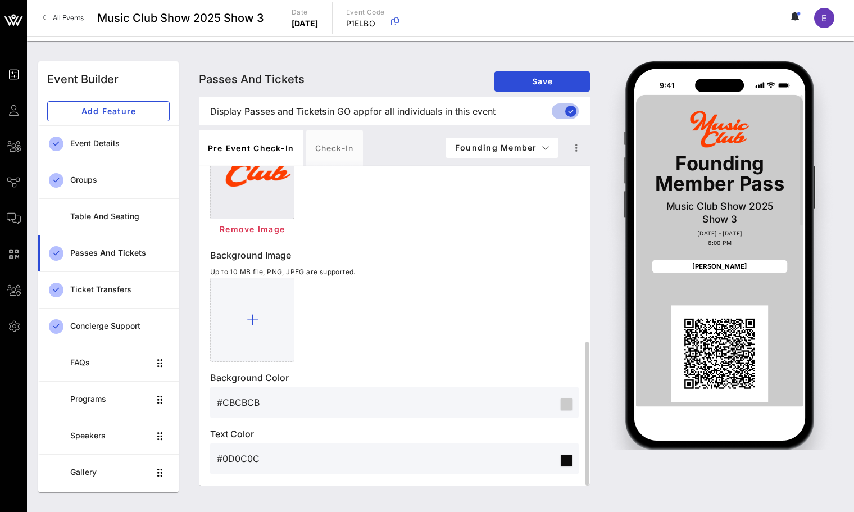
click at [249, 460] on input "#0D0C0C" at bounding box center [388, 458] width 342 height 18
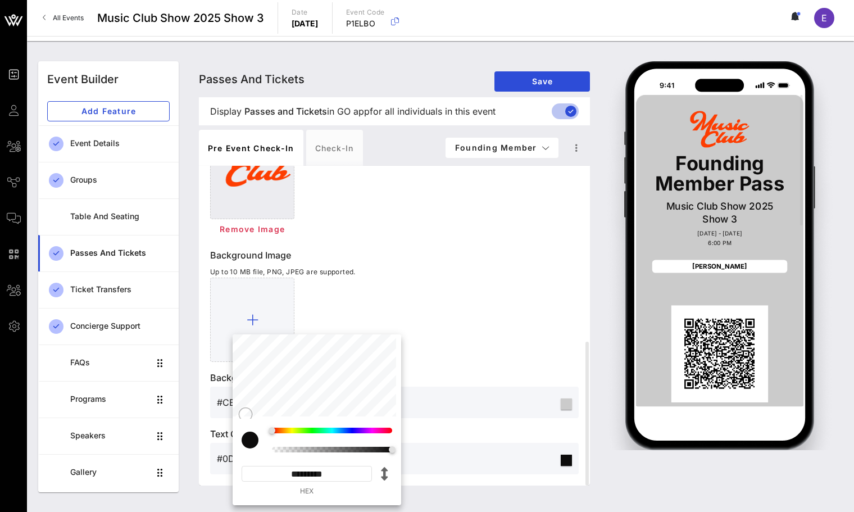
click at [302, 475] on input "*********" at bounding box center [307, 474] width 130 height 16
paste input
type input "*******"
type input "#FD3F05"
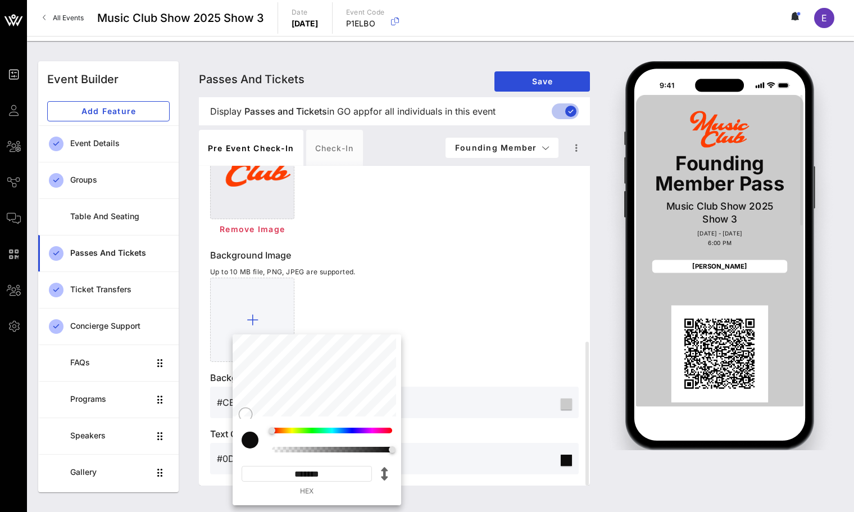
type input "*********"
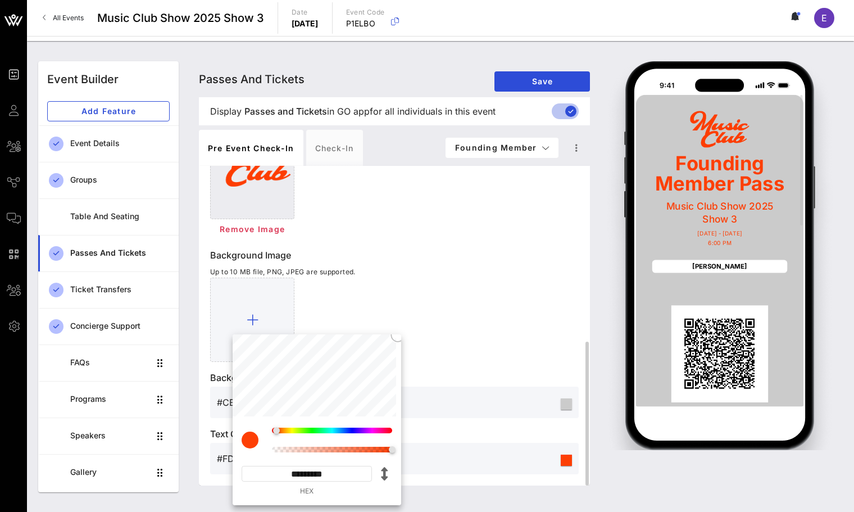
click at [445, 359] on div at bounding box center [394, 320] width 369 height 84
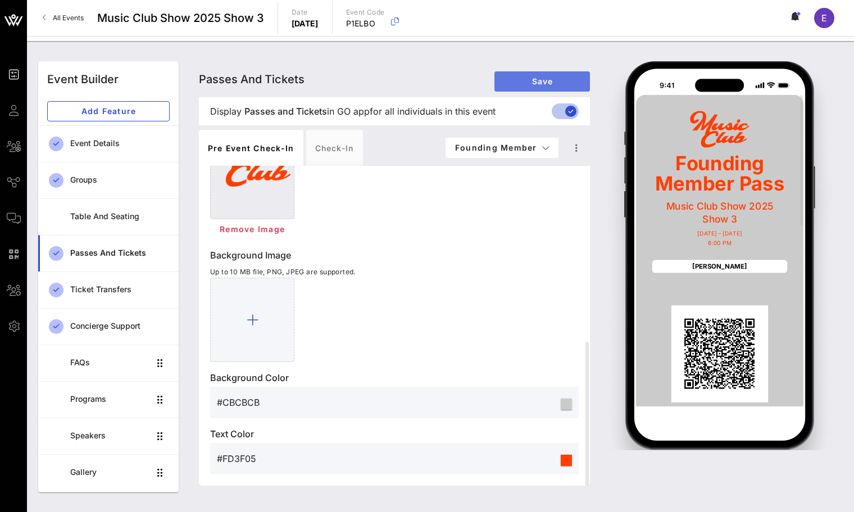
click at [525, 76] on span "Save" at bounding box center [542, 81] width 78 height 10
click at [452, 241] on div "Logo Image Up to 10 MB file, PNG, JPEG are supported. Remove Image Background I…" at bounding box center [394, 290] width 369 height 369
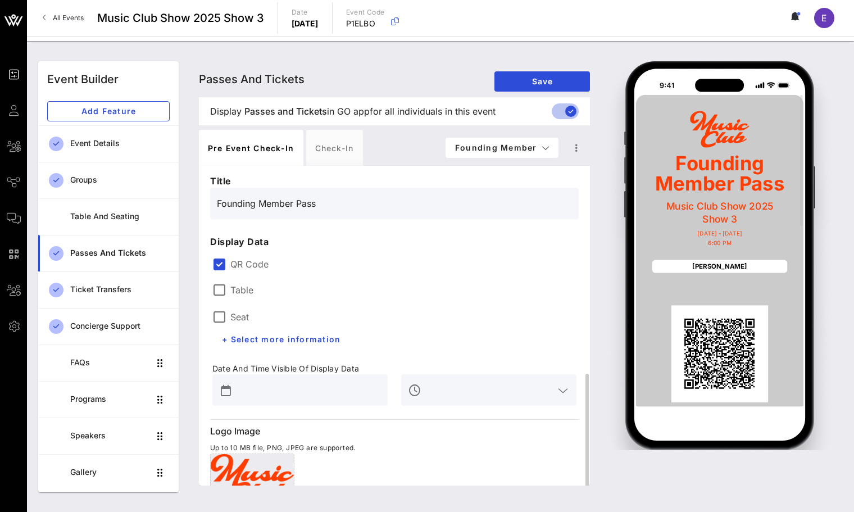
scroll to position [0, 0]
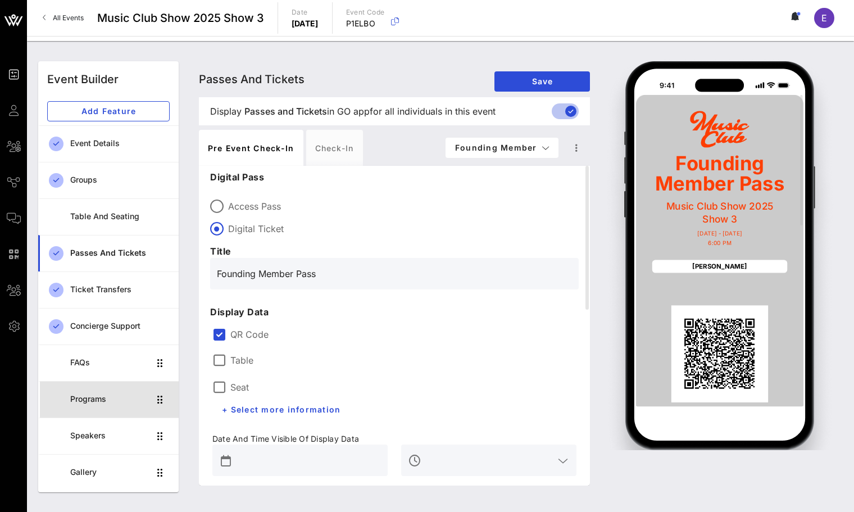
click at [108, 402] on div "Programs" at bounding box center [109, 399] width 79 height 10
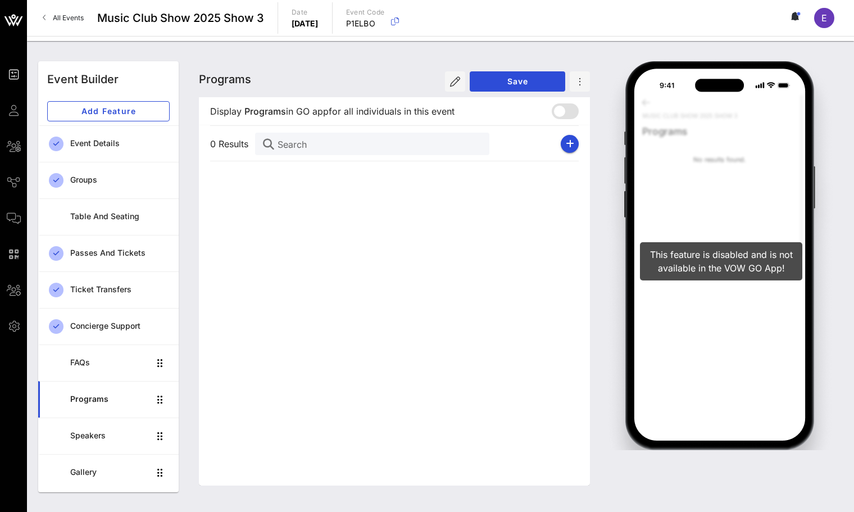
click at [557, 149] on div "0 Results Search" at bounding box center [394, 144] width 369 height 36
click at [568, 146] on icon "button" at bounding box center [570, 143] width 8 height 9
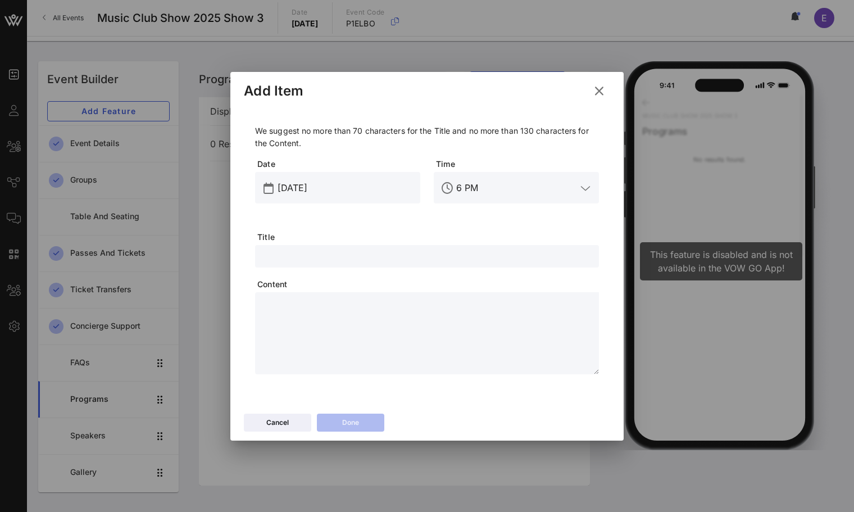
click at [603, 89] on icon at bounding box center [599, 90] width 18 height 17
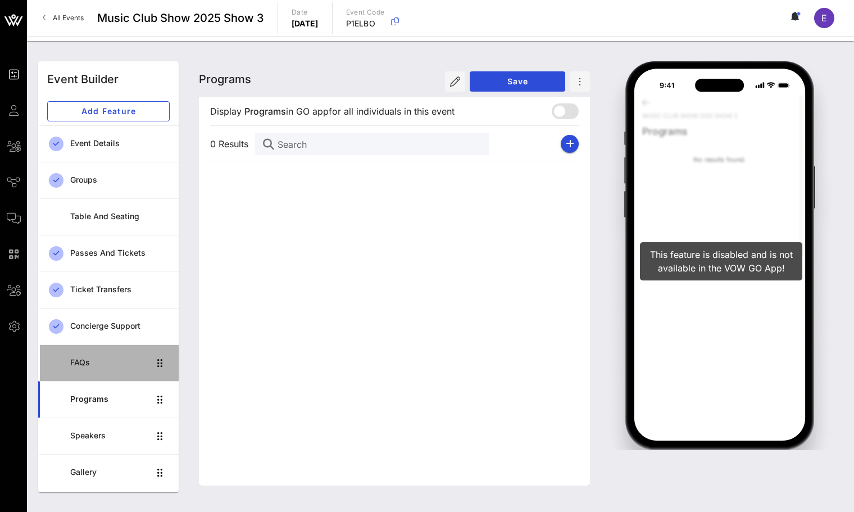
click at [116, 371] on div "FAQs" at bounding box center [109, 362] width 79 height 23
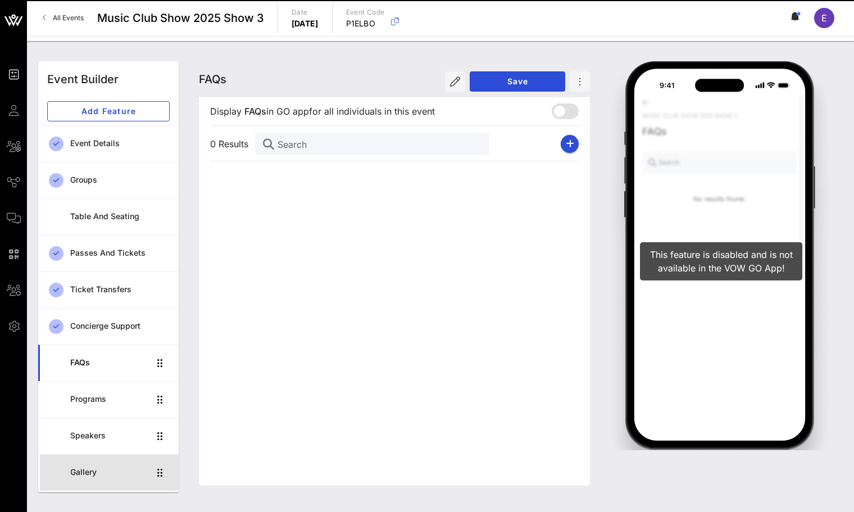
click at [108, 457] on link "Gallery" at bounding box center [108, 472] width 140 height 37
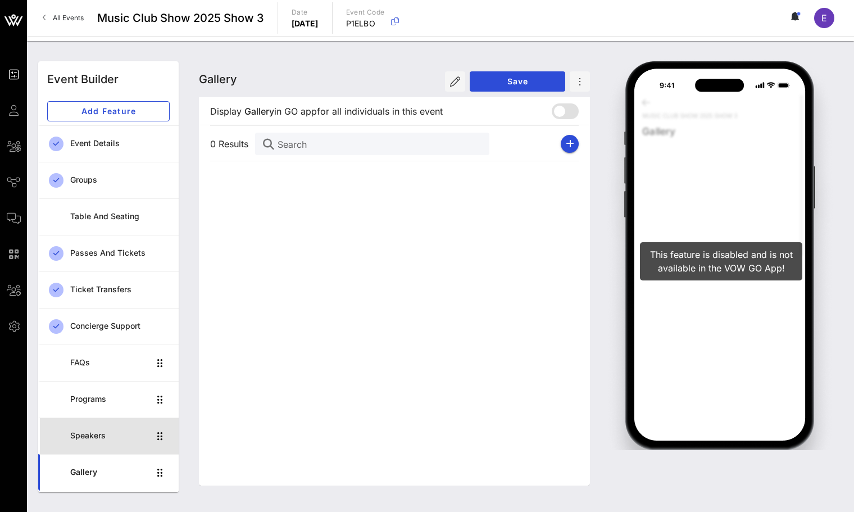
click at [111, 440] on div "Speakers" at bounding box center [109, 436] width 79 height 10
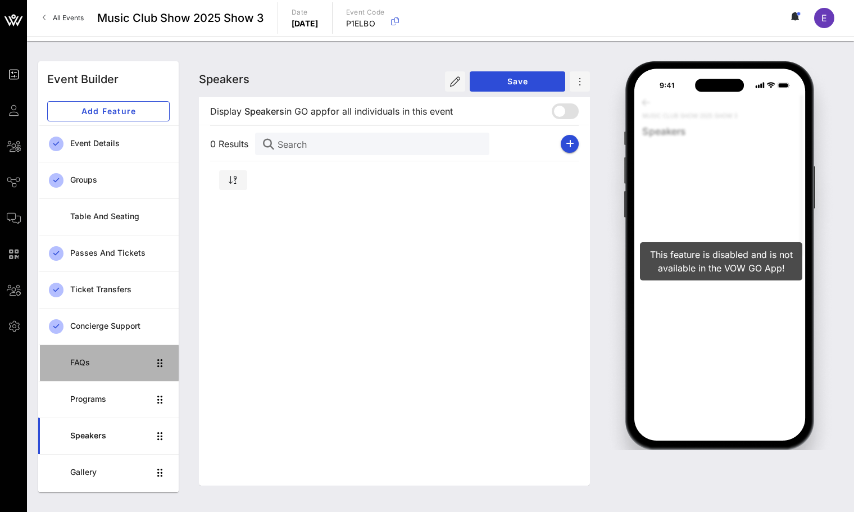
click at [137, 373] on div "FAQs" at bounding box center [109, 362] width 79 height 23
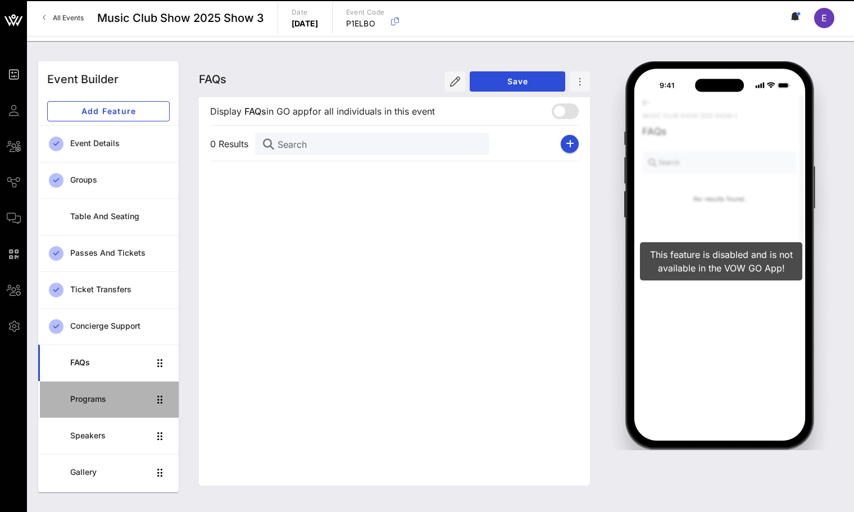
click at [137, 400] on div "Programs" at bounding box center [109, 399] width 79 height 10
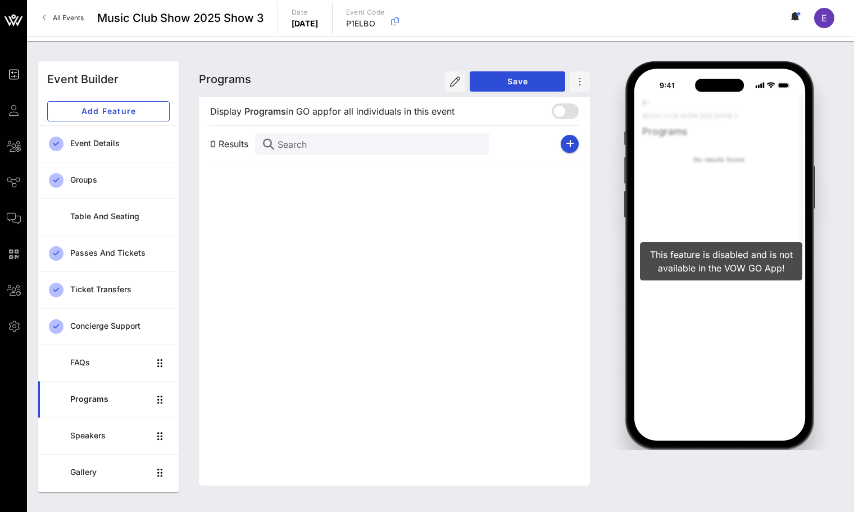
click at [487, 93] on div "Programs Programs Programs Save" at bounding box center [394, 79] width 391 height 36
click at [455, 80] on icon "button" at bounding box center [455, 81] width 10 height 10
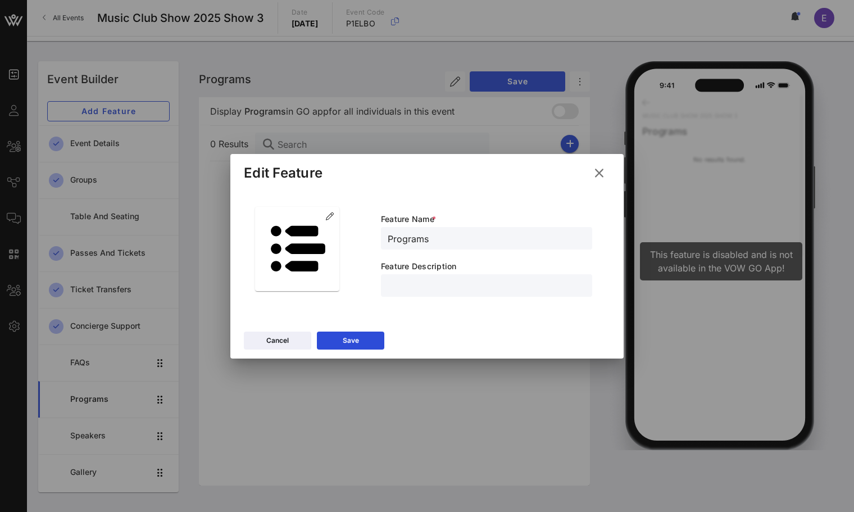
click at [424, 233] on input "Programs" at bounding box center [487, 238] width 198 height 15
click at [411, 286] on input "text" at bounding box center [487, 285] width 198 height 15
click at [413, 241] on input "Programs" at bounding box center [487, 238] width 198 height 15
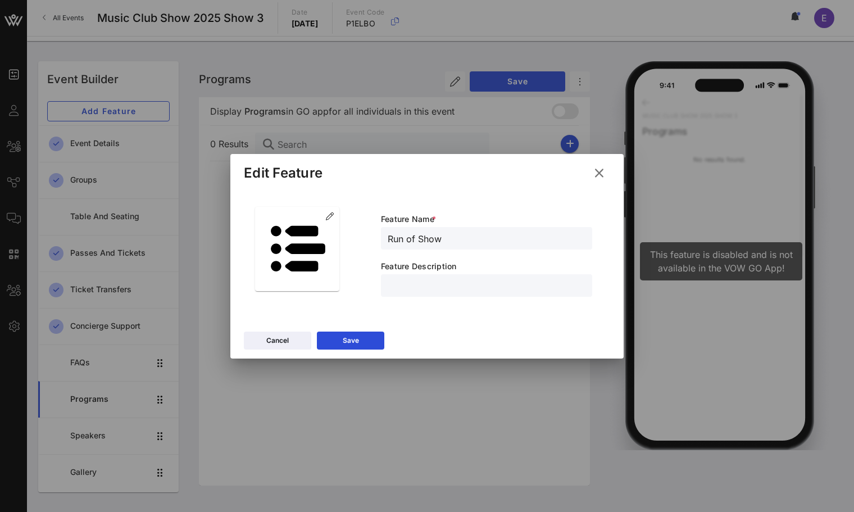
type input "Run of Show"
click at [361, 344] on button "Save" at bounding box center [350, 340] width 67 height 18
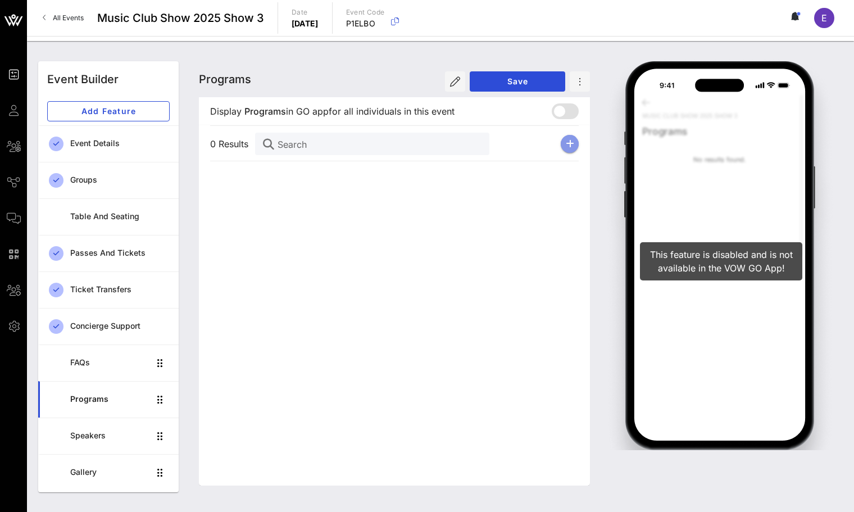
click at [568, 142] on icon "button" at bounding box center [570, 143] width 8 height 9
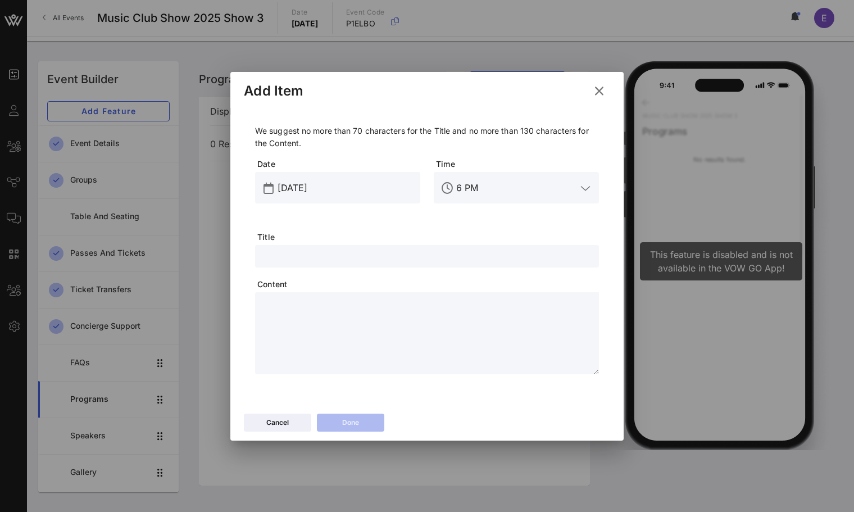
click at [600, 95] on icon at bounding box center [598, 91] width 17 height 16
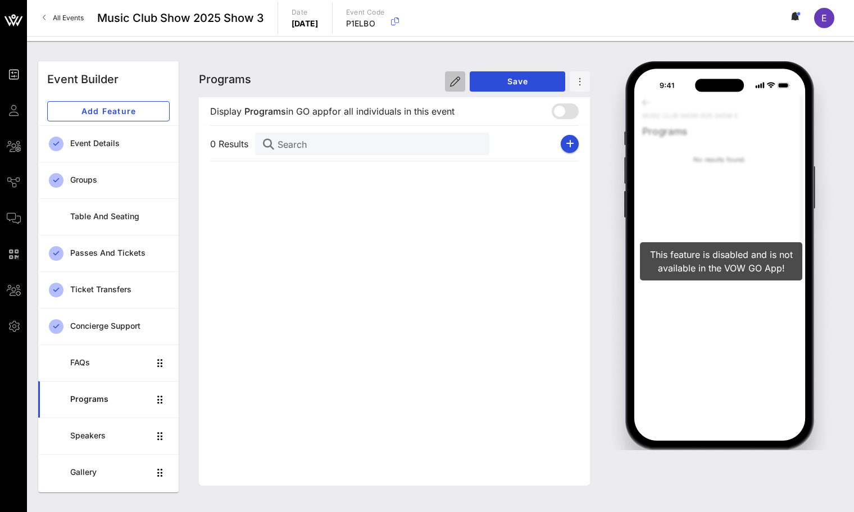
click at [460, 88] on button "button" at bounding box center [455, 81] width 20 height 20
type input "Programs"
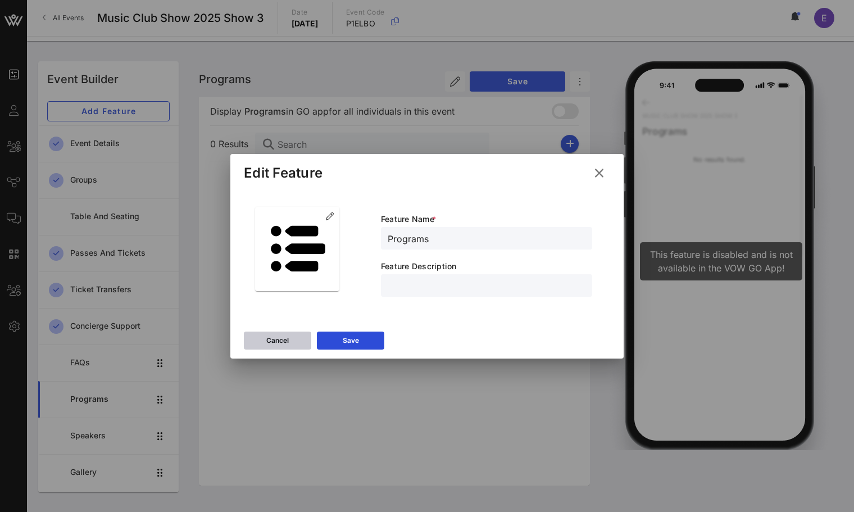
click at [289, 338] on button "Cancel" at bounding box center [277, 340] width 67 height 18
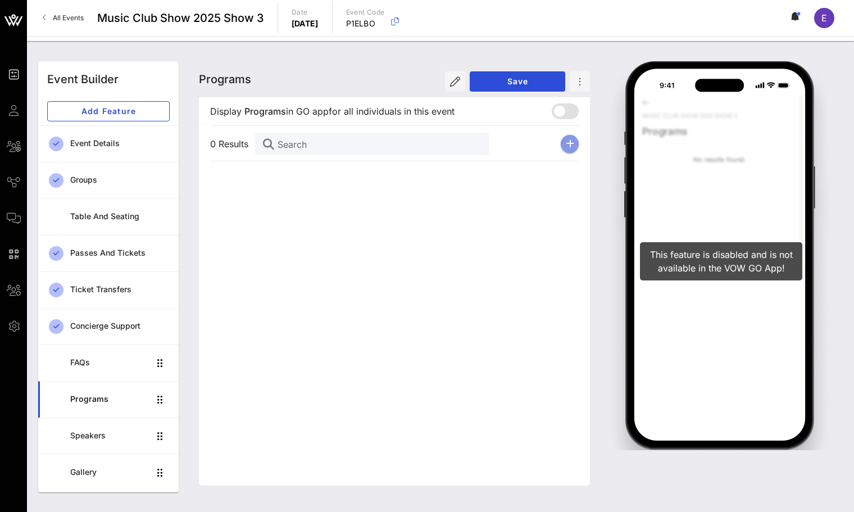
click at [572, 147] on icon "button" at bounding box center [570, 143] width 8 height 9
type input "[DATE]"
type input "6 PM"
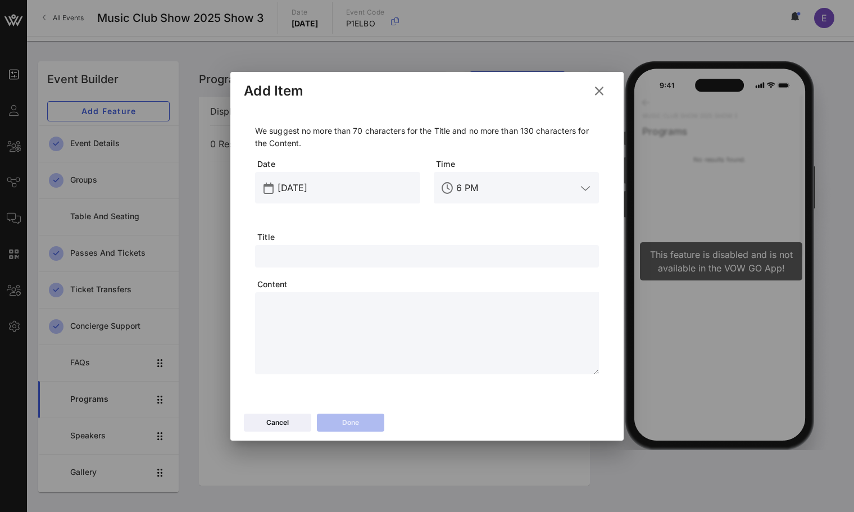
click at [352, 243] on div "We suggest no more than 70 characters for the Title and no more than 130 charac…" at bounding box center [427, 249] width 344 height 249
click at [352, 252] on input "text" at bounding box center [427, 256] width 330 height 15
type input "R"
click at [611, 88] on div "Add Item" at bounding box center [426, 89] width 393 height 35
click at [602, 89] on icon at bounding box center [598, 91] width 17 height 16
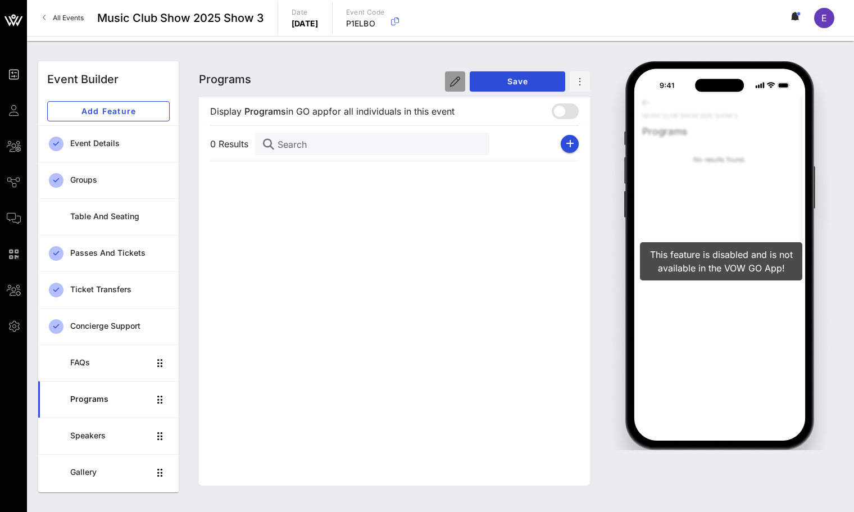
click at [446, 84] on button "button" at bounding box center [455, 81] width 20 height 20
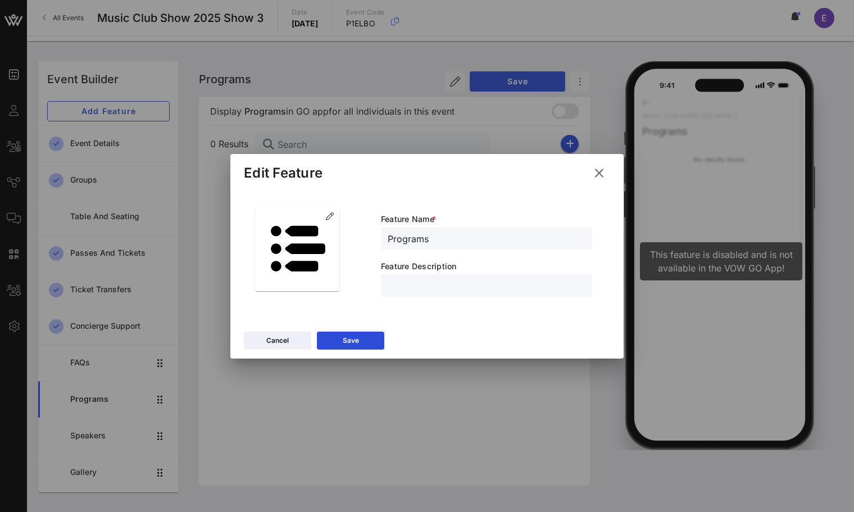
click at [411, 242] on input "Programs" at bounding box center [487, 238] width 198 height 15
type input "Run of Show"
click at [366, 337] on button "Save" at bounding box center [350, 340] width 67 height 18
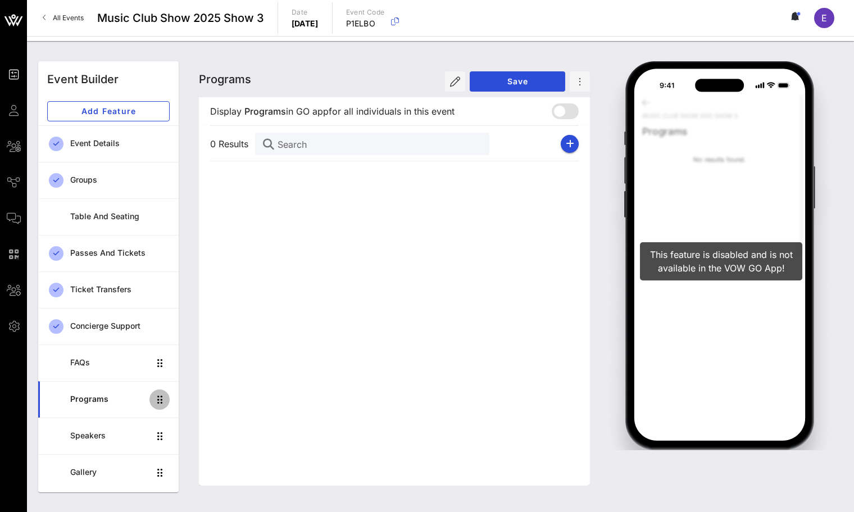
click at [159, 394] on icon "button" at bounding box center [159, 399] width 13 height 13
click at [101, 401] on div "Programs" at bounding box center [109, 399] width 79 height 10
click at [587, 84] on button "button" at bounding box center [580, 81] width 20 height 20
click at [515, 175] on div at bounding box center [394, 170] width 369 height 18
click at [568, 151] on button "button" at bounding box center [570, 144] width 18 height 18
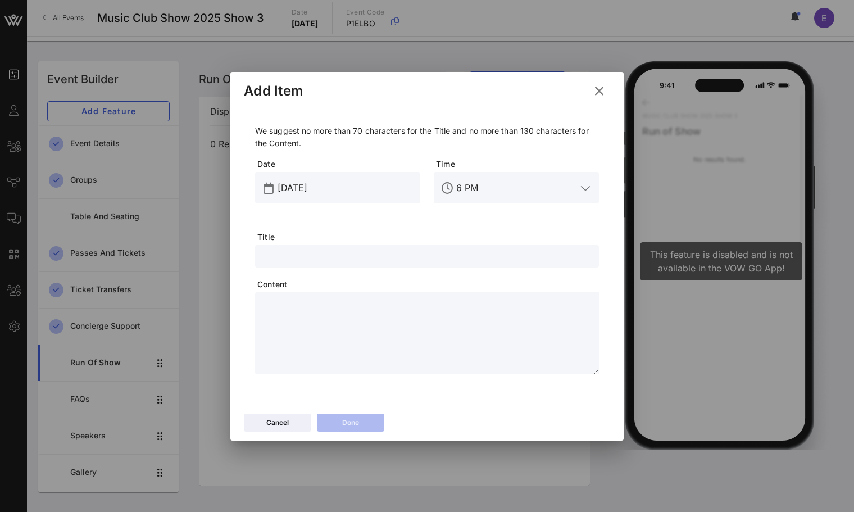
click at [398, 255] on input "text" at bounding box center [427, 256] width 330 height 15
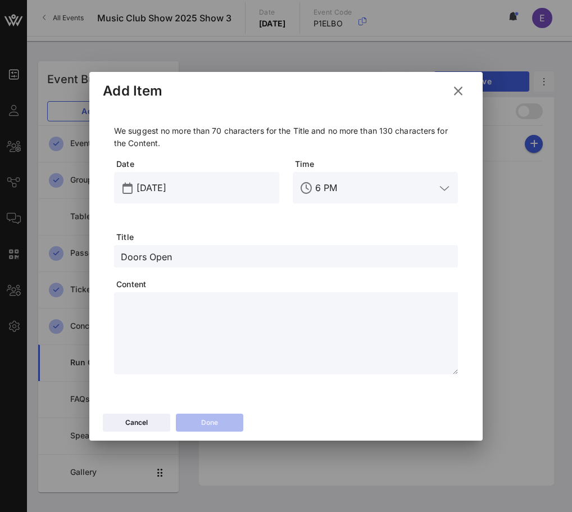
type input "Doors Open"
click at [458, 90] on icon at bounding box center [458, 90] width 15 height 13
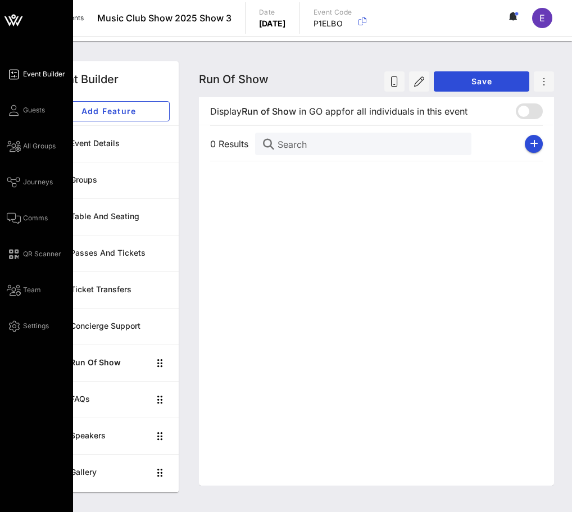
click at [23, 21] on icon at bounding box center [13, 20] width 27 height 27
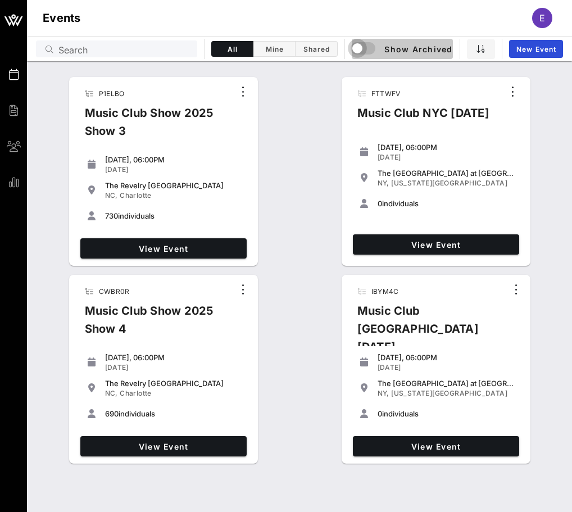
click at [363, 51] on div "button" at bounding box center [357, 48] width 16 height 16
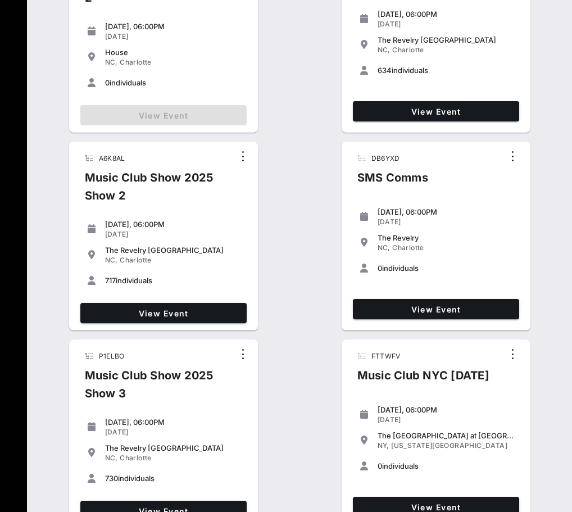
scroll to position [529, 0]
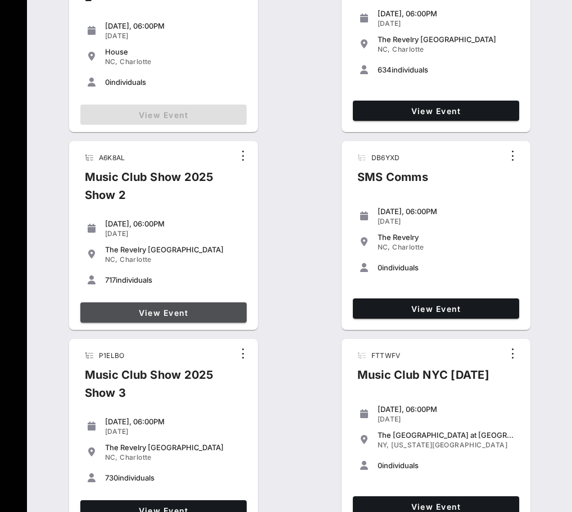
click at [228, 308] on span "View Event" at bounding box center [163, 313] width 157 height 10
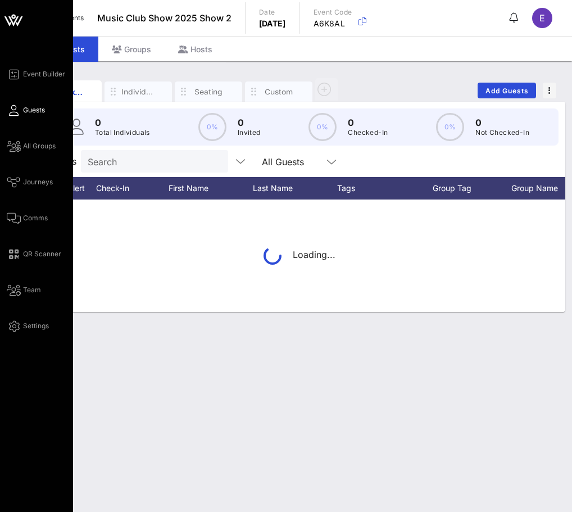
click at [14, 84] on div "Event Builder Guests All Groups Journeys Comms QR Scanner Team Settings" at bounding box center [40, 199] width 66 height 265
click at [14, 75] on icon at bounding box center [14, 75] width 14 height 2
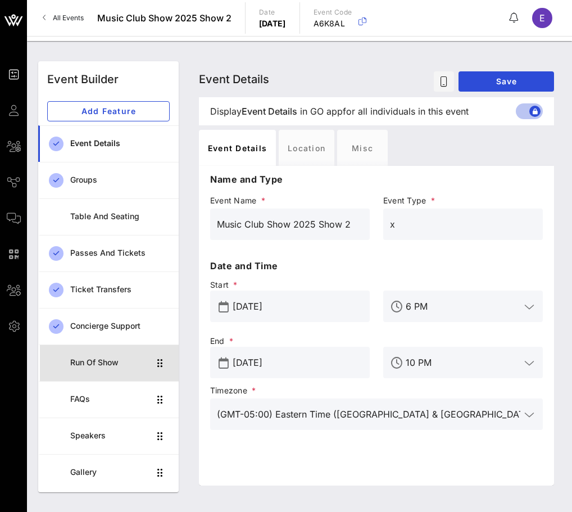
click at [126, 368] on div "Run of Show" at bounding box center [109, 362] width 79 height 23
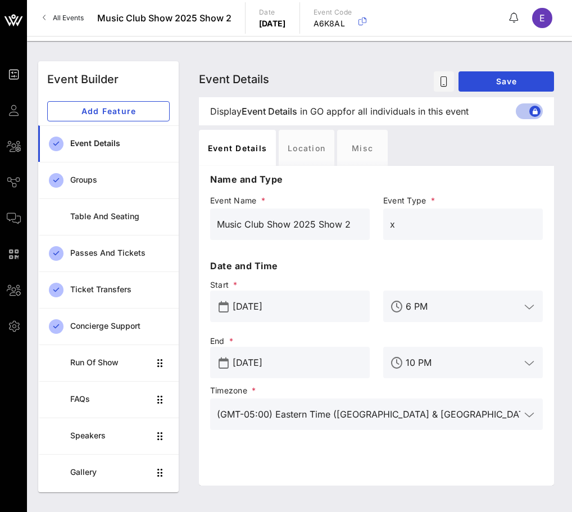
click at [42, 14] on link "All Events" at bounding box center [63, 18] width 54 height 18
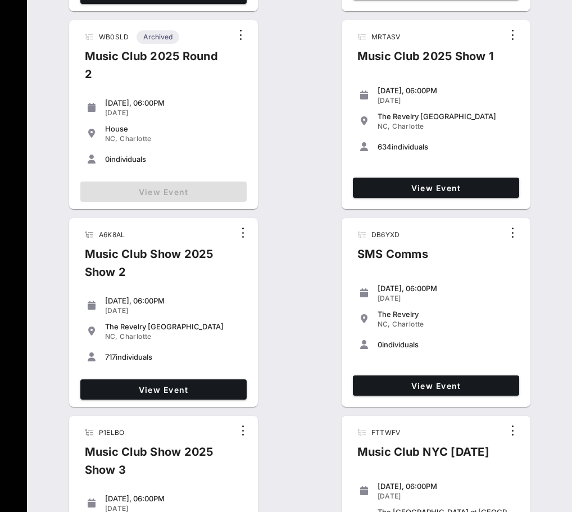
scroll to position [405, 0]
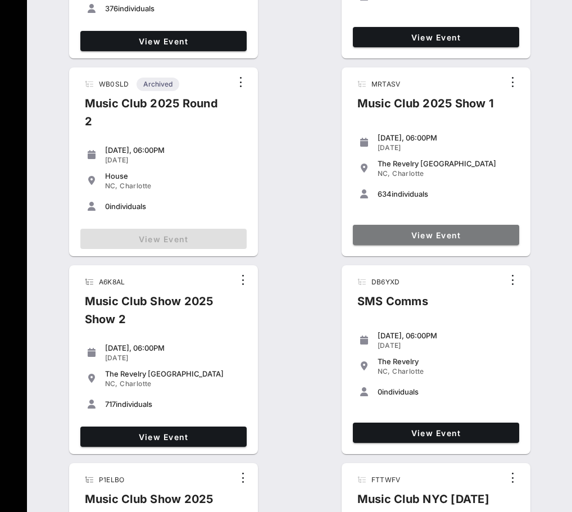
click at [383, 243] on link "View Event" at bounding box center [436, 235] width 166 height 20
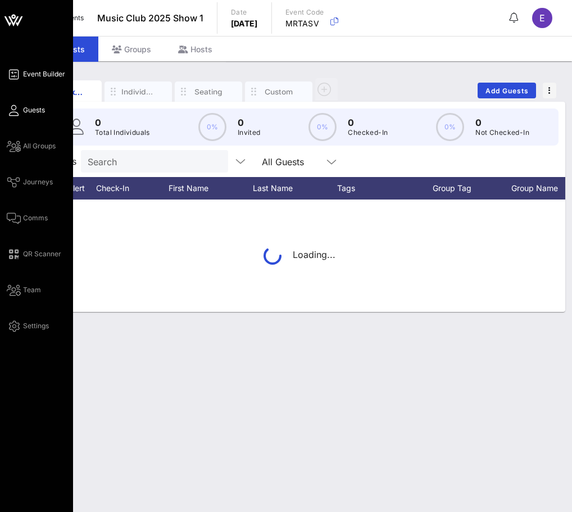
click at [19, 73] on link "Event Builder" at bounding box center [36, 73] width 58 height 13
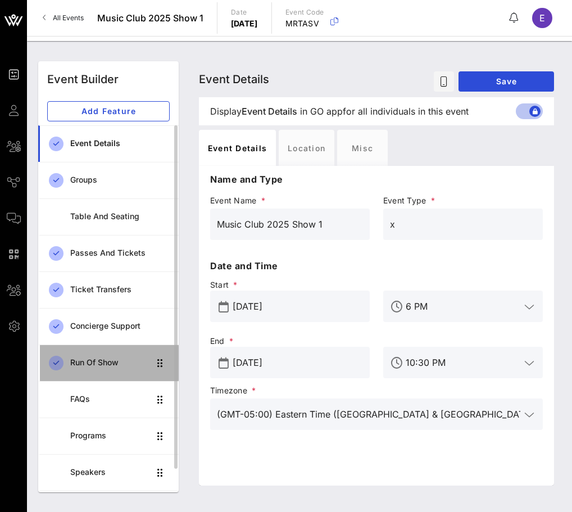
click at [116, 369] on div "Run of Show" at bounding box center [109, 362] width 79 height 23
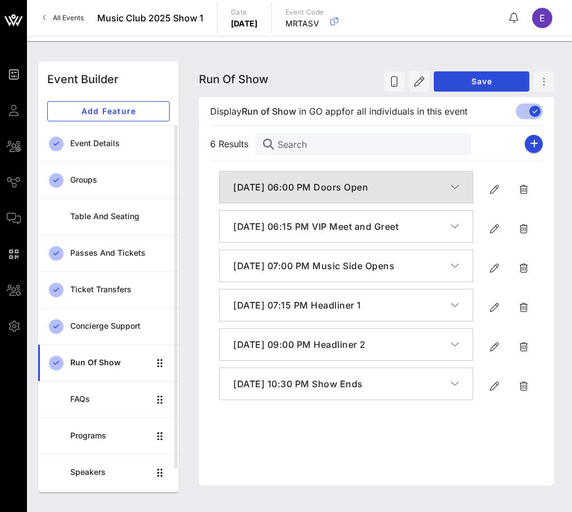
click at [458, 187] on icon "button" at bounding box center [455, 186] width 8 height 11
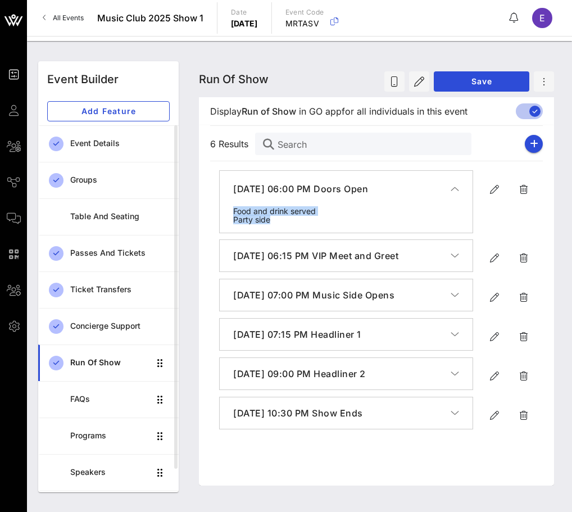
drag, startPoint x: 288, startPoint y: 221, endPoint x: 231, endPoint y: 215, distance: 56.5
click at [229, 212] on div "Food and drink served Party side" at bounding box center [346, 220] width 253 height 26
click at [274, 258] on h4 "[DATE] 06:15 PM VIP Meet and Greet" at bounding box center [341, 255] width 217 height 13
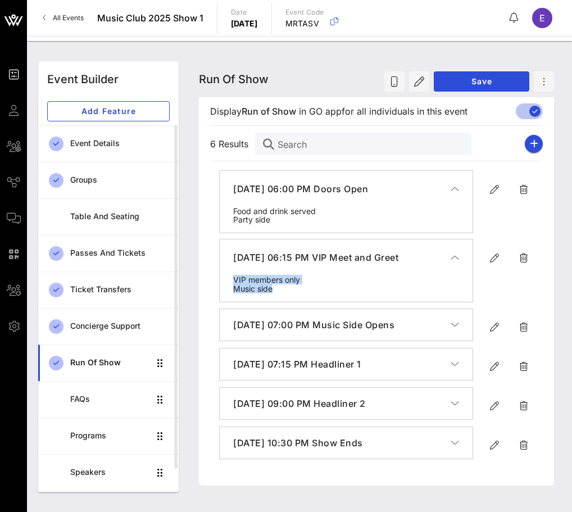
drag, startPoint x: 279, startPoint y: 296, endPoint x: 234, endPoint y: 292, distance: 45.7
click at [234, 291] on div "VIP members only Music side" at bounding box center [346, 288] width 253 height 26
drag, startPoint x: 282, startPoint y: 219, endPoint x: 232, endPoint y: 210, distance: 50.8
click at [232, 210] on div "Food and drink served Party side" at bounding box center [346, 220] width 253 height 26
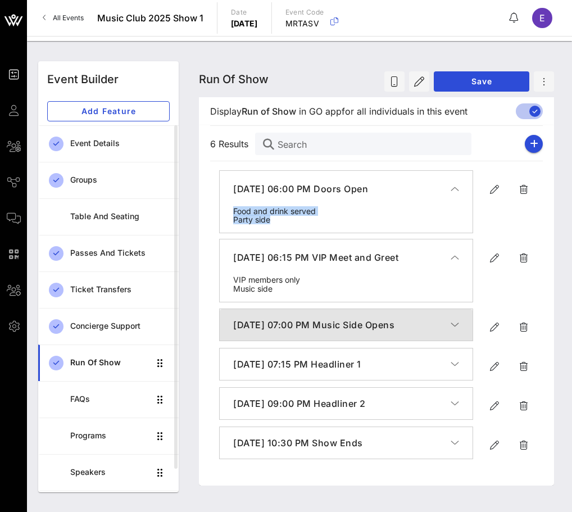
click at [327, 327] on h4 "[DATE] 07:00 PM Music Side Opens" at bounding box center [341, 324] width 217 height 13
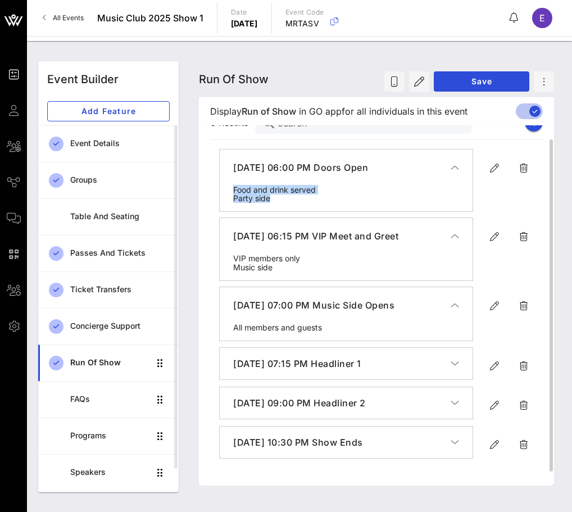
scroll to position [30, 0]
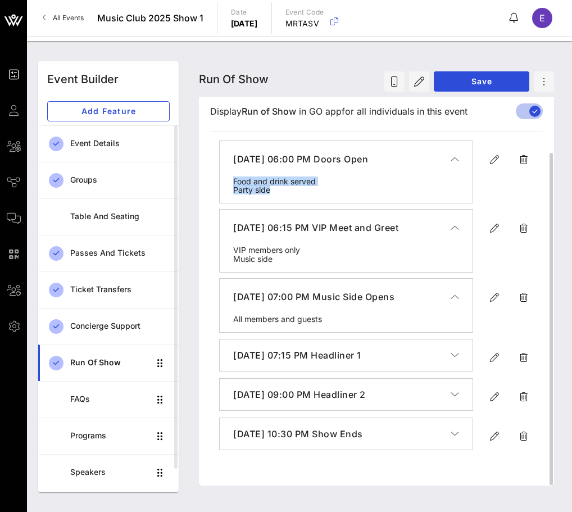
click at [290, 187] on div "Food and drink served Party side" at bounding box center [346, 190] width 253 height 26
click at [79, 19] on span "All Events" at bounding box center [68, 17] width 31 height 8
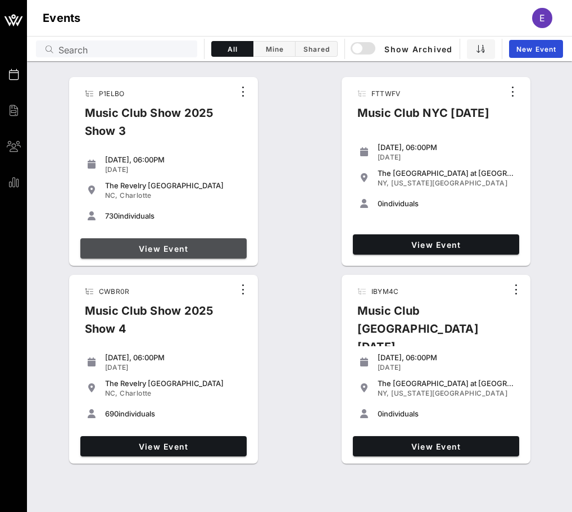
click at [181, 249] on span "View Event" at bounding box center [163, 249] width 157 height 10
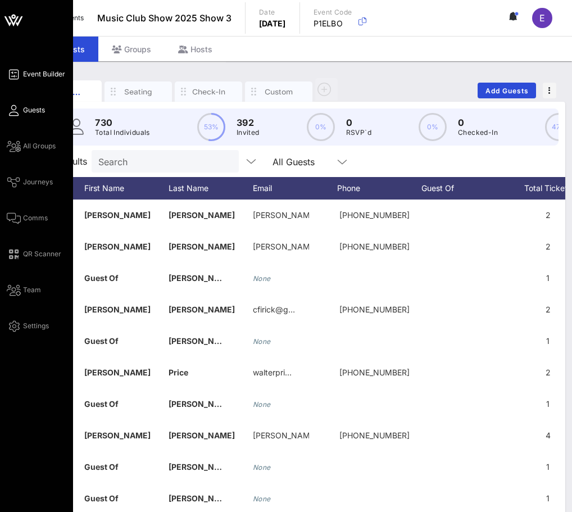
click at [48, 75] on span "Event Builder" at bounding box center [44, 74] width 42 height 10
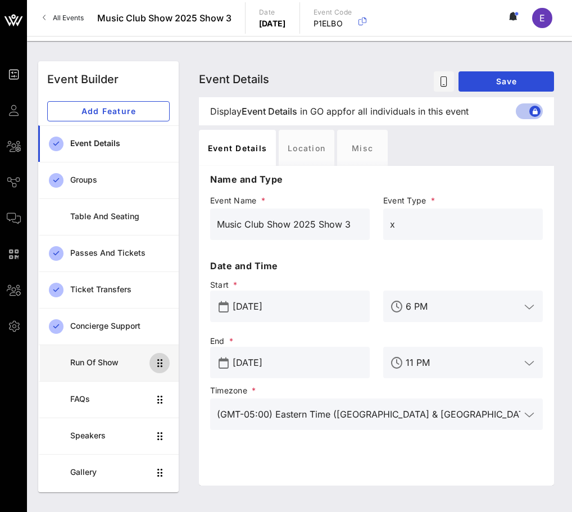
click at [160, 359] on icon "button" at bounding box center [159, 362] width 13 height 13
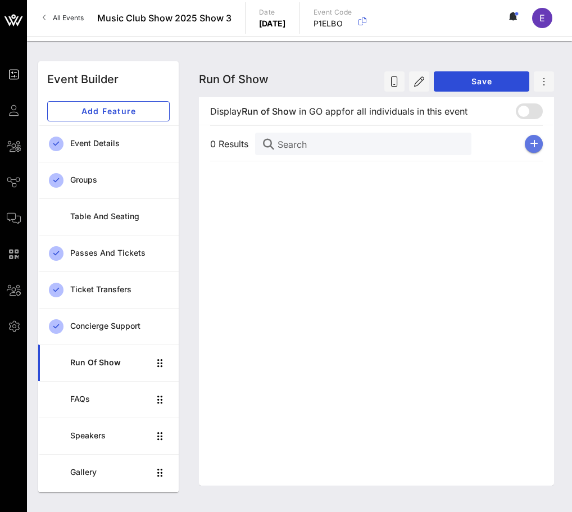
click at [536, 139] on icon "button" at bounding box center [534, 143] width 8 height 9
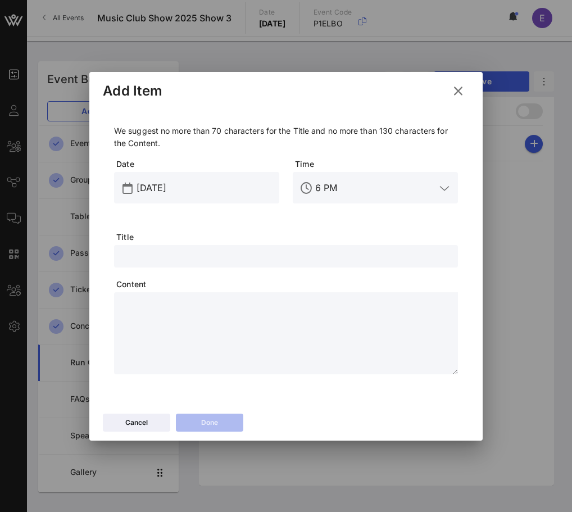
click at [259, 259] on input "text" at bounding box center [286, 256] width 330 height 15
type input "Doors Open"
type textarea "**********"
click at [215, 429] on button "Done" at bounding box center [209, 423] width 67 height 18
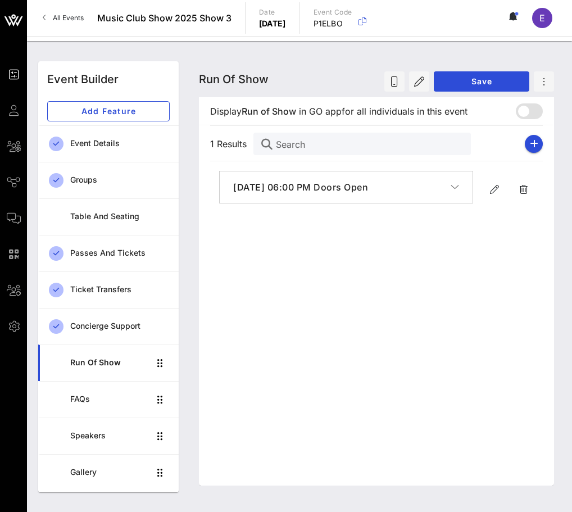
click at [455, 183] on icon "button" at bounding box center [455, 186] width 8 height 11
click at [455, 183] on icon "button" at bounding box center [455, 188] width 8 height 11
click at [460, 184] on button "[DATE] 06:00 PM Doors Open" at bounding box center [346, 186] width 253 height 31
click at [490, 188] on icon "button" at bounding box center [494, 189] width 13 height 13
type input "[DATE]"
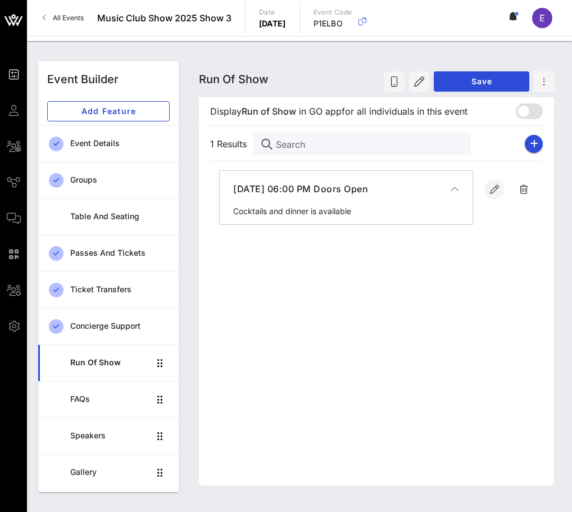
type input "6 PM"
type input "Doors Open"
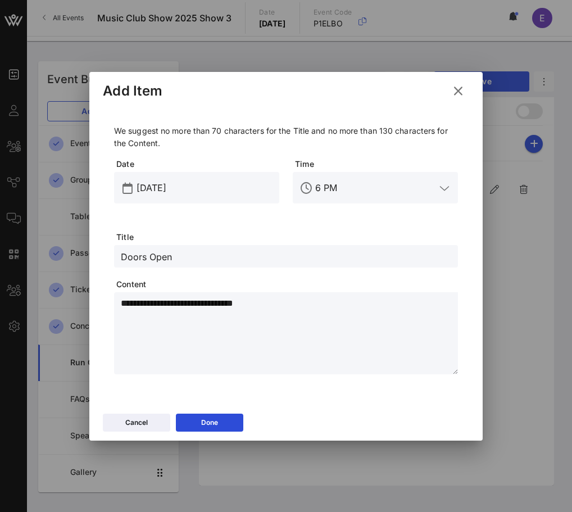
click at [211, 304] on textarea "**********" at bounding box center [289, 335] width 337 height 79
click at [212, 305] on textarea "**********" at bounding box center [289, 335] width 337 height 79
type textarea "**********"
click at [208, 418] on div "Done" at bounding box center [209, 422] width 17 height 11
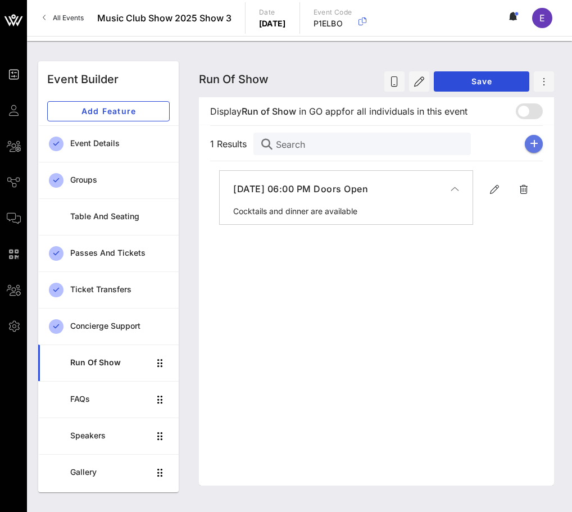
click at [537, 142] on icon "button" at bounding box center [534, 143] width 8 height 9
type input "[DATE]"
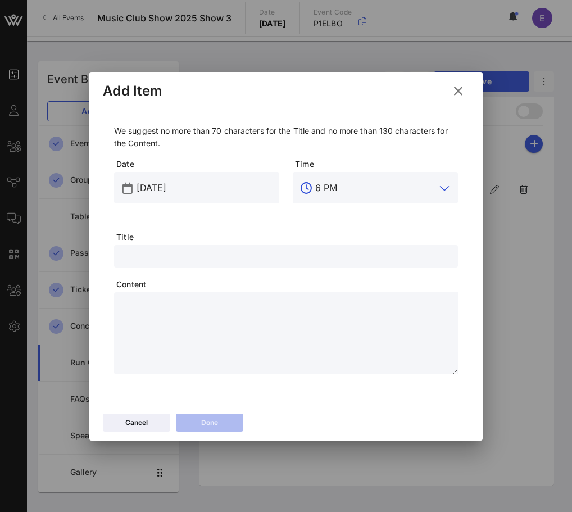
click at [325, 183] on input "6 PM" at bounding box center [375, 188] width 120 height 18
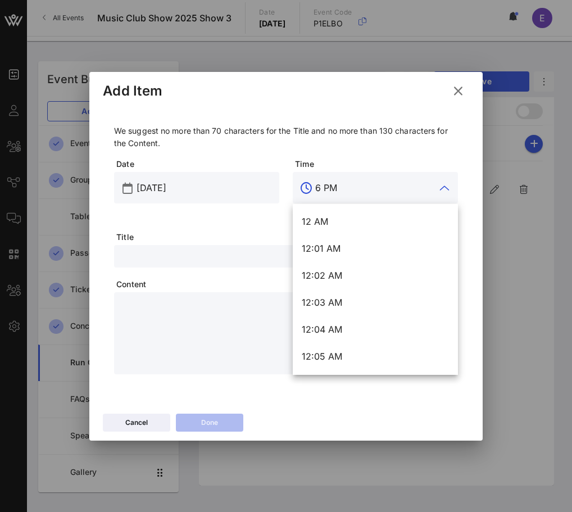
click at [324, 188] on input "6 PM" at bounding box center [375, 188] width 120 height 18
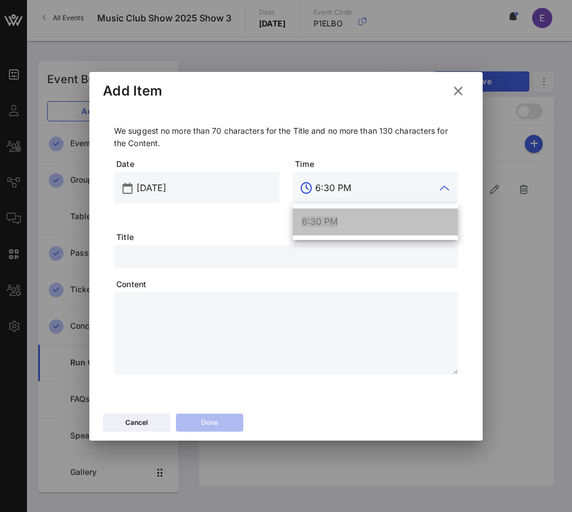
click at [353, 220] on div "6:30 PM" at bounding box center [375, 221] width 147 height 11
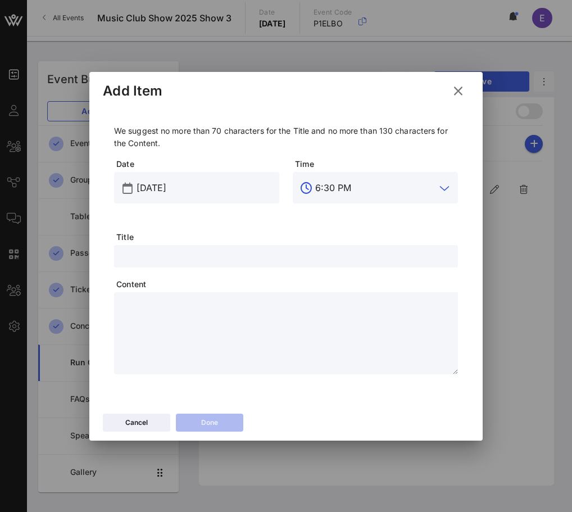
type input "6:30 PM"
click at [252, 263] on div at bounding box center [286, 256] width 330 height 22
click at [190, 257] on input "Artist Meet-and-Greet" at bounding box center [286, 256] width 330 height 15
click at [171, 257] on input "Artist Meet-and Greet" at bounding box center [286, 256] width 330 height 15
type input "Artist Meet and Greet"
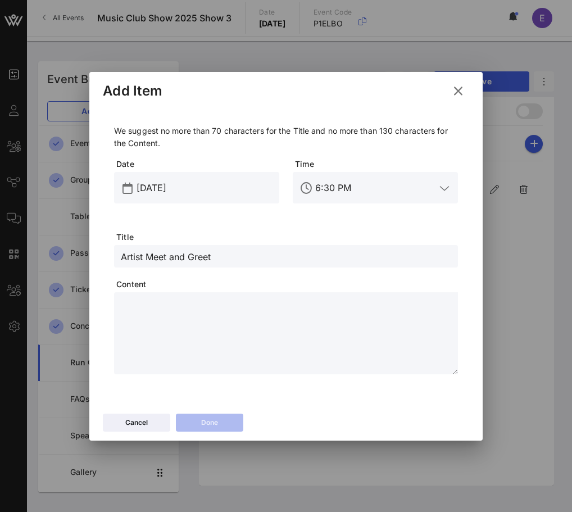
click at [185, 294] on div at bounding box center [289, 333] width 337 height 82
click at [135, 306] on textarea "**********" at bounding box center [289, 335] width 337 height 79
click at [190, 334] on textarea "**********" at bounding box center [289, 335] width 337 height 79
click at [238, 303] on textarea "**********" at bounding box center [289, 335] width 337 height 79
click at [210, 304] on textarea "**********" at bounding box center [289, 335] width 337 height 79
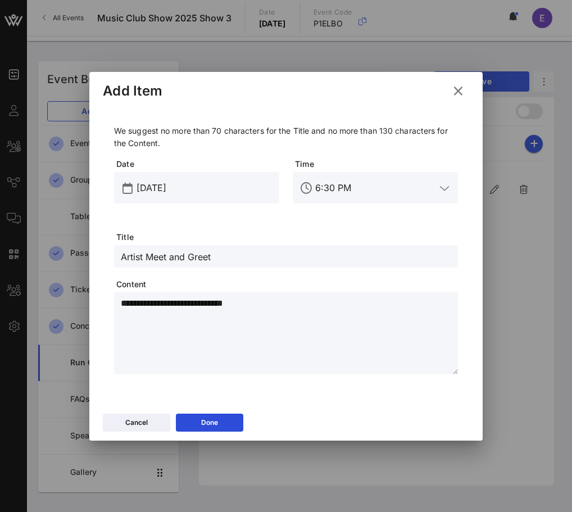
click at [167, 304] on textarea "**********" at bounding box center [289, 335] width 337 height 79
type textarea "**********"
click at [353, 247] on div "Artist Meet and Greet" at bounding box center [286, 256] width 330 height 22
click at [325, 326] on textarea "**********" at bounding box center [289, 335] width 337 height 79
click at [230, 425] on button "Done" at bounding box center [209, 423] width 67 height 18
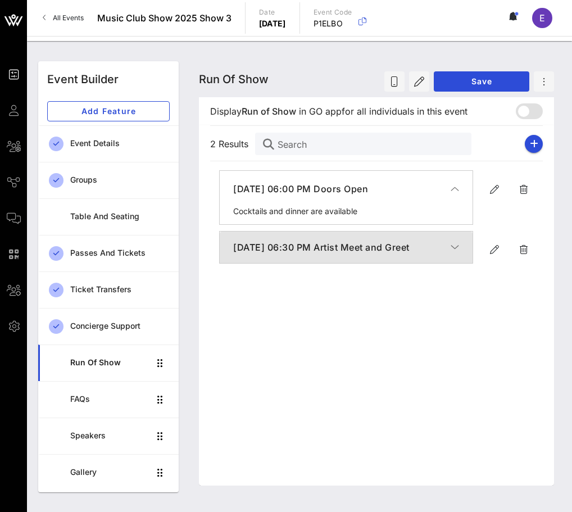
click at [306, 254] on h4 "[DATE] 06:30 PM Artist Meet and Greet" at bounding box center [341, 246] width 217 height 13
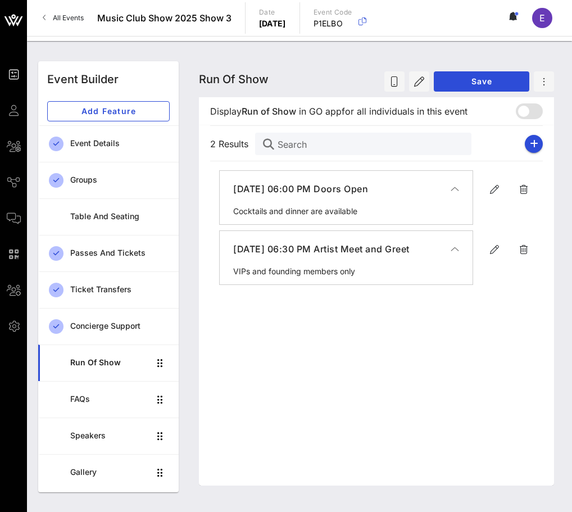
click at [321, 247] on h4 "[DATE] 06:30 PM Artist Meet and Greet" at bounding box center [341, 248] width 217 height 13
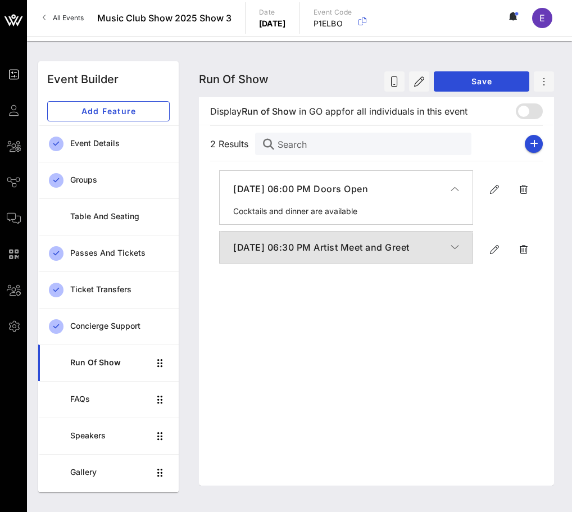
click at [428, 254] on h4 "[DATE] 06:30 PM Artist Meet and Greet" at bounding box center [341, 246] width 217 height 13
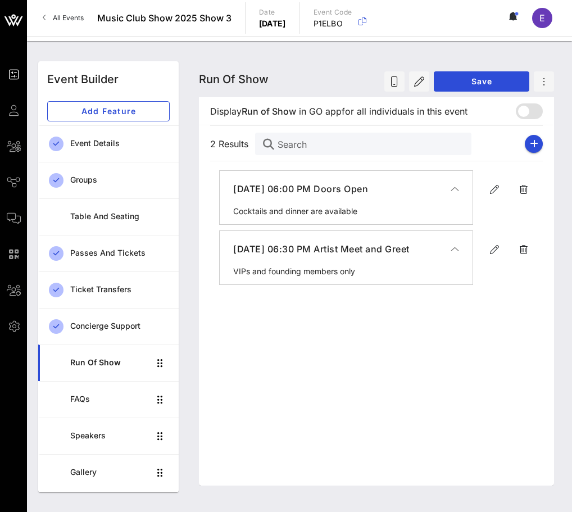
click at [428, 256] on h4 "[DATE] 06:30 PM Artist Meet and Greet" at bounding box center [341, 248] width 217 height 13
click at [534, 145] on icon "button" at bounding box center [534, 143] width 8 height 9
type input "[DATE]"
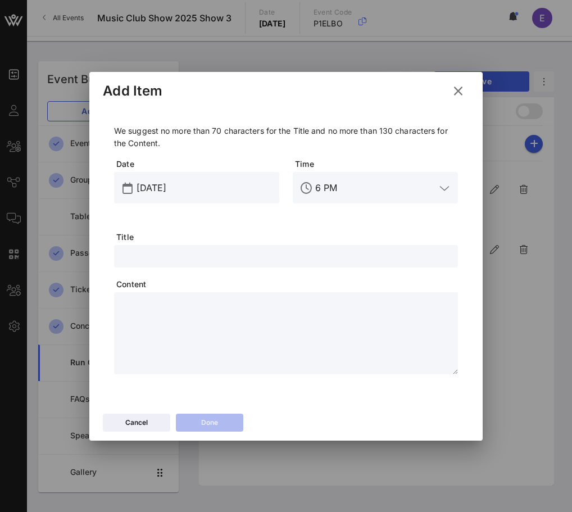
click at [322, 186] on input "6 PM" at bounding box center [375, 188] width 120 height 18
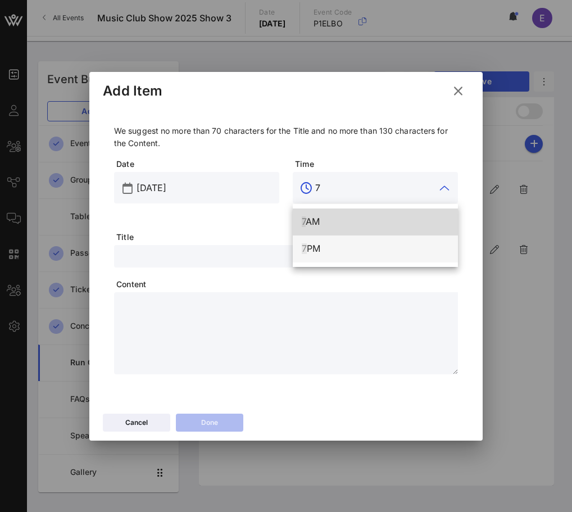
click at [320, 253] on div "7 PM" at bounding box center [375, 248] width 147 height 11
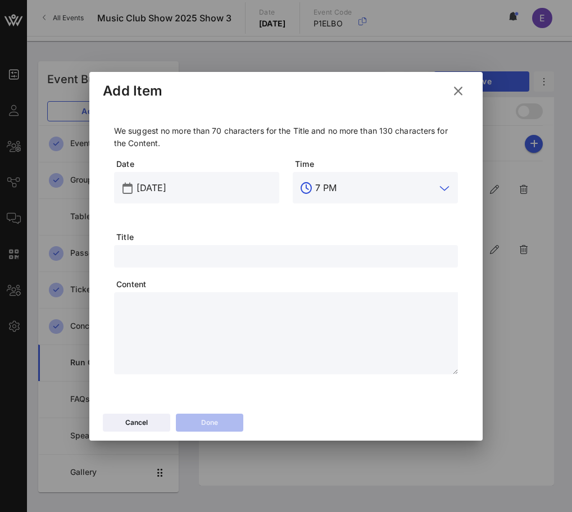
type input "7 PM"
click at [286, 257] on input "text" at bounding box center [286, 256] width 330 height 15
type input "Show Side Opens"
type textarea "********"
click at [172, 256] on input "Show Side Opens" at bounding box center [286, 256] width 330 height 15
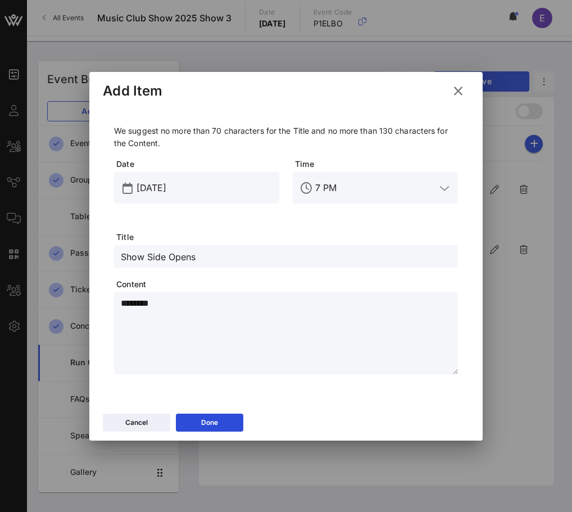
click at [172, 256] on input "Show Side Opens" at bounding box center [286, 256] width 330 height 15
type input "Doors to Performance Opens"
click at [140, 309] on textarea "********" at bounding box center [289, 335] width 337 height 79
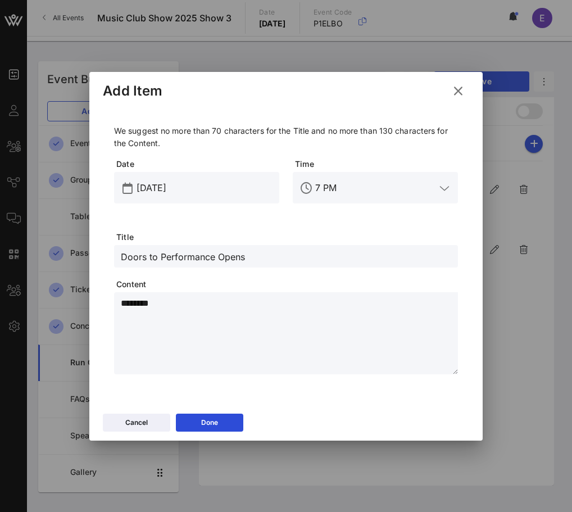
click at [140, 309] on textarea "********" at bounding box center [289, 335] width 337 height 79
drag, startPoint x: 172, startPoint y: 299, endPoint x: 86, endPoint y: 299, distance: 86.5
click at [86, 299] on div "Event Builder Guests All Groups Journeys Comms QR Scanner Team Settings Music C…" at bounding box center [286, 256] width 572 height 512
type textarea "*********"
click at [116, 256] on div "Doors to Performance Opens" at bounding box center [286, 256] width 344 height 22
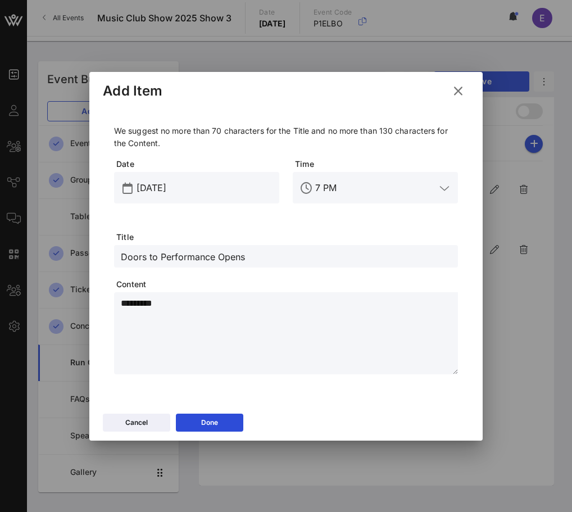
click at [116, 256] on div "Doors to Performance Opens" at bounding box center [286, 256] width 344 height 22
click at [129, 256] on input "Doors to Performance Opens" at bounding box center [286, 256] width 330 height 15
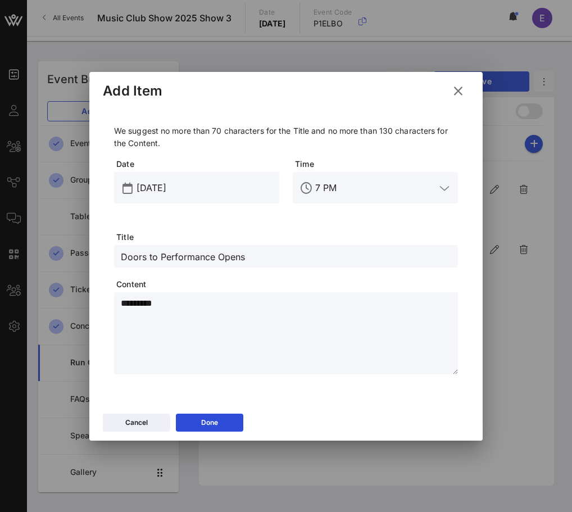
type input "h"
type input "Show Side Opens"
click at [134, 303] on textarea "*********" at bounding box center [289, 335] width 337 height 79
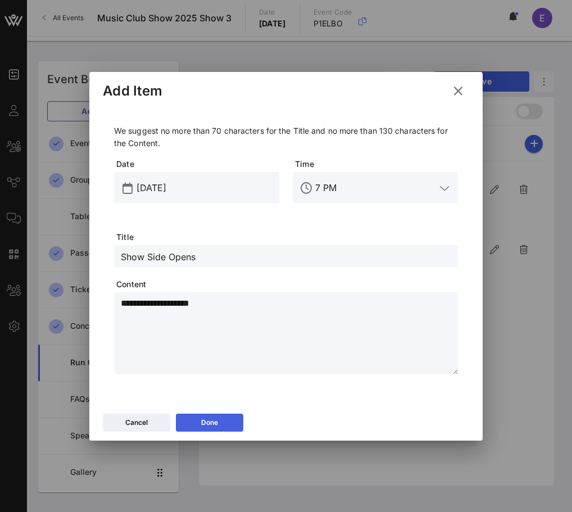
type textarea "**********"
click at [230, 421] on button "Done" at bounding box center [209, 423] width 67 height 18
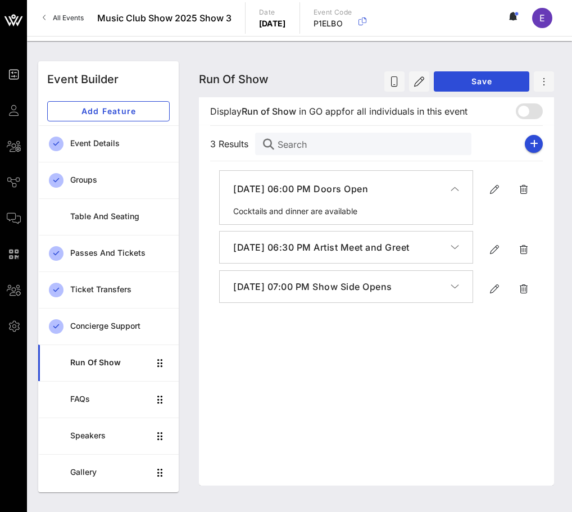
click at [405, 293] on h4 "[DATE] 07:00 PM Show Side Opens" at bounding box center [341, 286] width 217 height 13
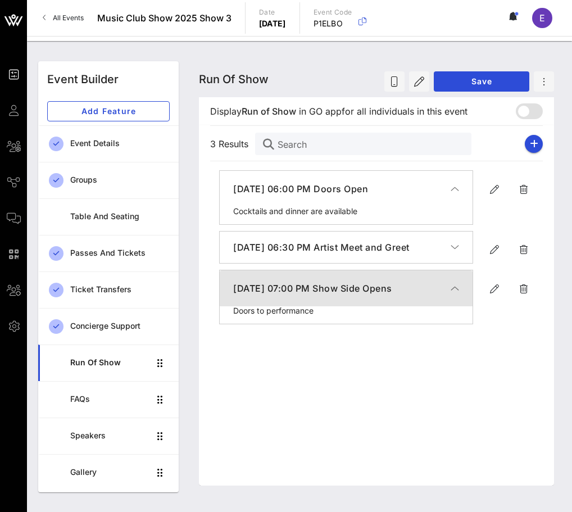
click at [405, 295] on h4 "[DATE] 07:00 PM Show Side Opens" at bounding box center [341, 287] width 217 height 13
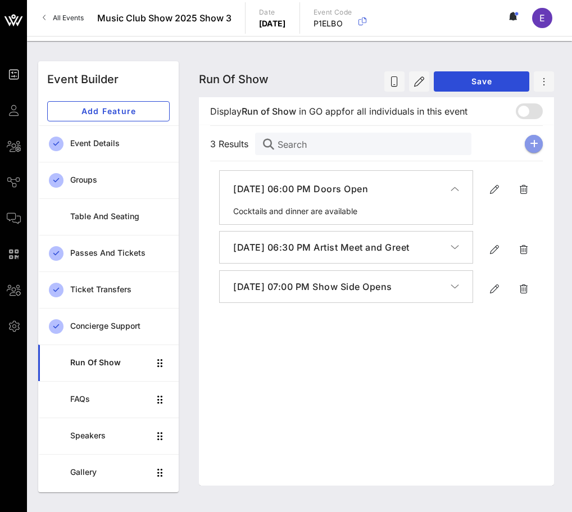
click at [538, 139] on button "button" at bounding box center [534, 144] width 18 height 18
type input "[DATE]"
type input "6 PM"
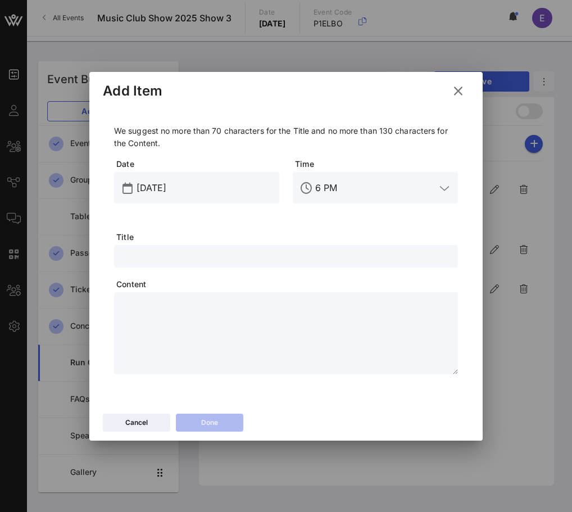
click at [316, 272] on div "We suggest no more than 70 characters for the Title and no more than 130 charac…" at bounding box center [286, 249] width 344 height 249
click at [316, 255] on input "text" at bounding box center [286, 256] width 330 height 15
